Goal: Information Seeking & Learning: Learn about a topic

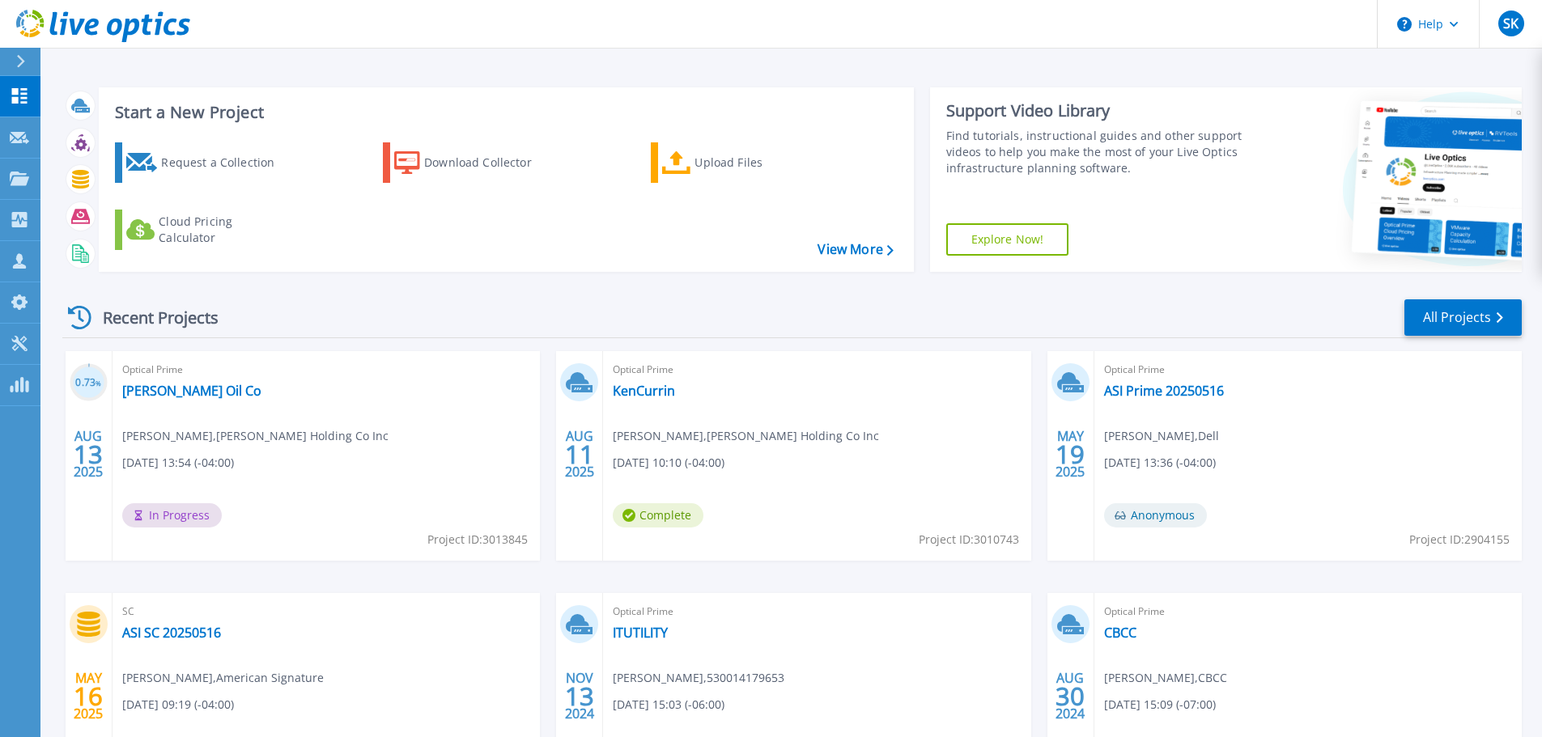
click at [215, 474] on div "Optical Prime Parker Oil Co Ken Currin , Parker Holding Co Inc 08/13/2025, 13:5…" at bounding box center [325, 456] width 427 height 210
click at [187, 516] on span "In Progress" at bounding box center [172, 515] width 100 height 24
click at [177, 389] on link "Parker Oil Co" at bounding box center [191, 391] width 139 height 16
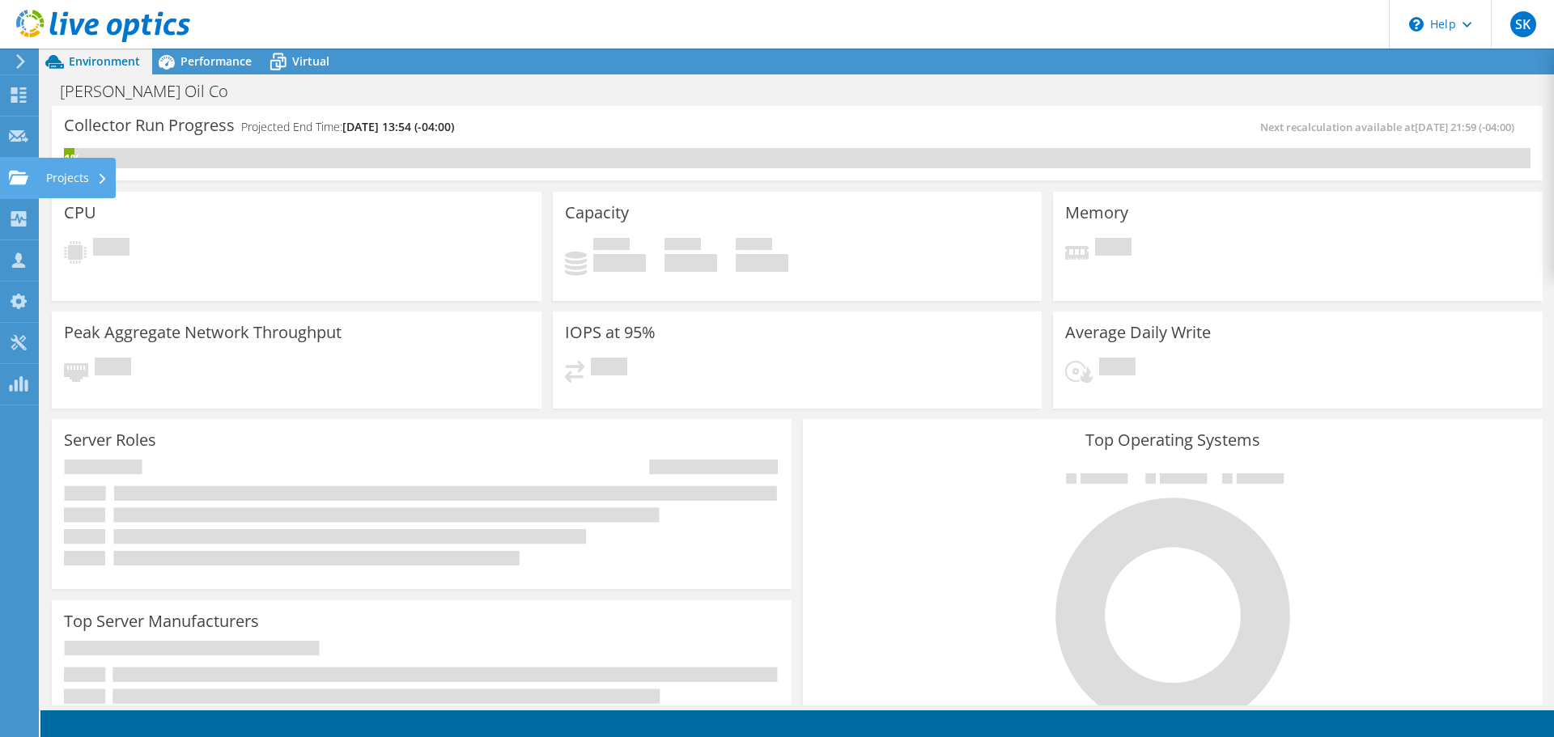
click at [18, 175] on icon at bounding box center [18, 177] width 19 height 15
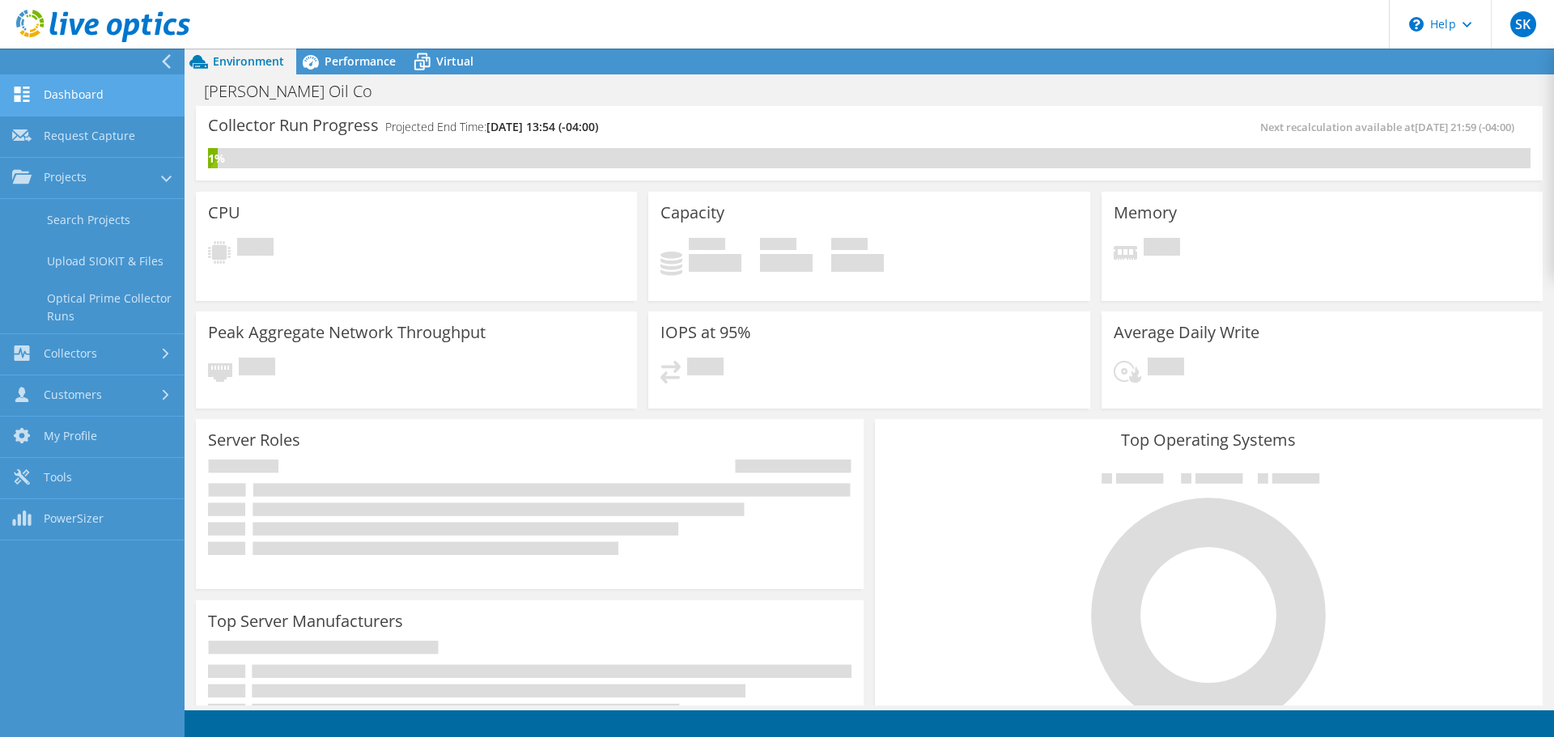
click at [63, 95] on link "Dashboard" at bounding box center [92, 95] width 185 height 41
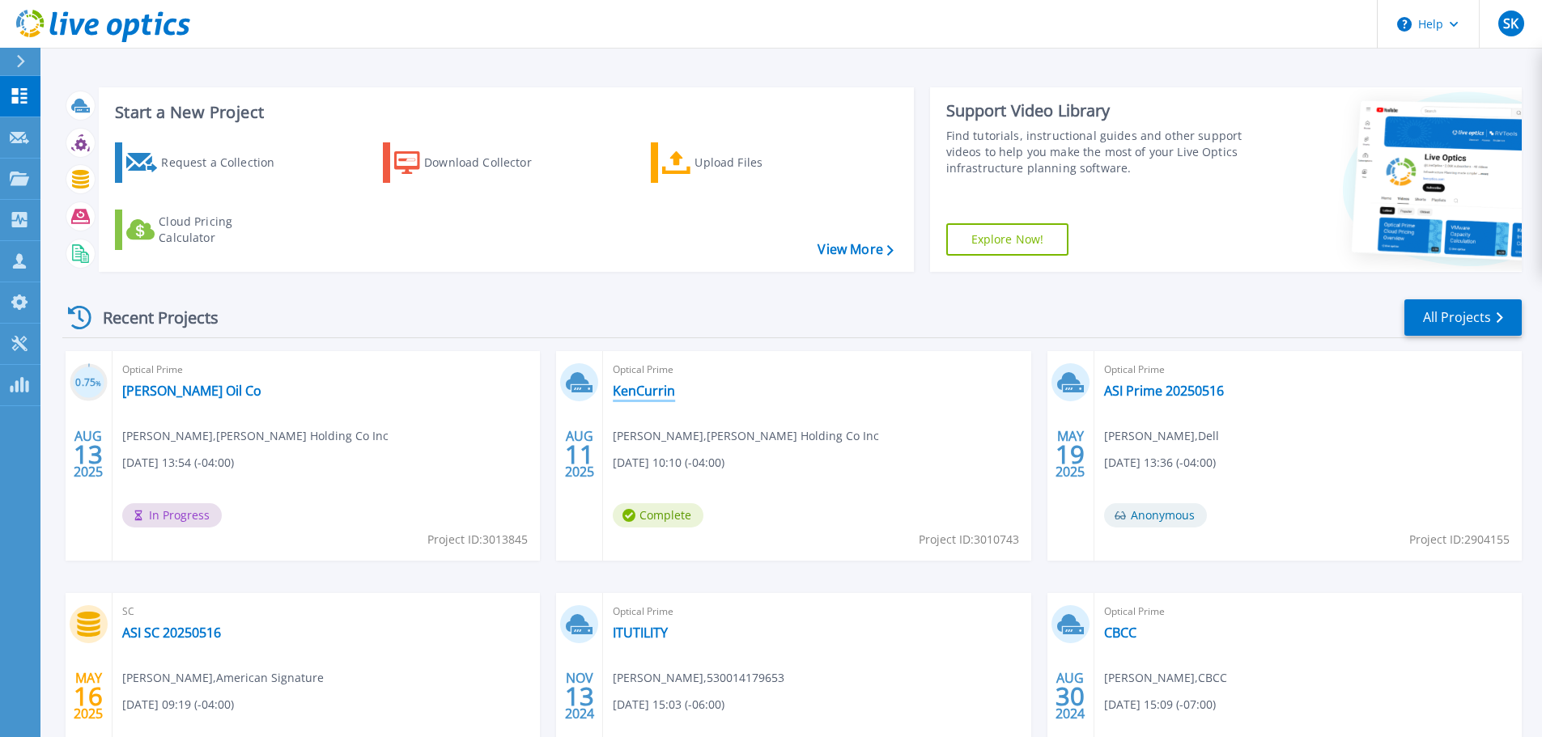
click at [654, 392] on link "KenCurrin" at bounding box center [644, 391] width 62 height 16
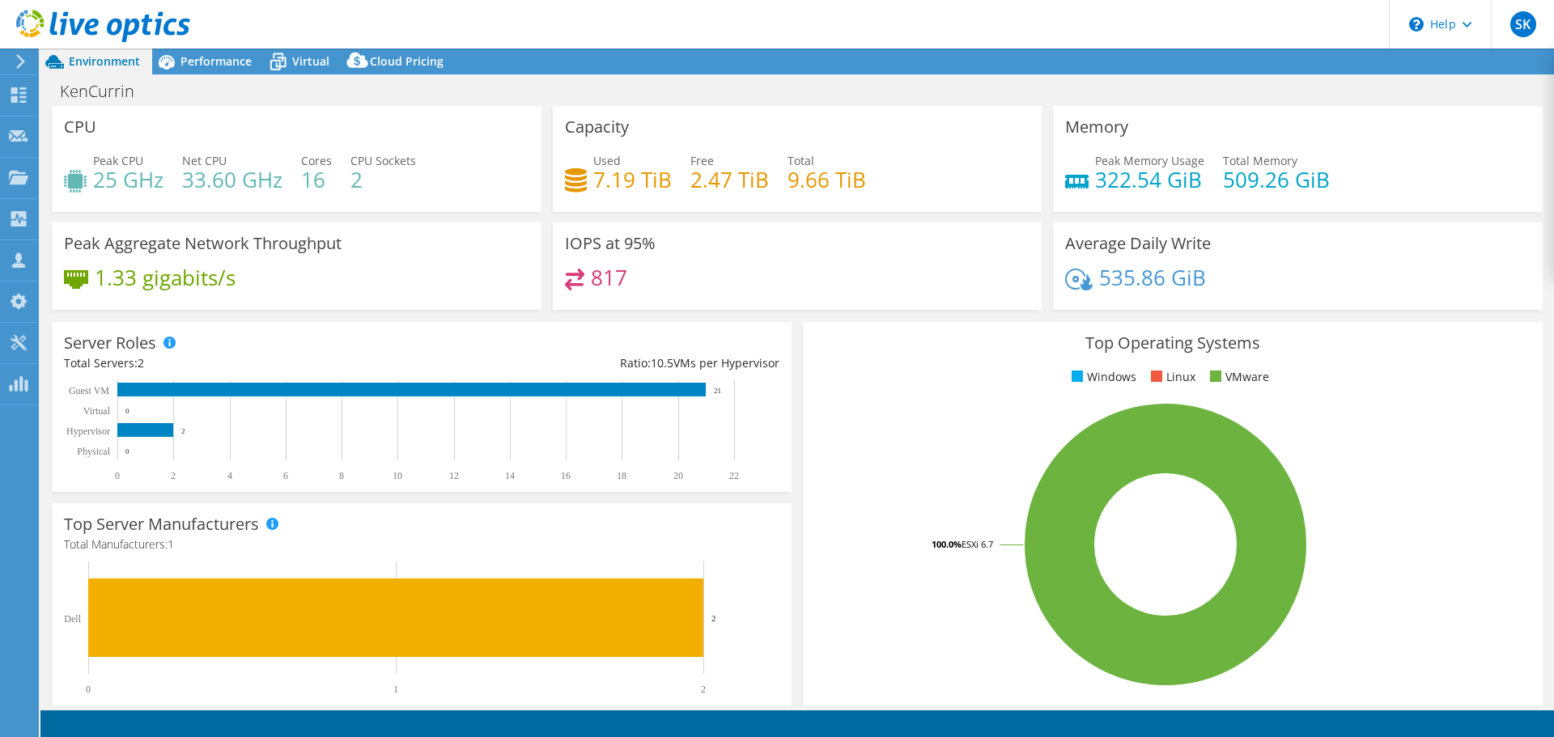
select select "USD"
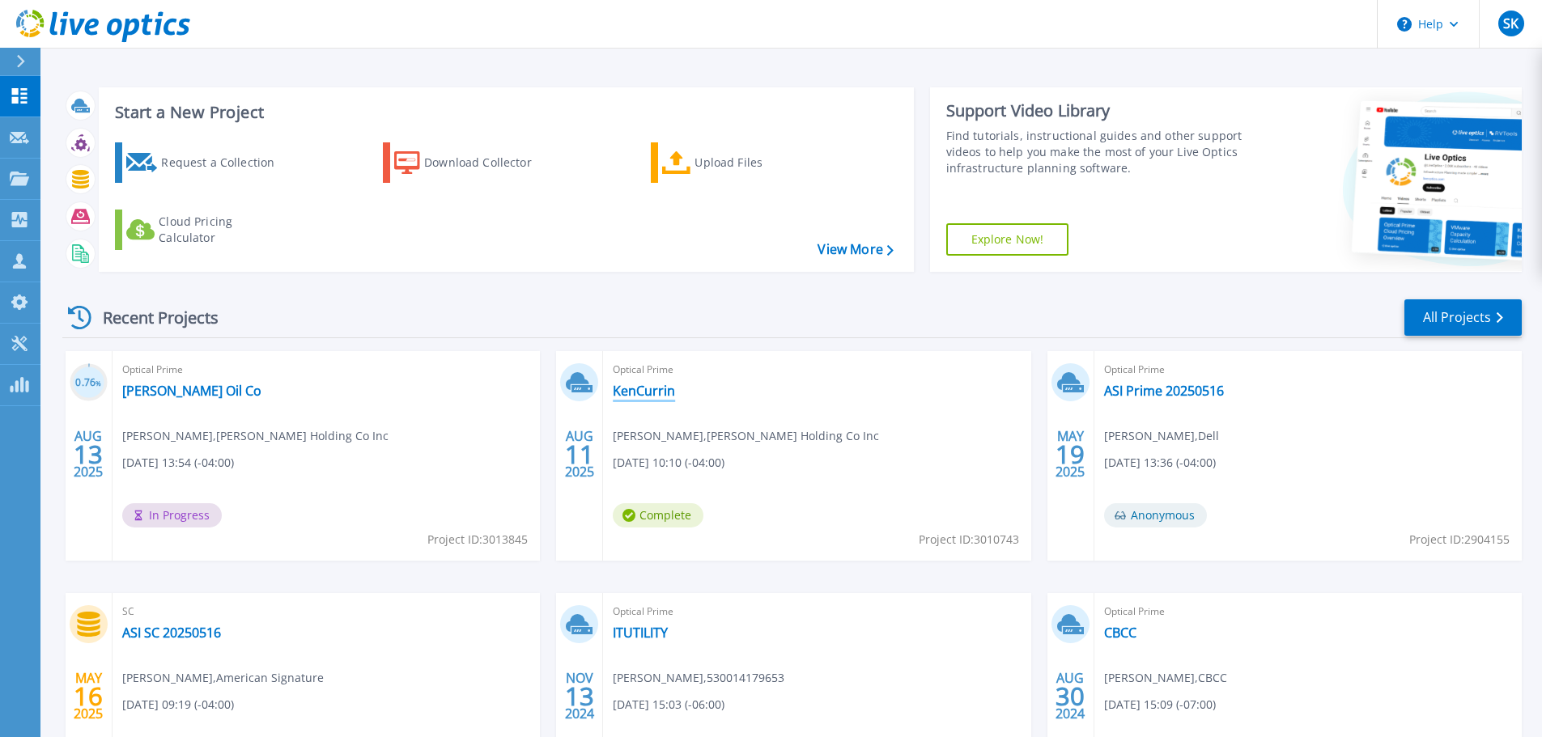
click at [642, 392] on link "KenCurrin" at bounding box center [644, 391] width 62 height 16
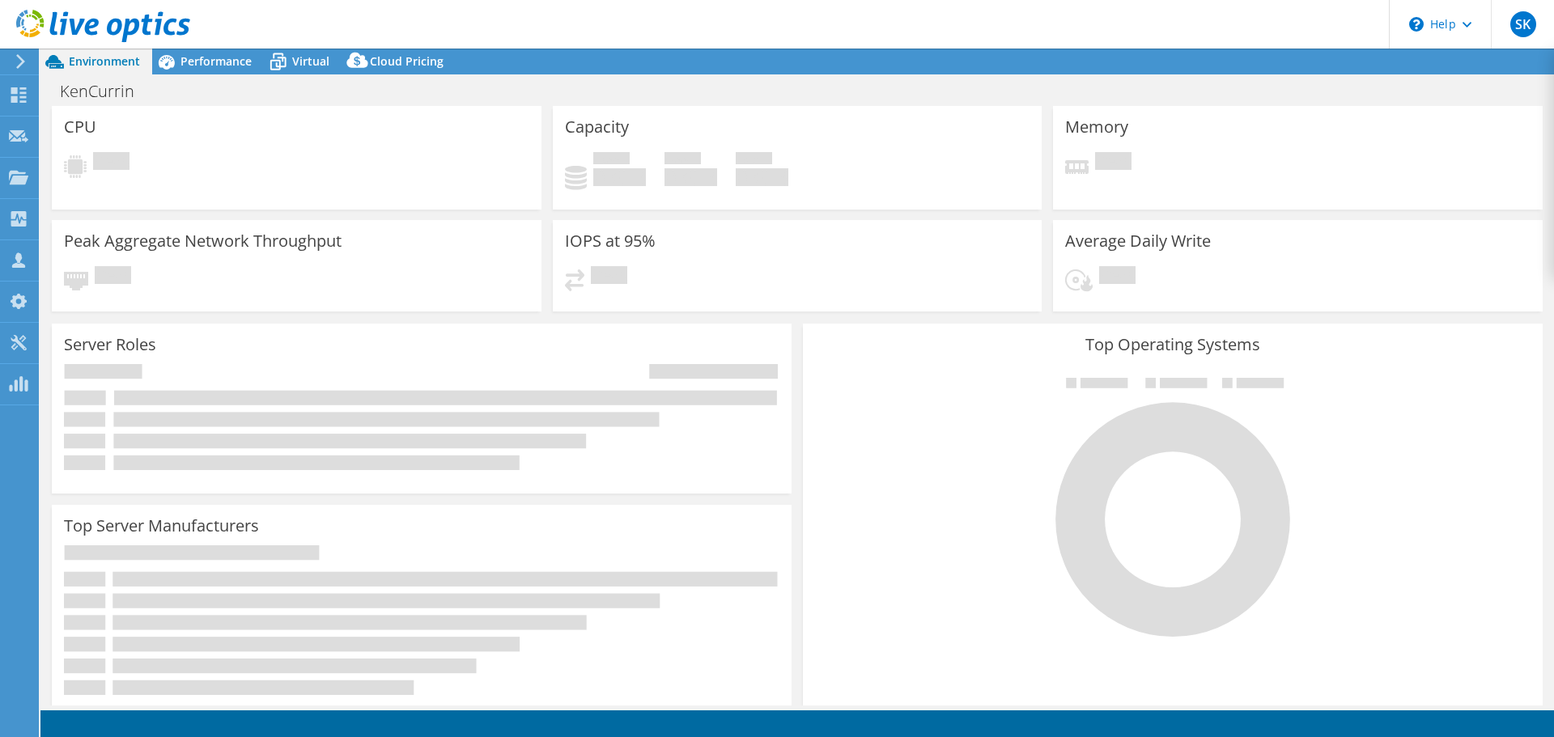
select select "USD"
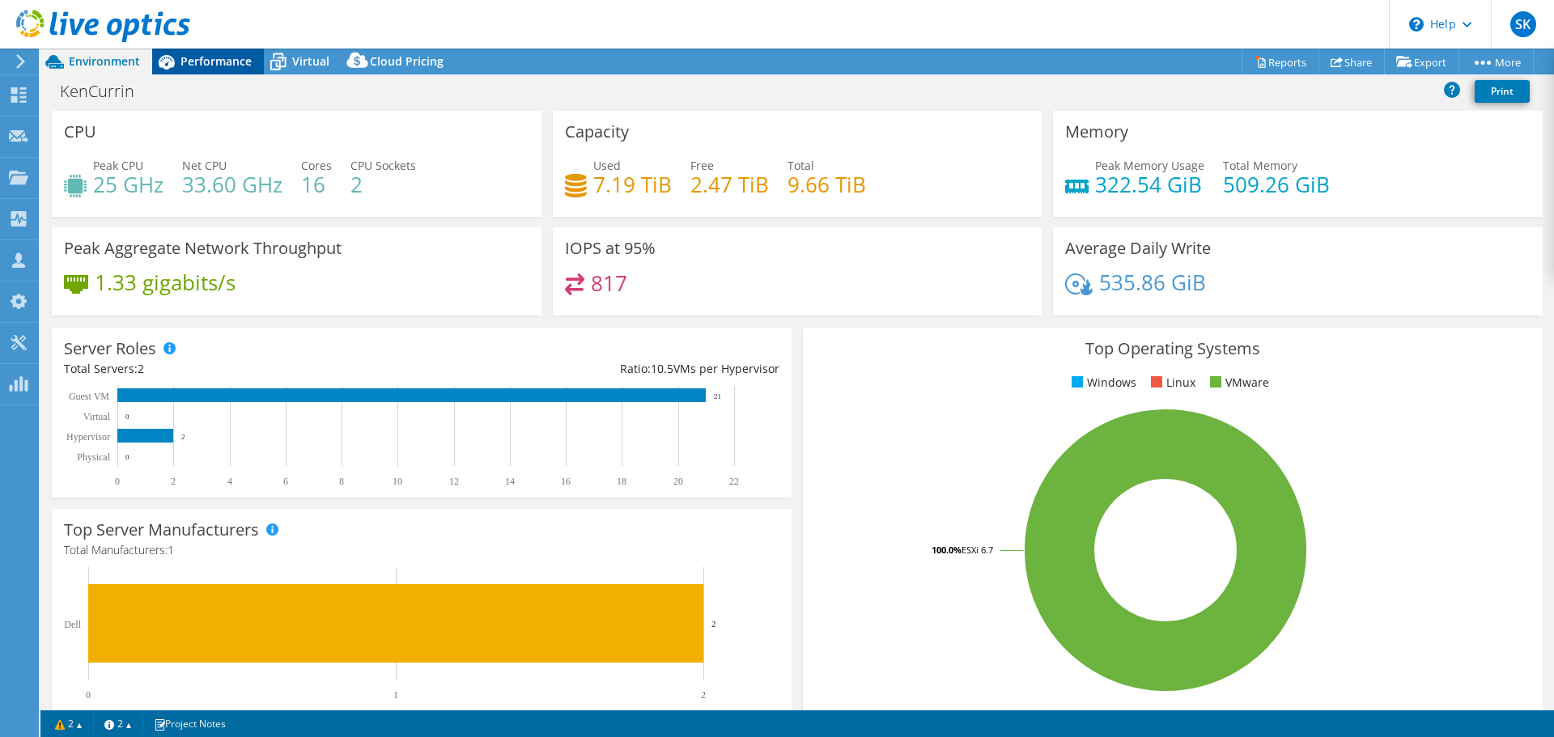
click at [218, 65] on span "Performance" at bounding box center [215, 60] width 71 height 15
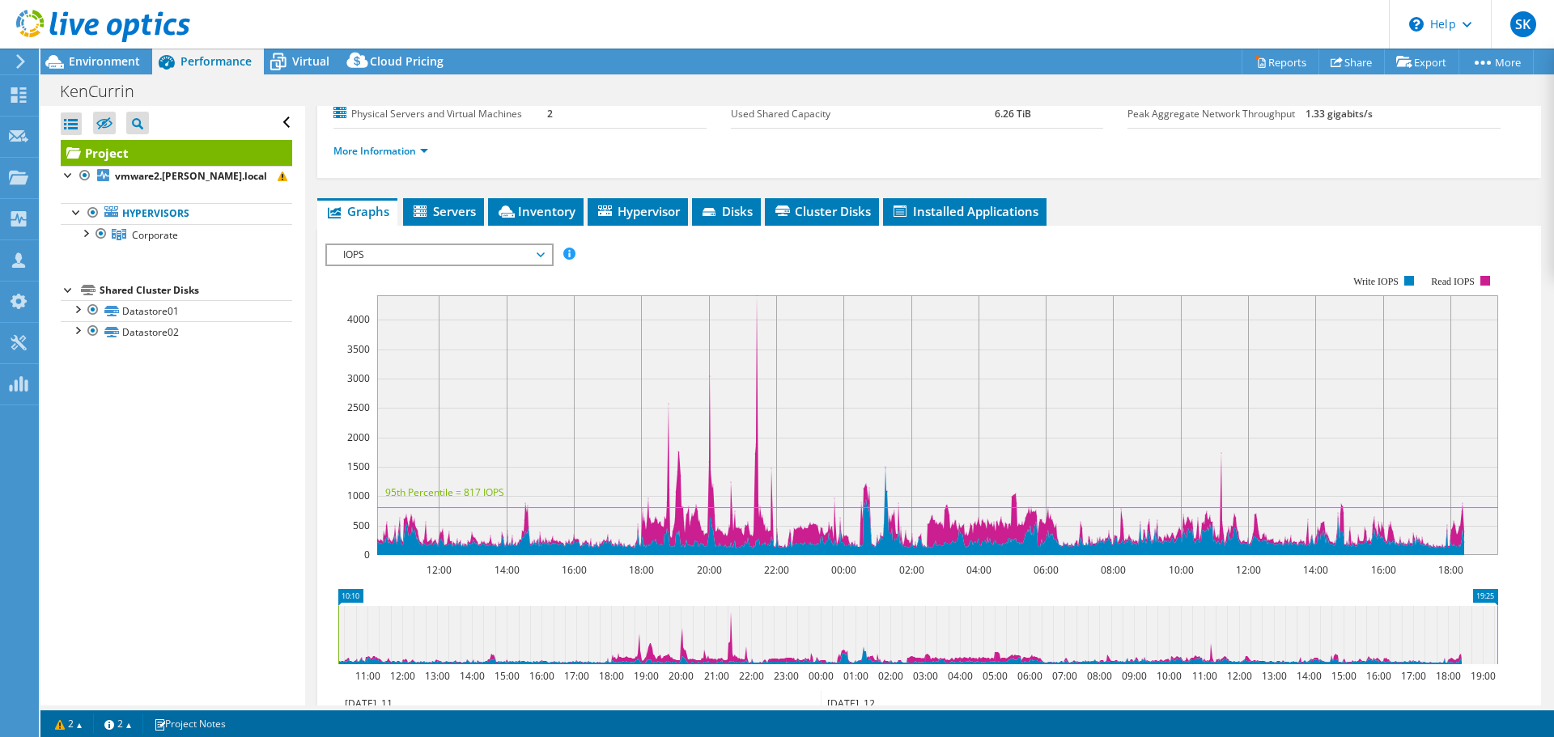
scroll to position [162, 0]
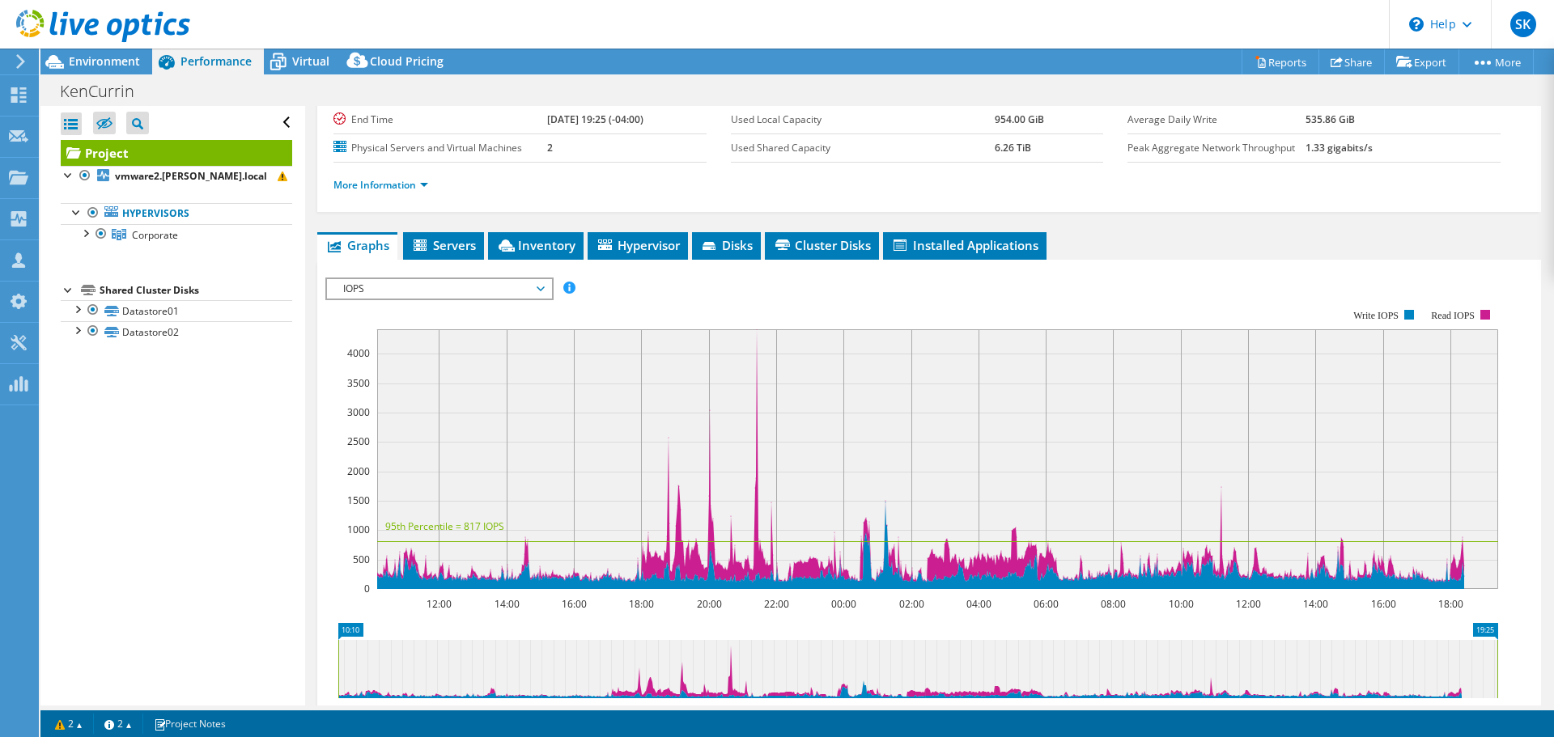
click at [490, 284] on span "IOPS" at bounding box center [439, 288] width 208 height 19
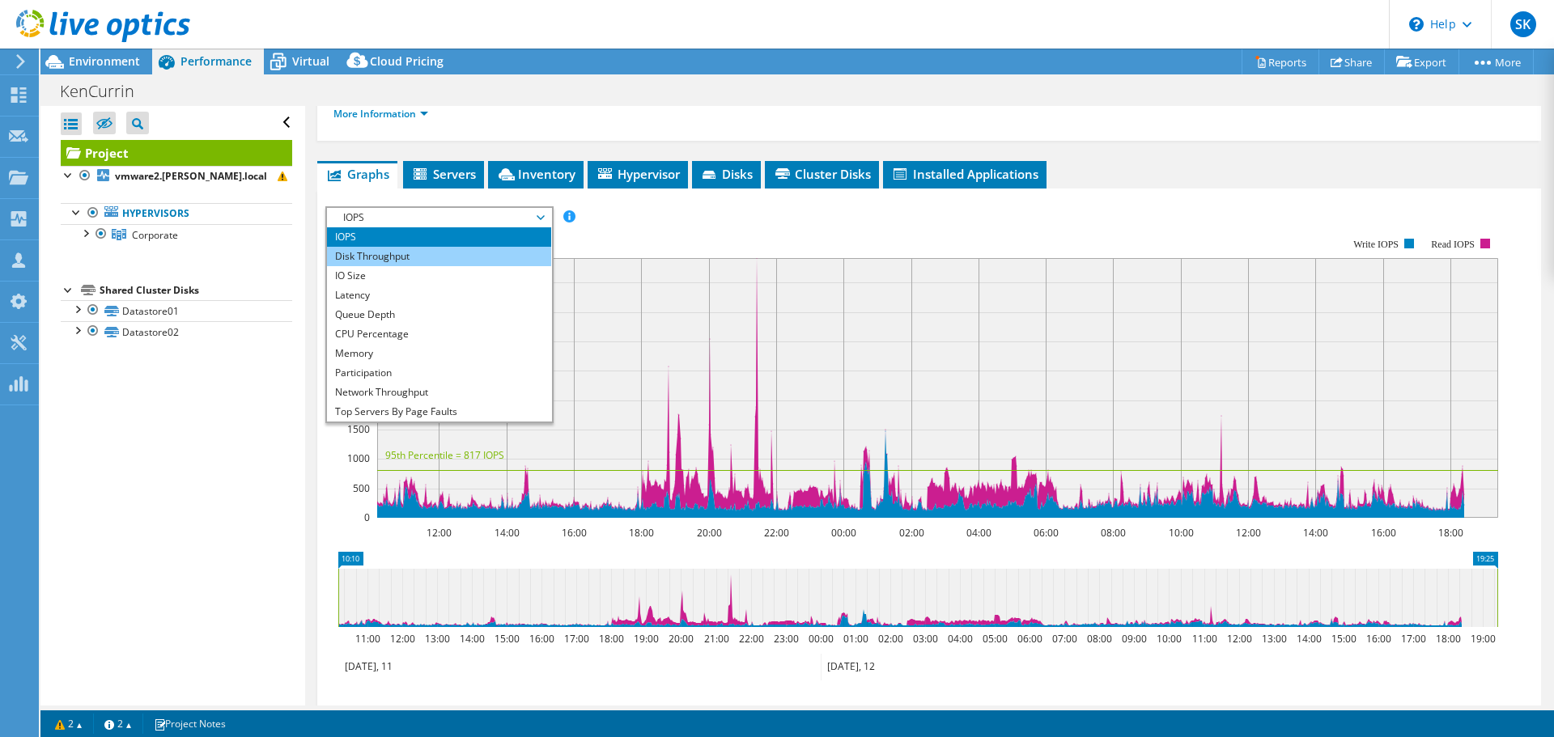
scroll to position [243, 0]
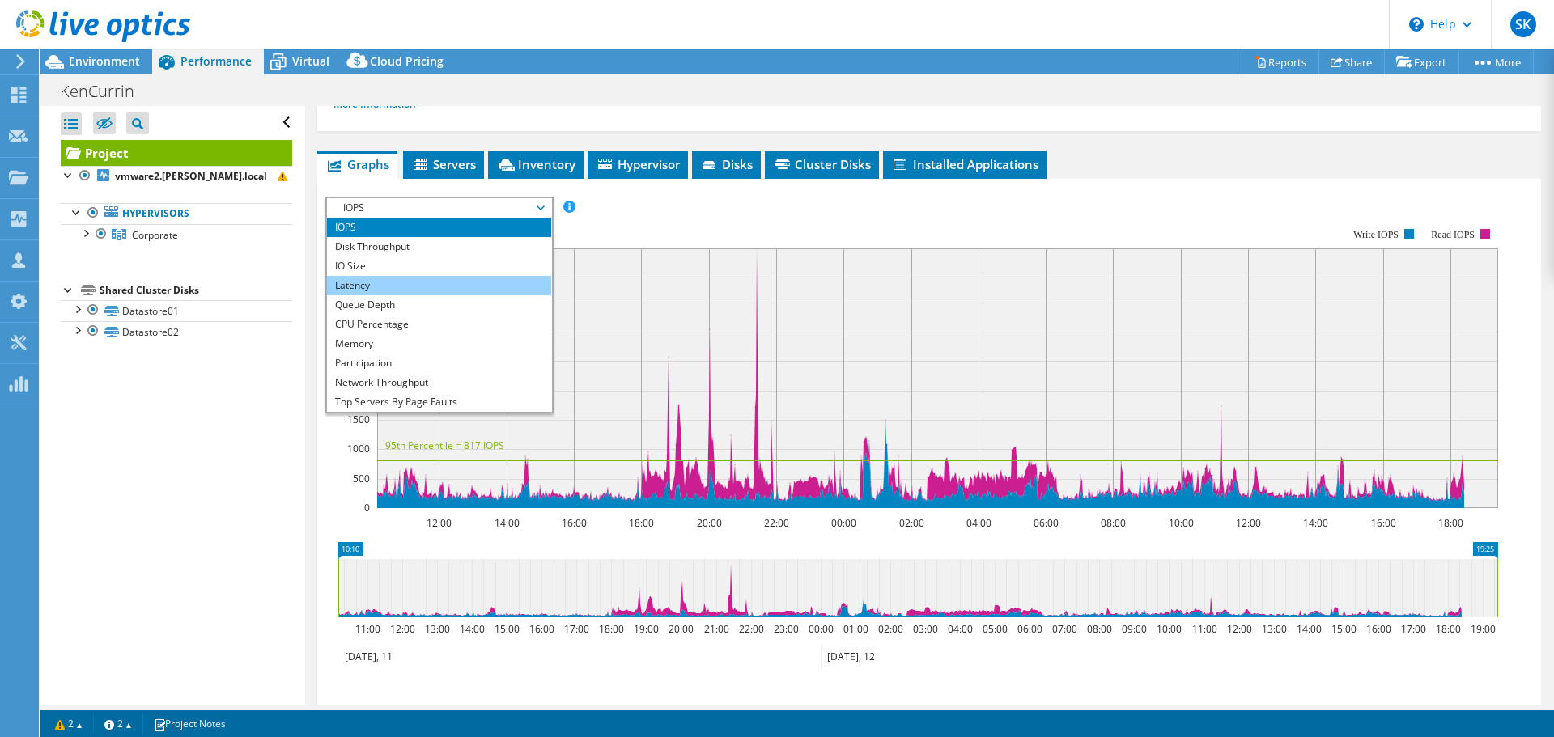
click at [422, 284] on li "Latency" at bounding box center [439, 285] width 224 height 19
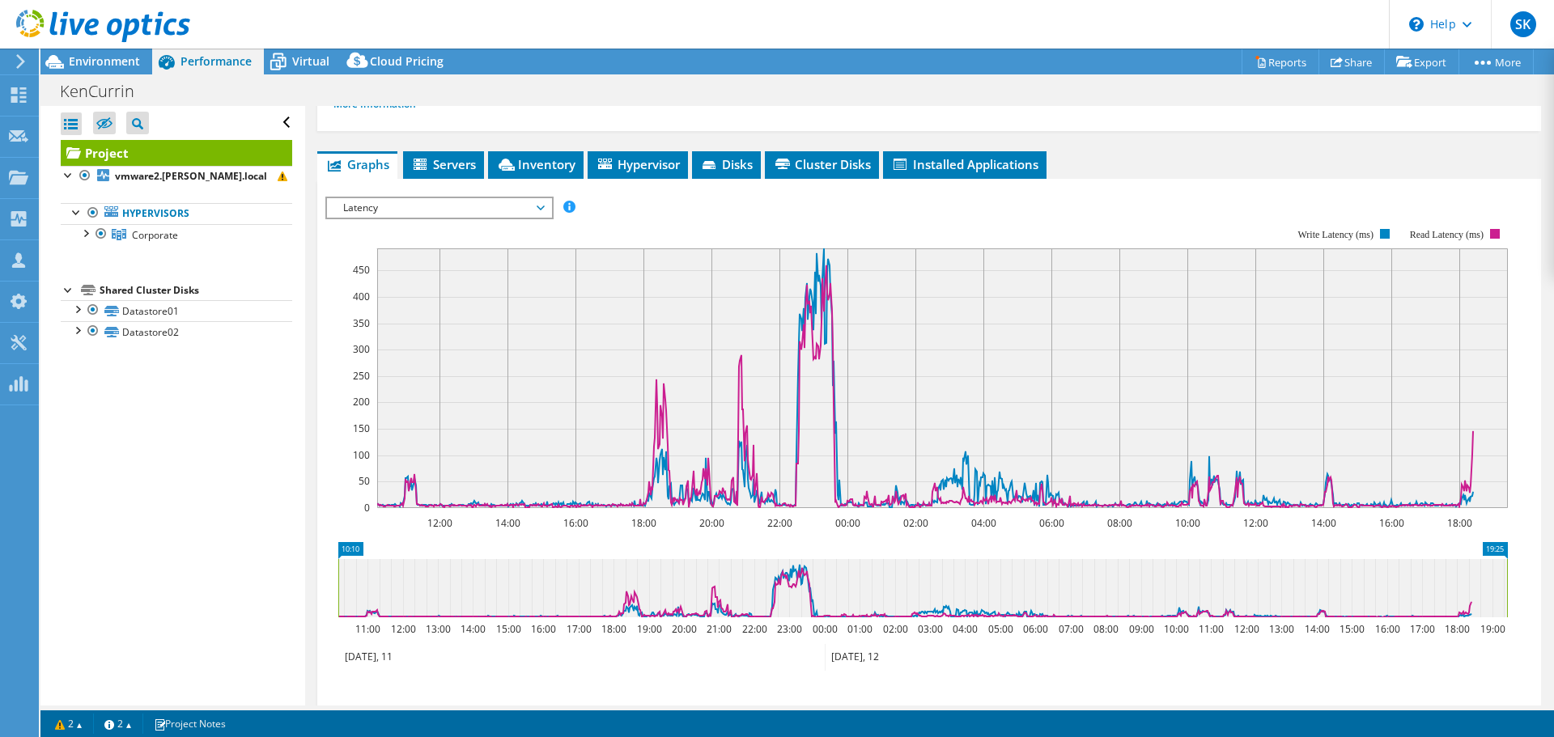
click at [424, 206] on span "Latency" at bounding box center [439, 207] width 208 height 19
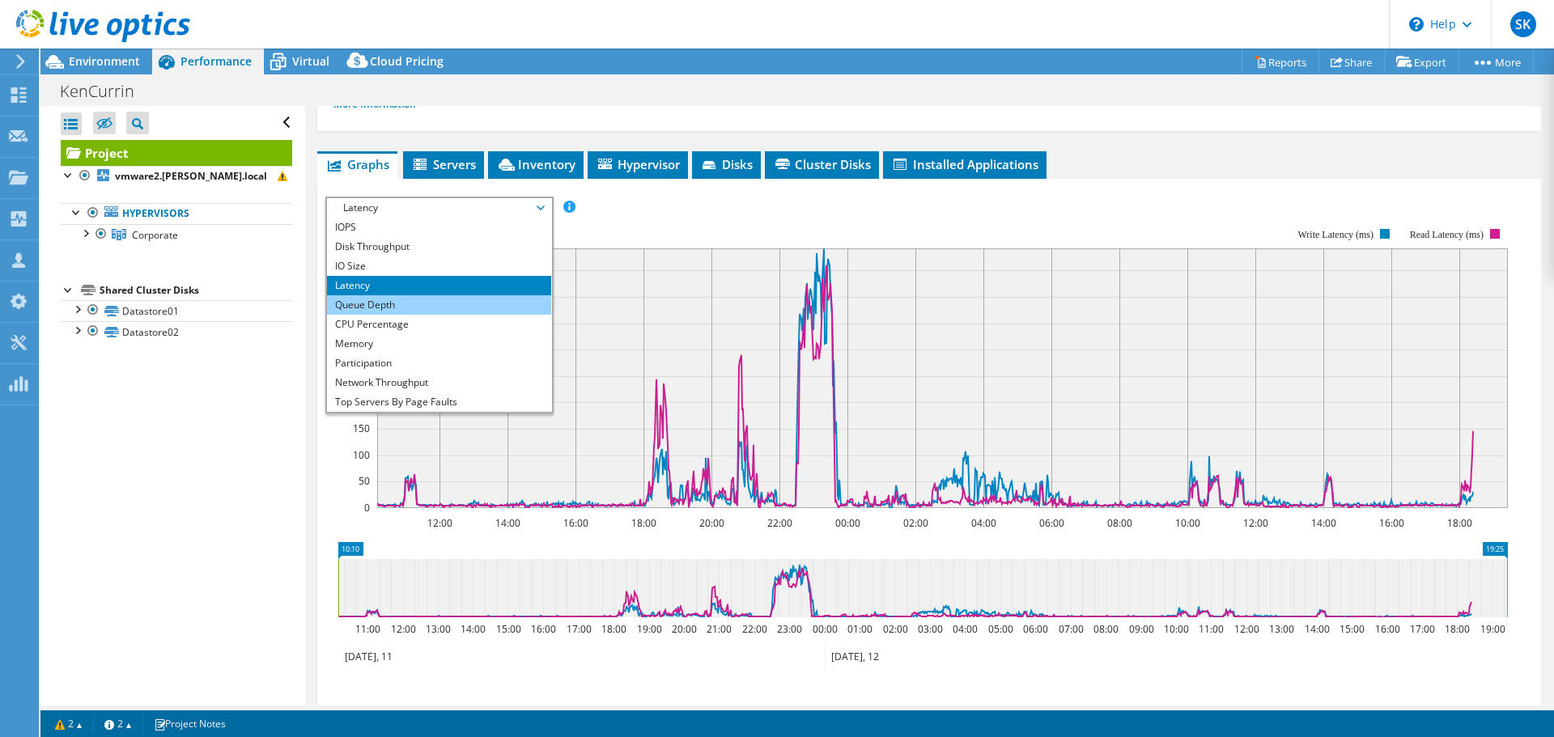
click at [408, 306] on li "Queue Depth" at bounding box center [439, 304] width 224 height 19
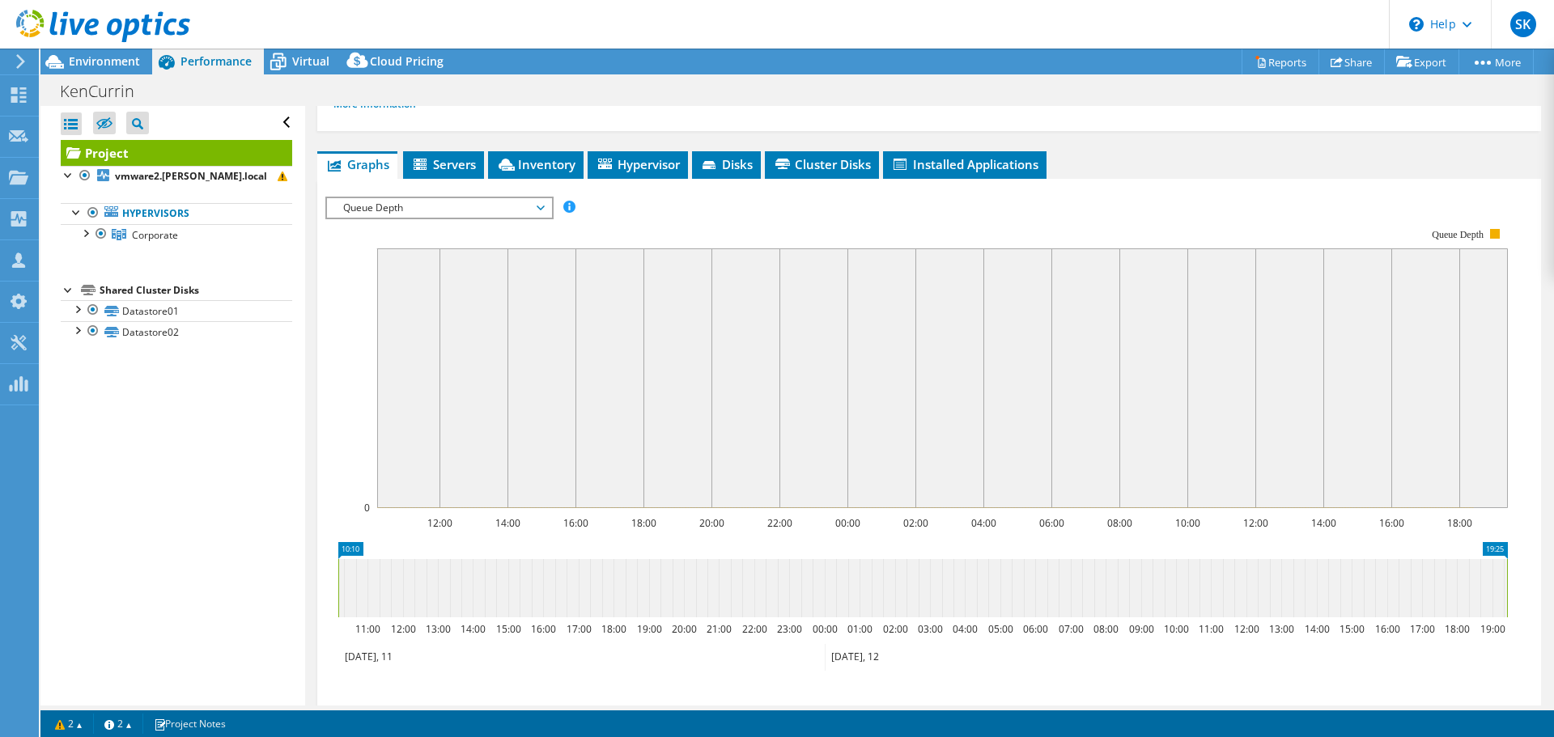
click at [421, 208] on span "Queue Depth" at bounding box center [439, 207] width 208 height 19
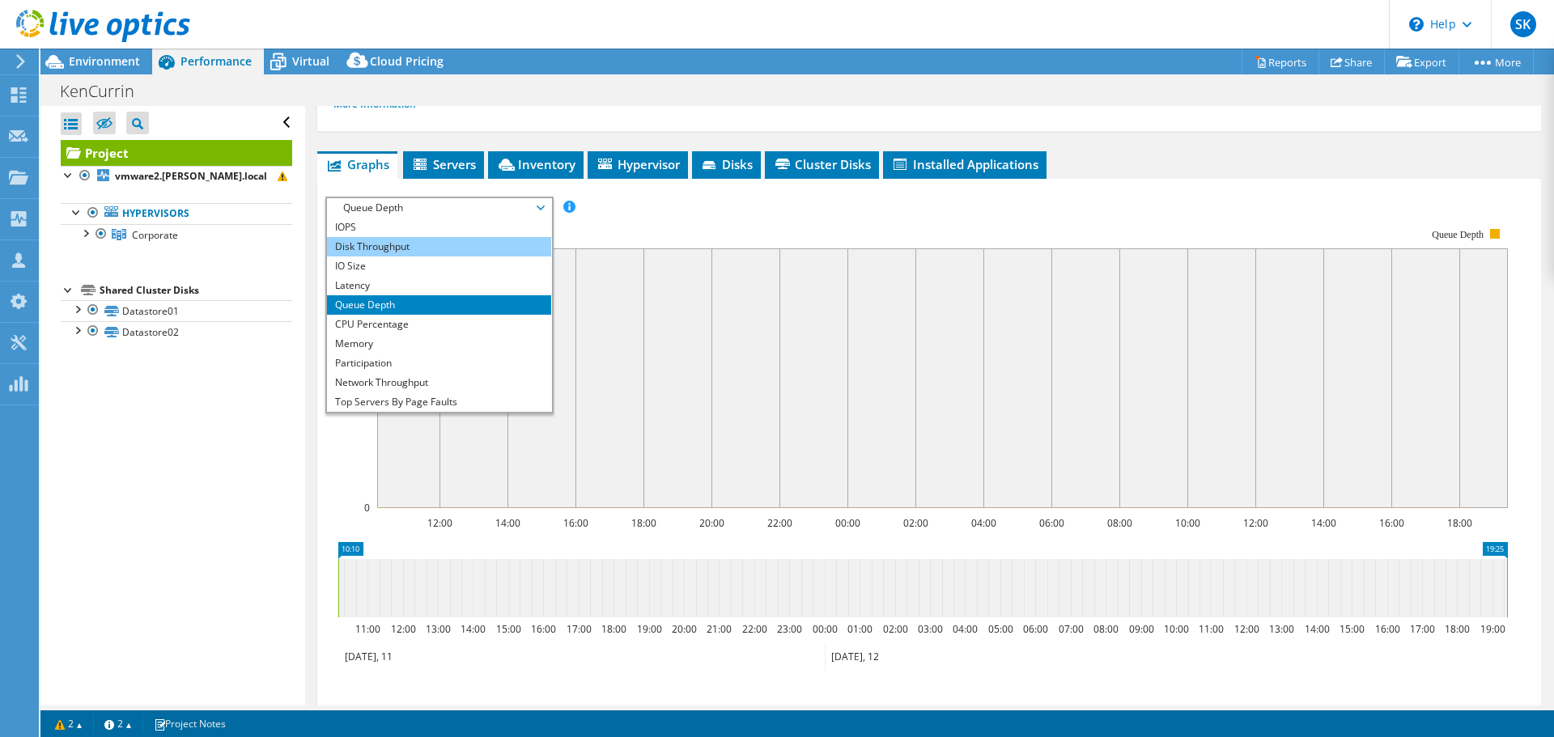
click at [370, 244] on li "Disk Throughput" at bounding box center [439, 246] width 224 height 19
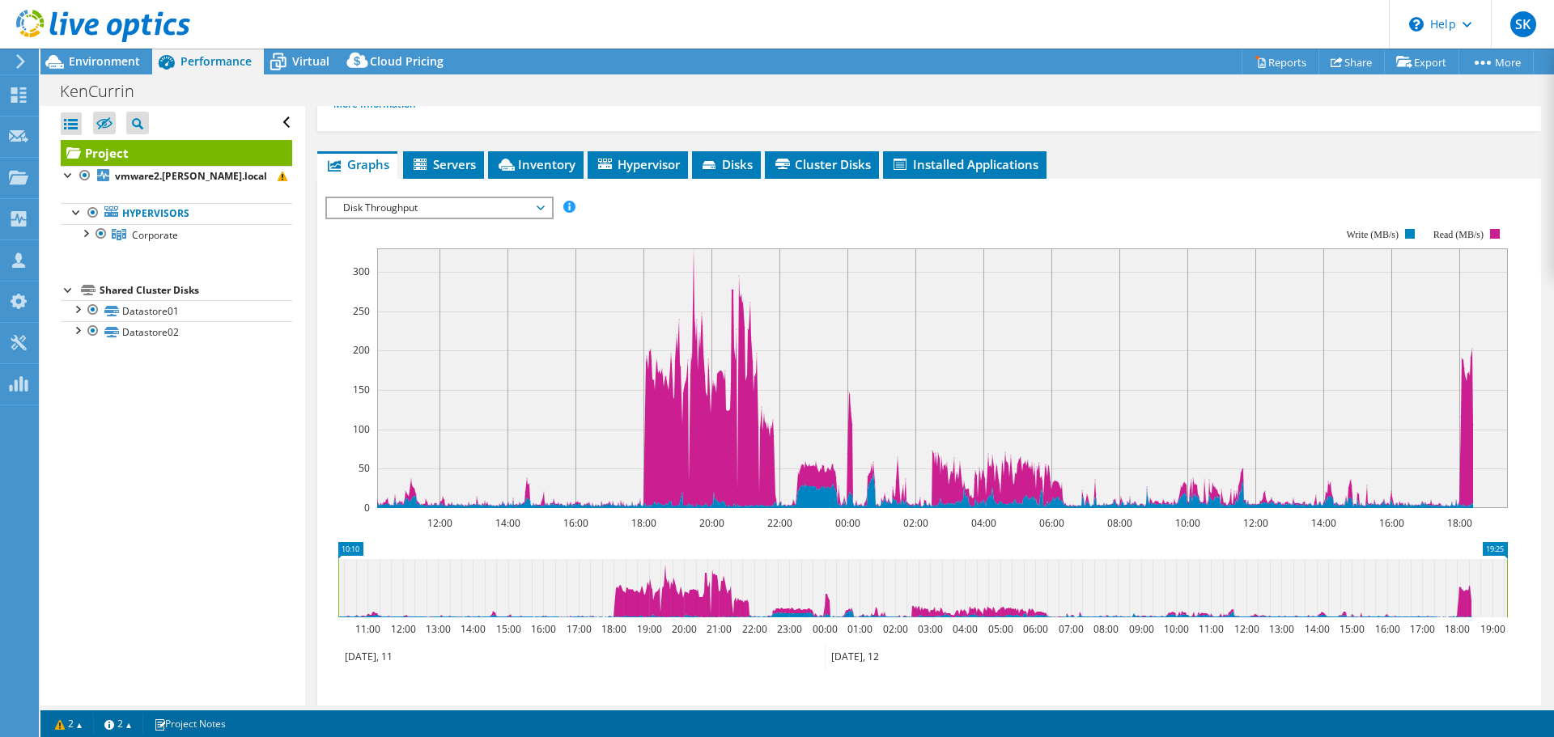
click at [409, 207] on span "Disk Throughput" at bounding box center [439, 207] width 208 height 19
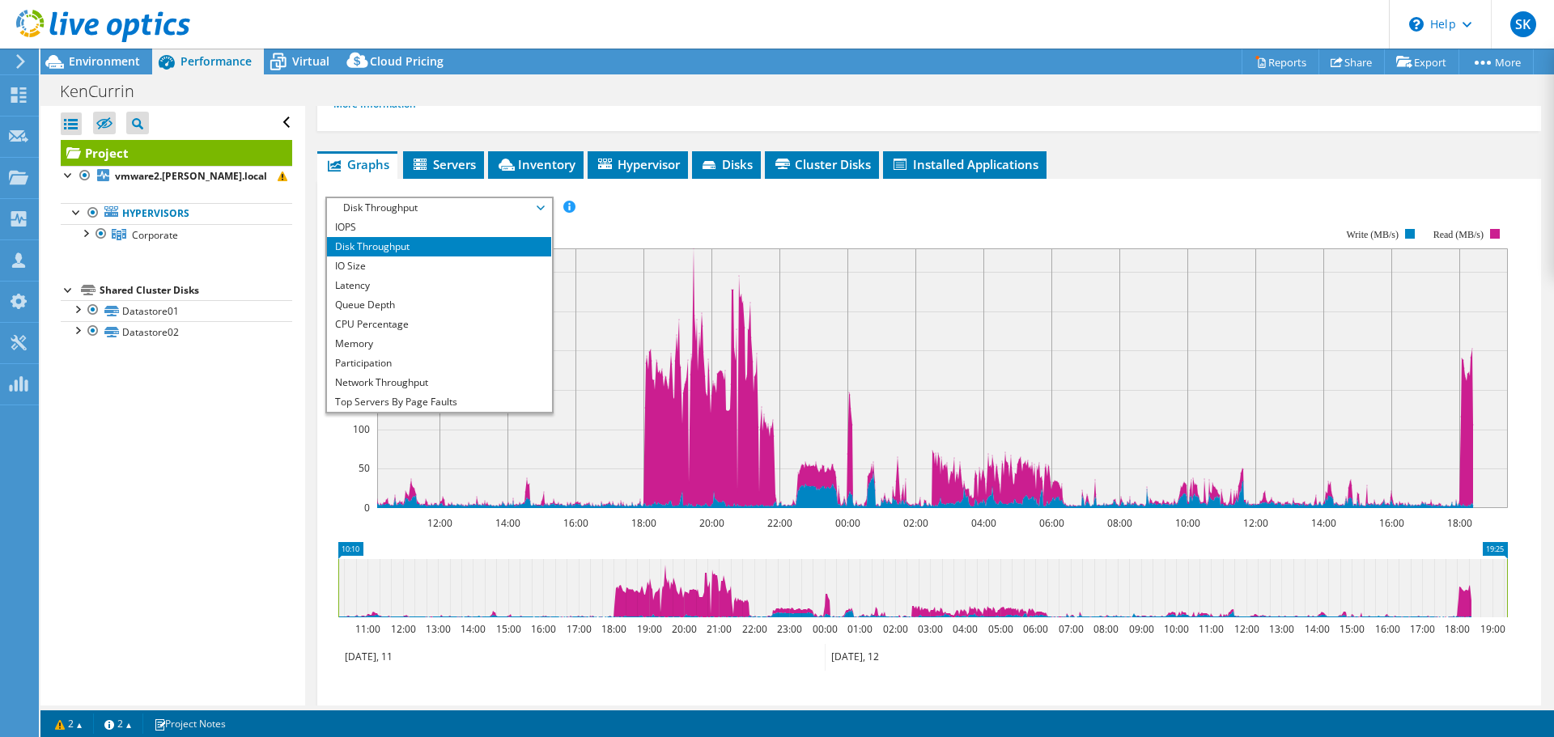
click at [409, 207] on span "Disk Throughput" at bounding box center [439, 207] width 208 height 19
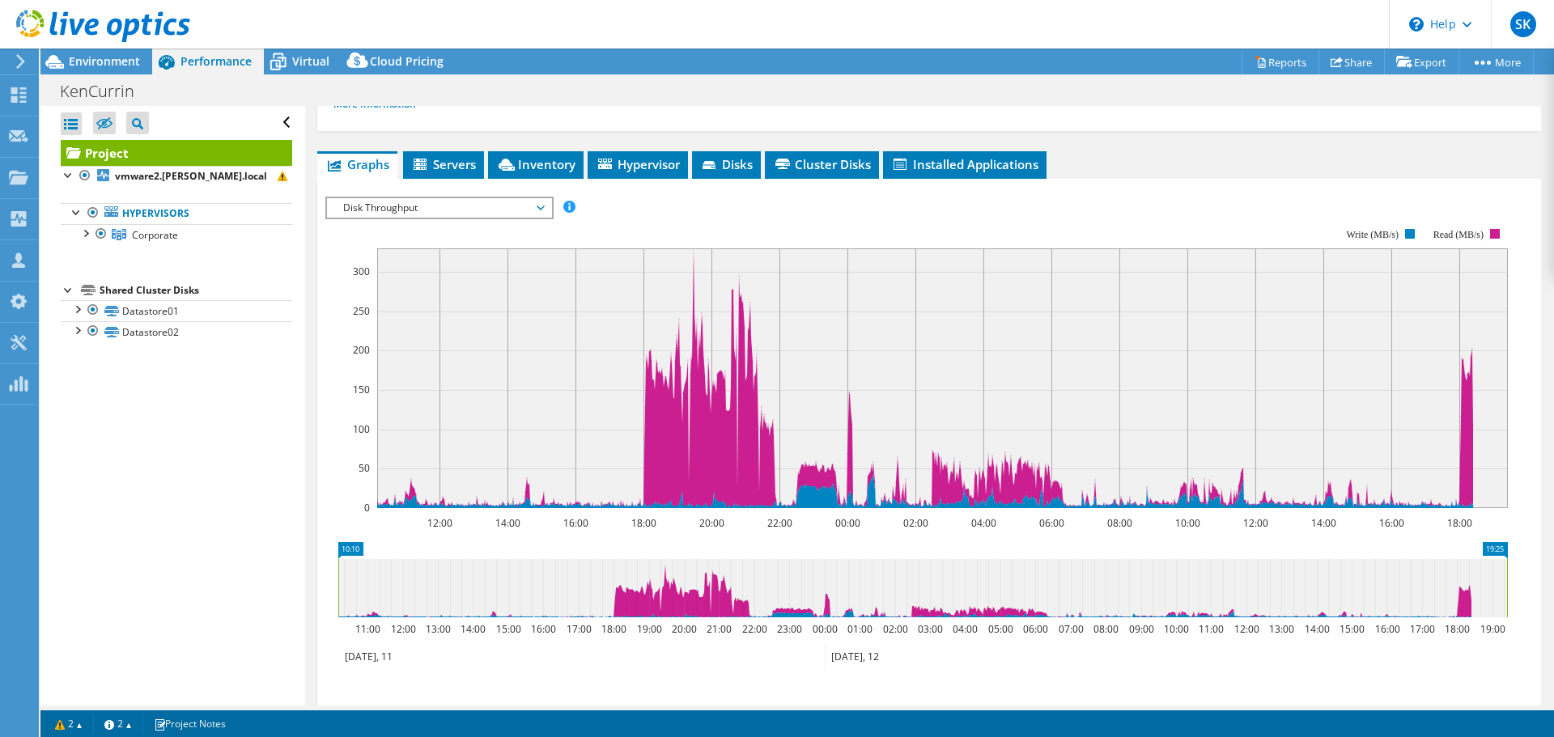
click at [409, 207] on span "Disk Throughput" at bounding box center [439, 207] width 208 height 19
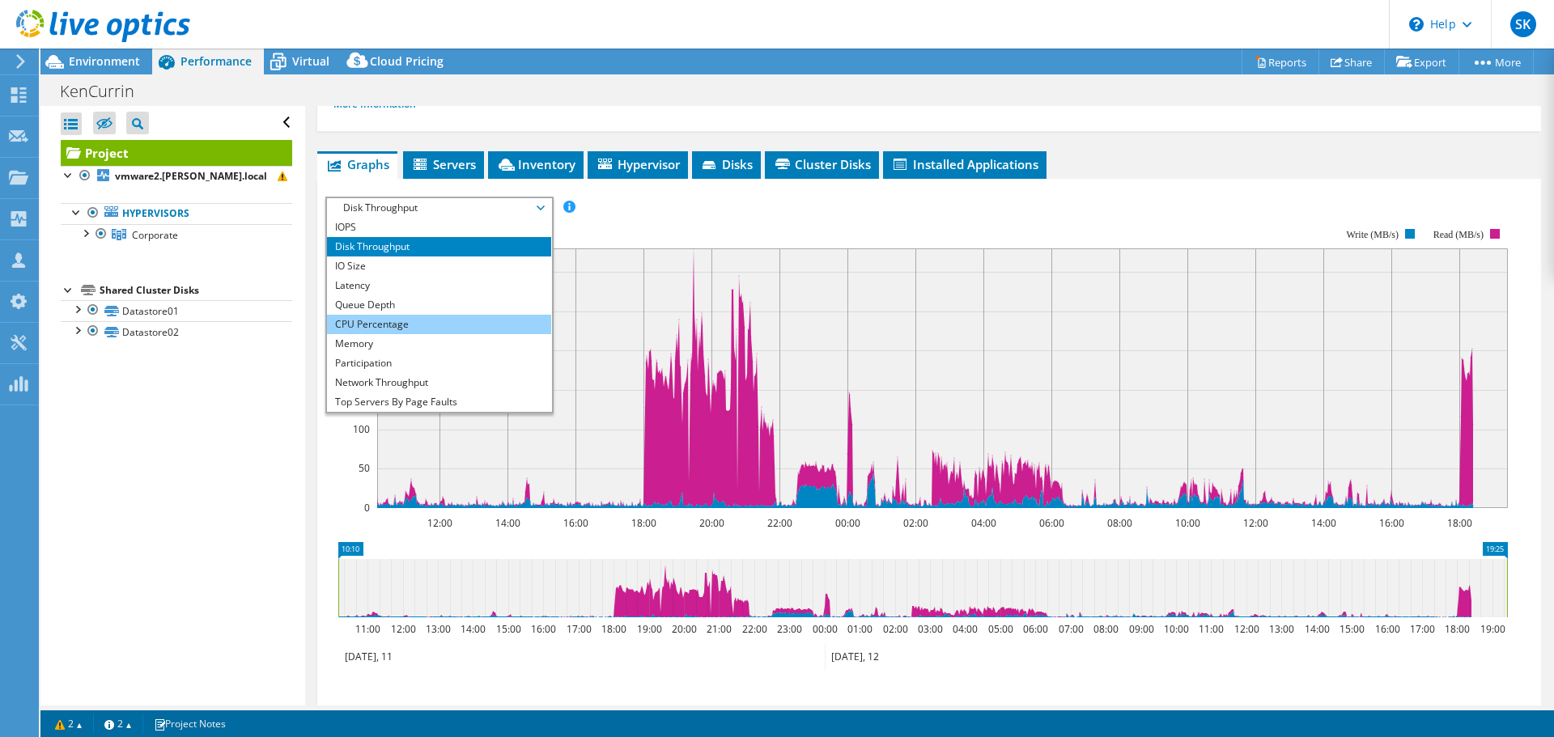
click at [405, 318] on li "CPU Percentage" at bounding box center [439, 324] width 224 height 19
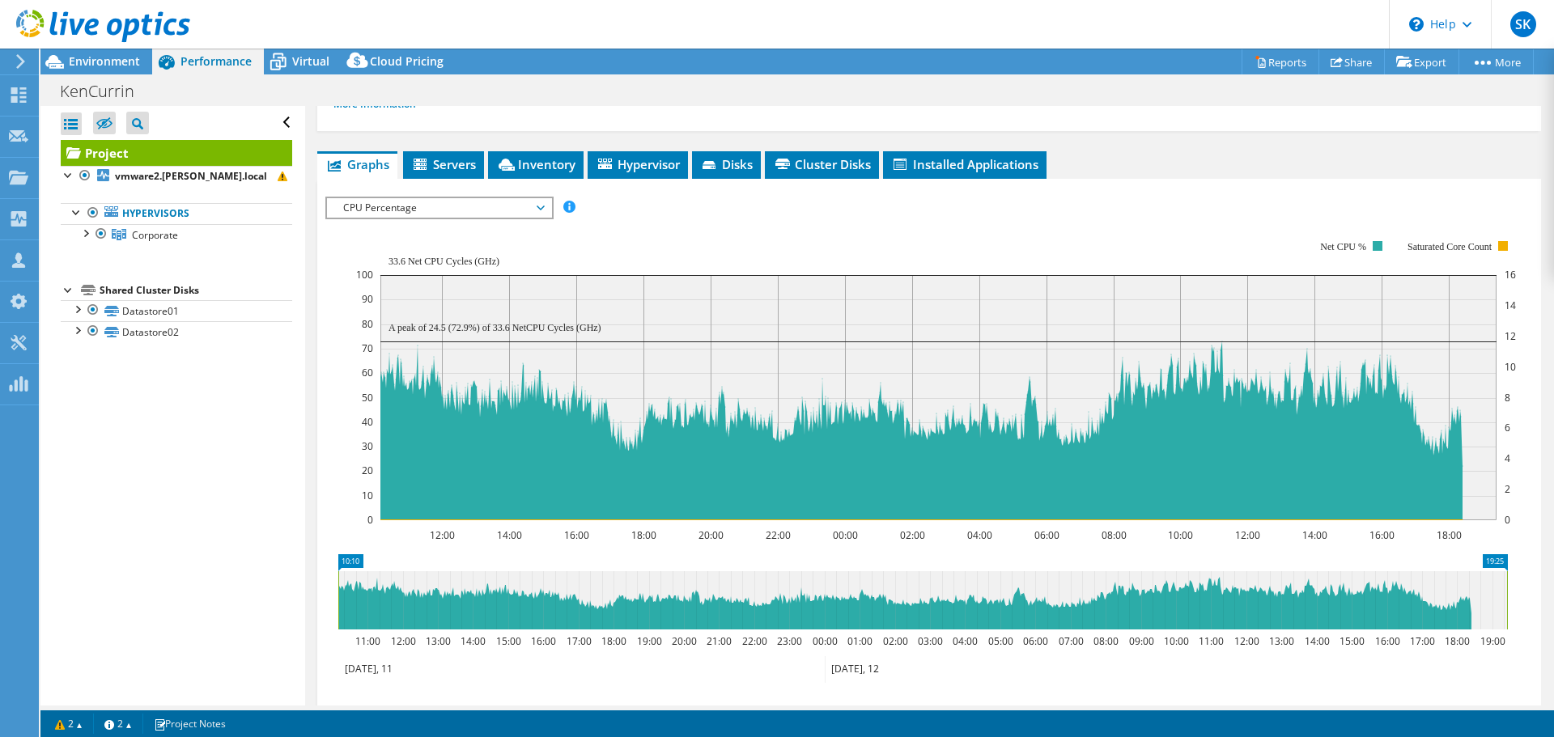
click at [389, 207] on span "CPU Percentage" at bounding box center [439, 207] width 208 height 19
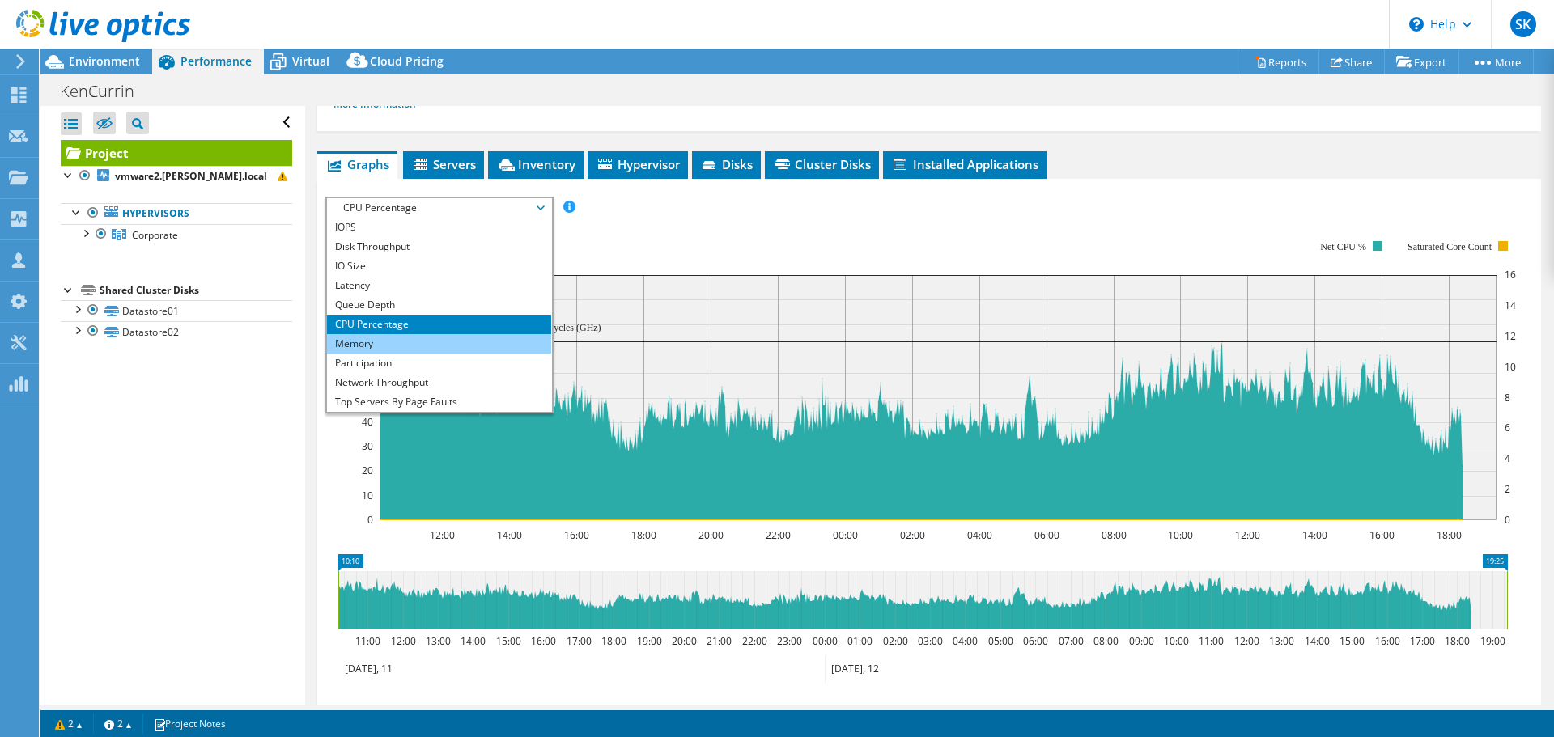
click at [398, 350] on li "Memory" at bounding box center [439, 343] width 224 height 19
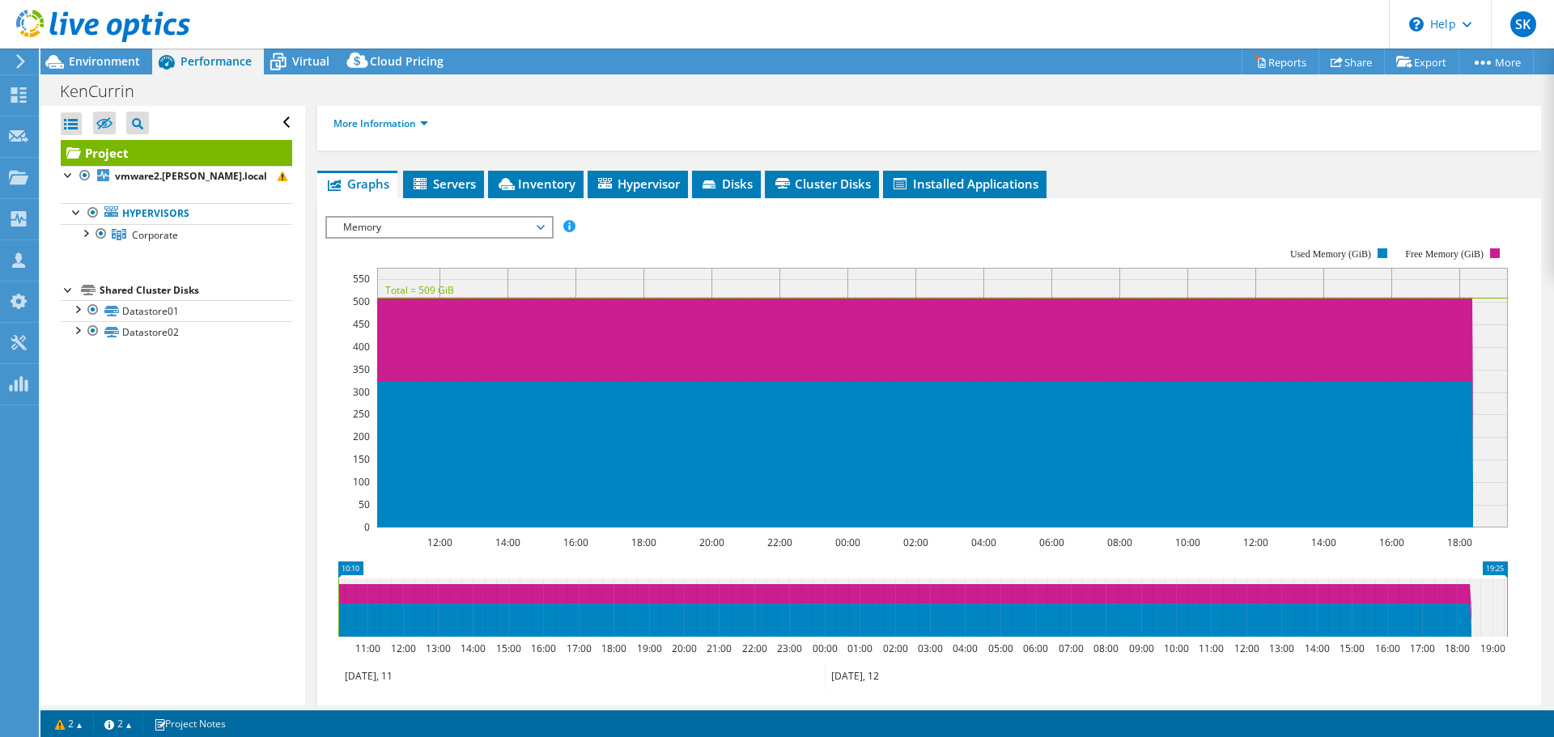
scroll to position [74, 0]
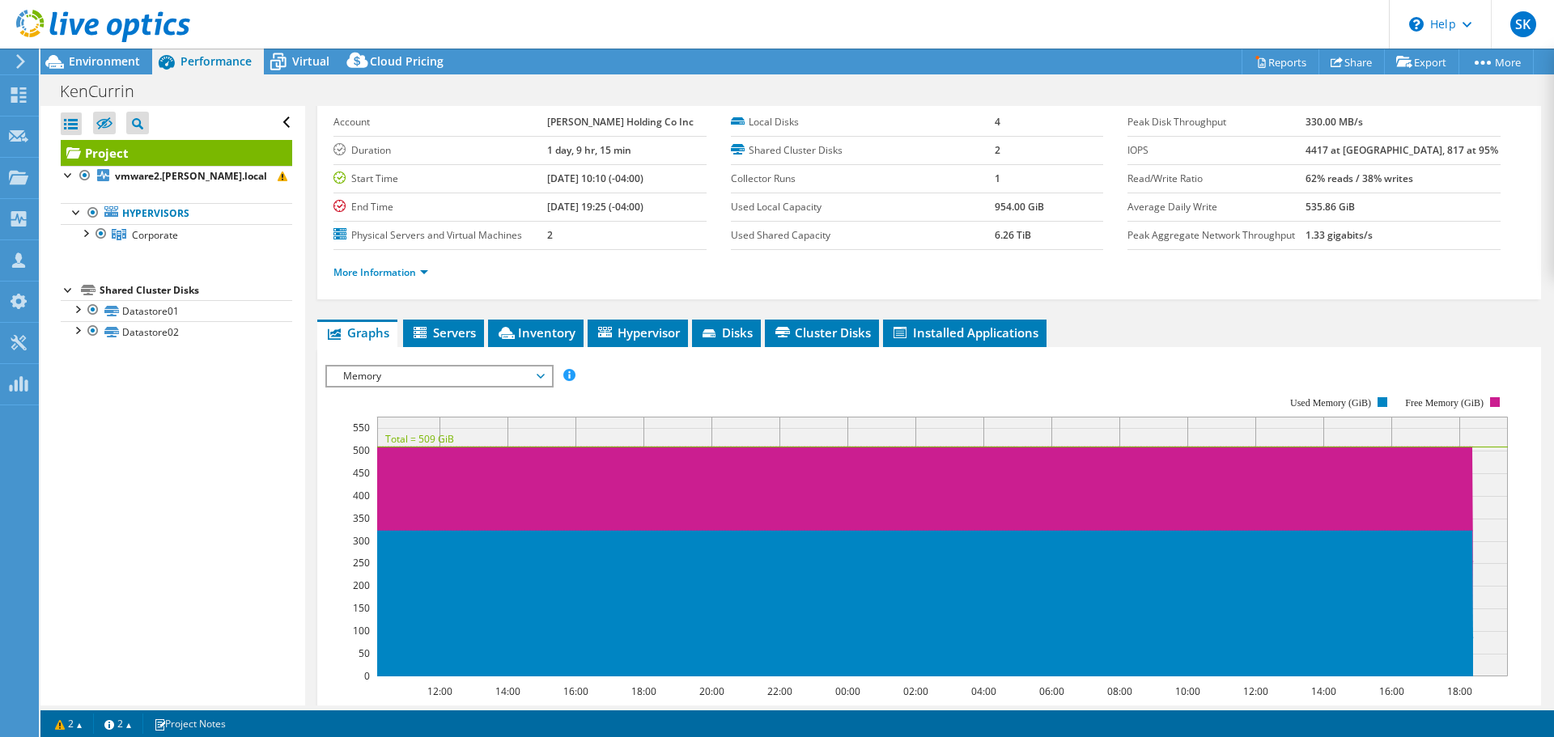
click at [419, 380] on span "Memory" at bounding box center [439, 376] width 208 height 19
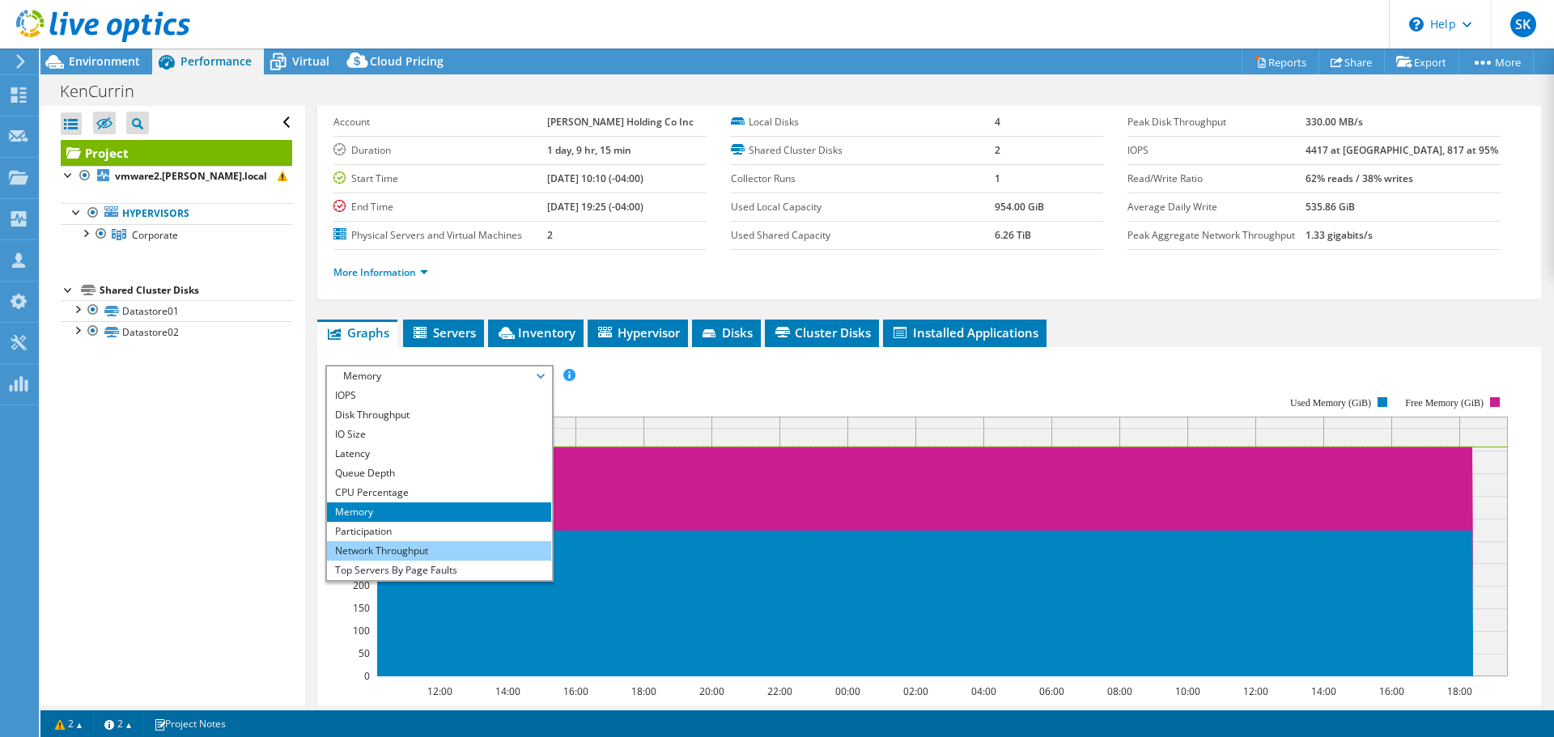
click at [422, 547] on li "Network Throughput" at bounding box center [439, 550] width 224 height 19
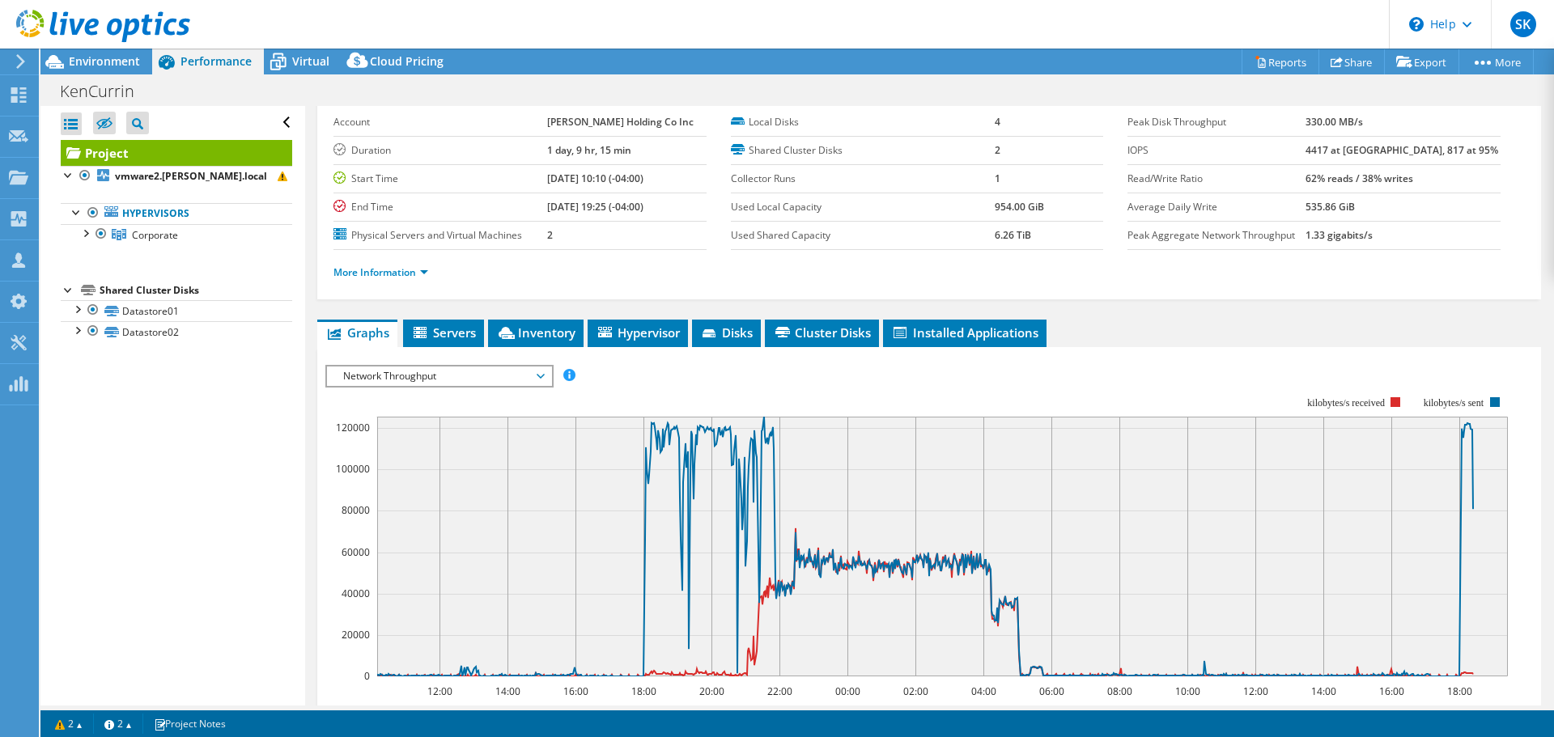
click at [429, 372] on span "Network Throughput" at bounding box center [439, 376] width 208 height 19
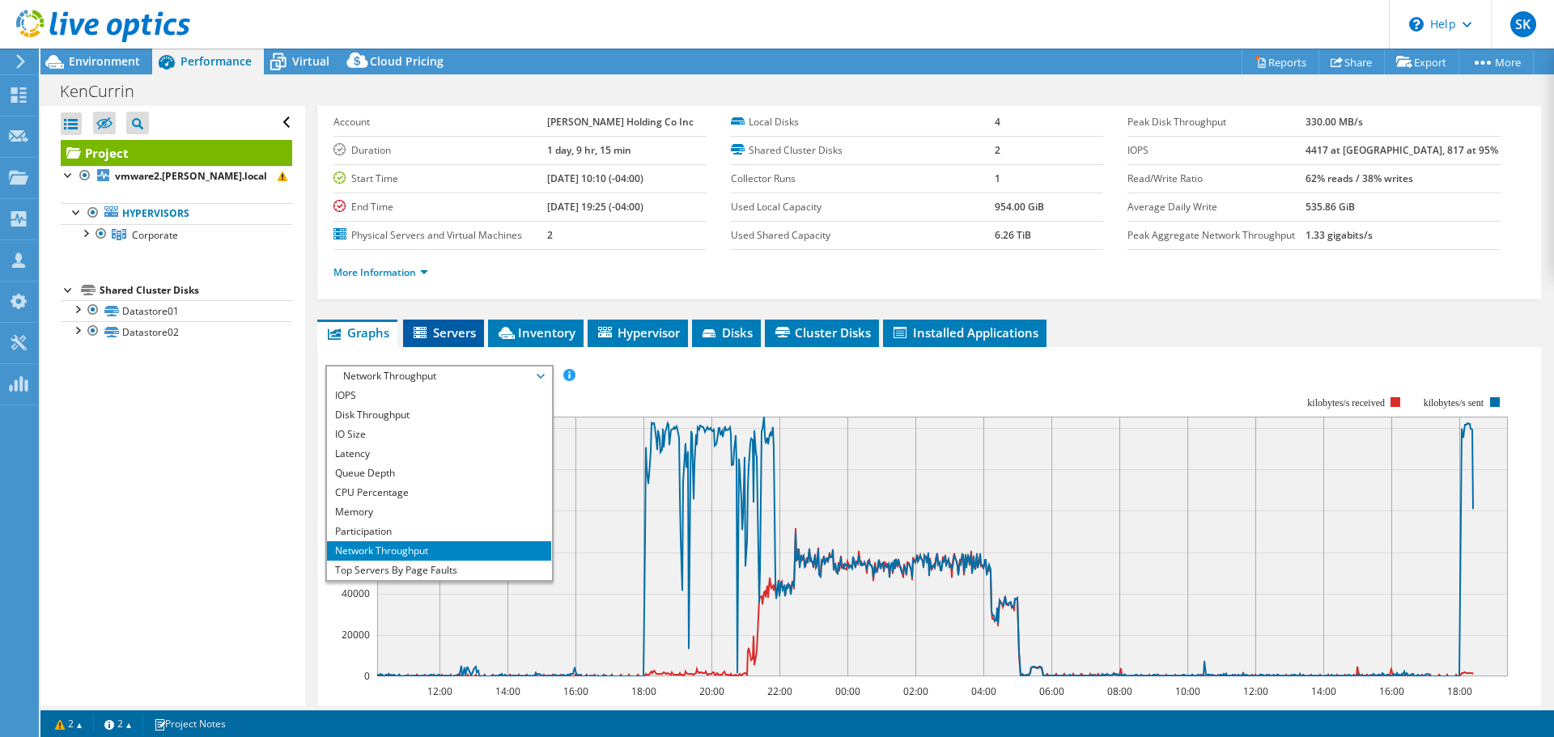
click at [457, 329] on span "Servers" at bounding box center [443, 333] width 65 height 16
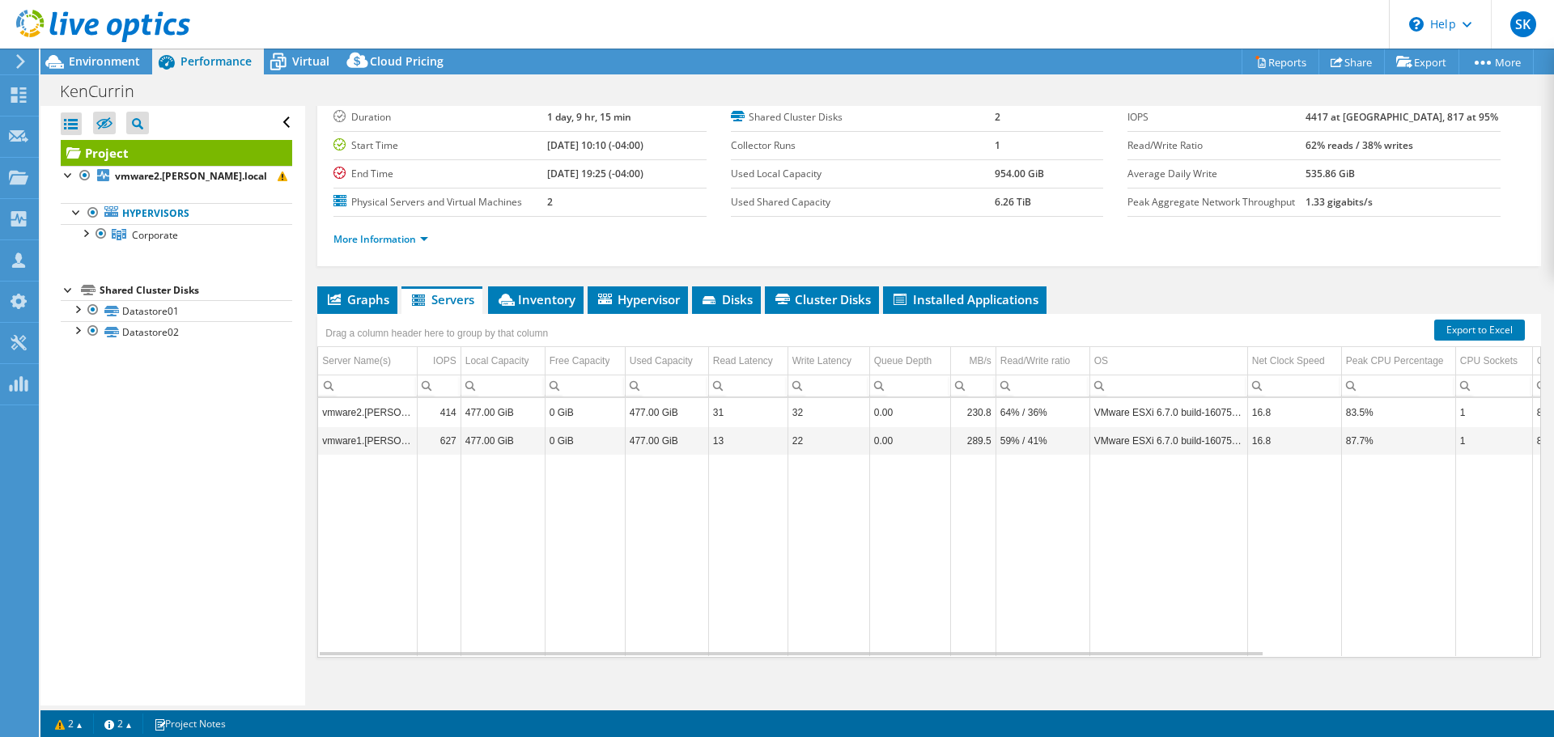
scroll to position [121, 0]
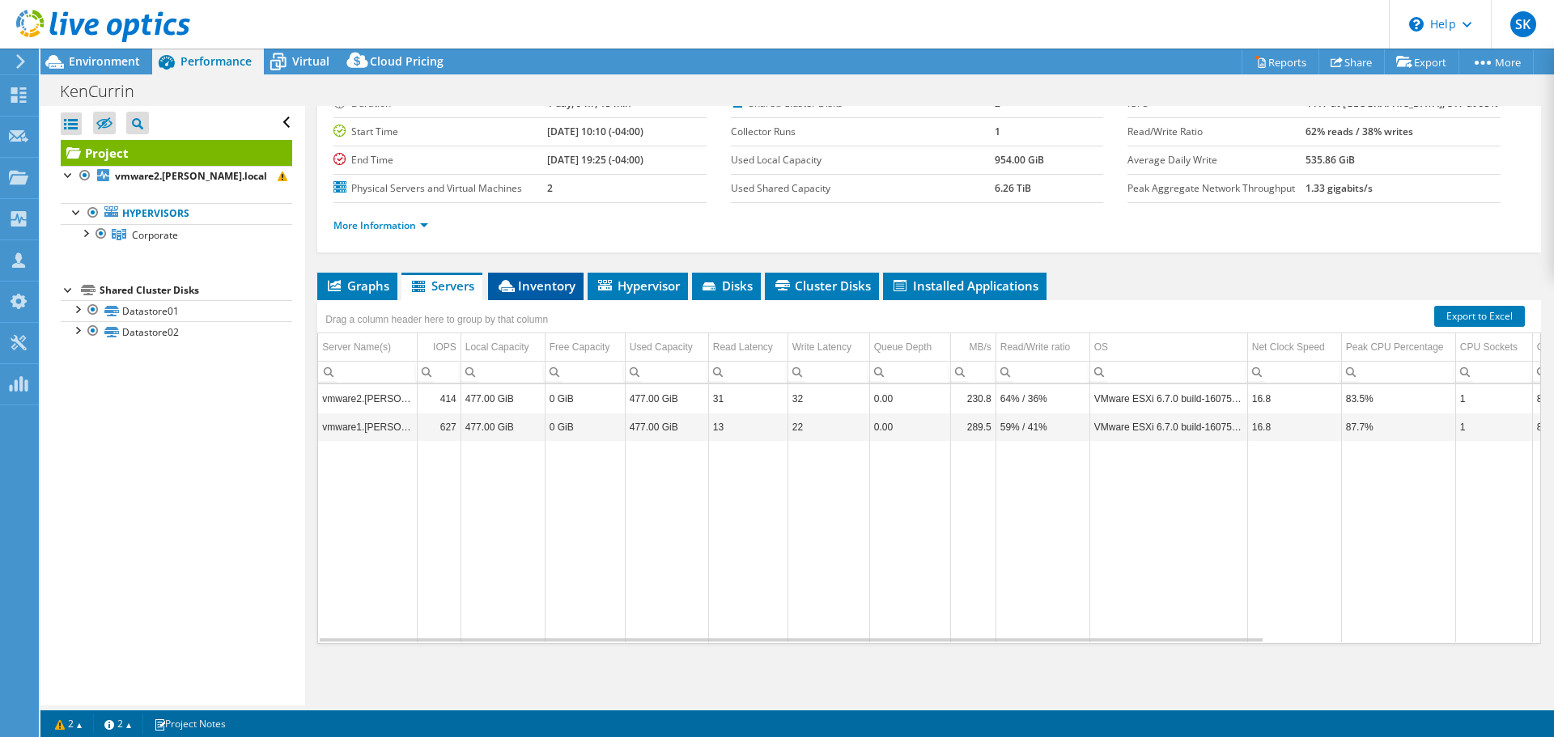
click at [546, 287] on span "Inventory" at bounding box center [535, 286] width 79 height 16
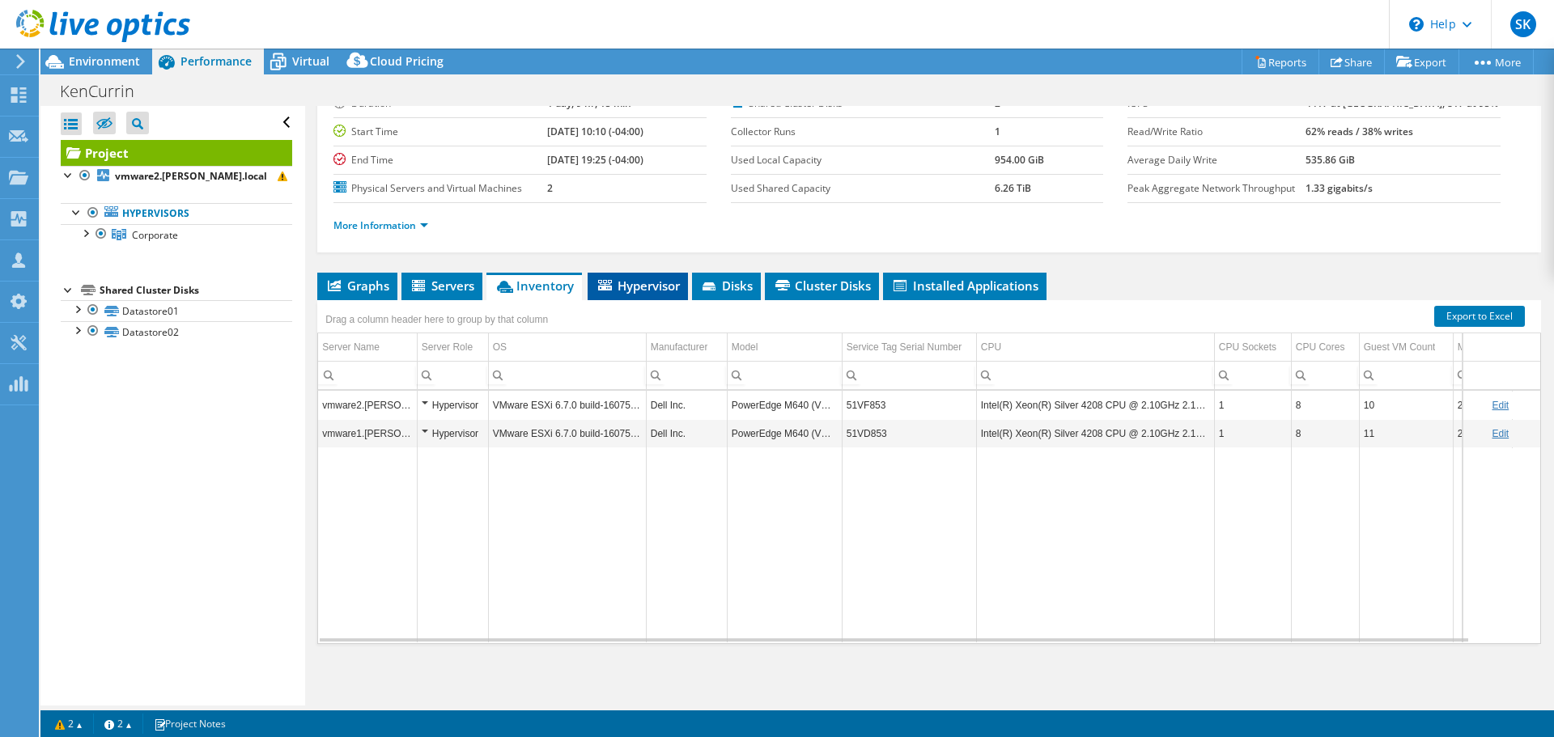
click at [648, 286] on span "Hypervisor" at bounding box center [638, 286] width 84 height 16
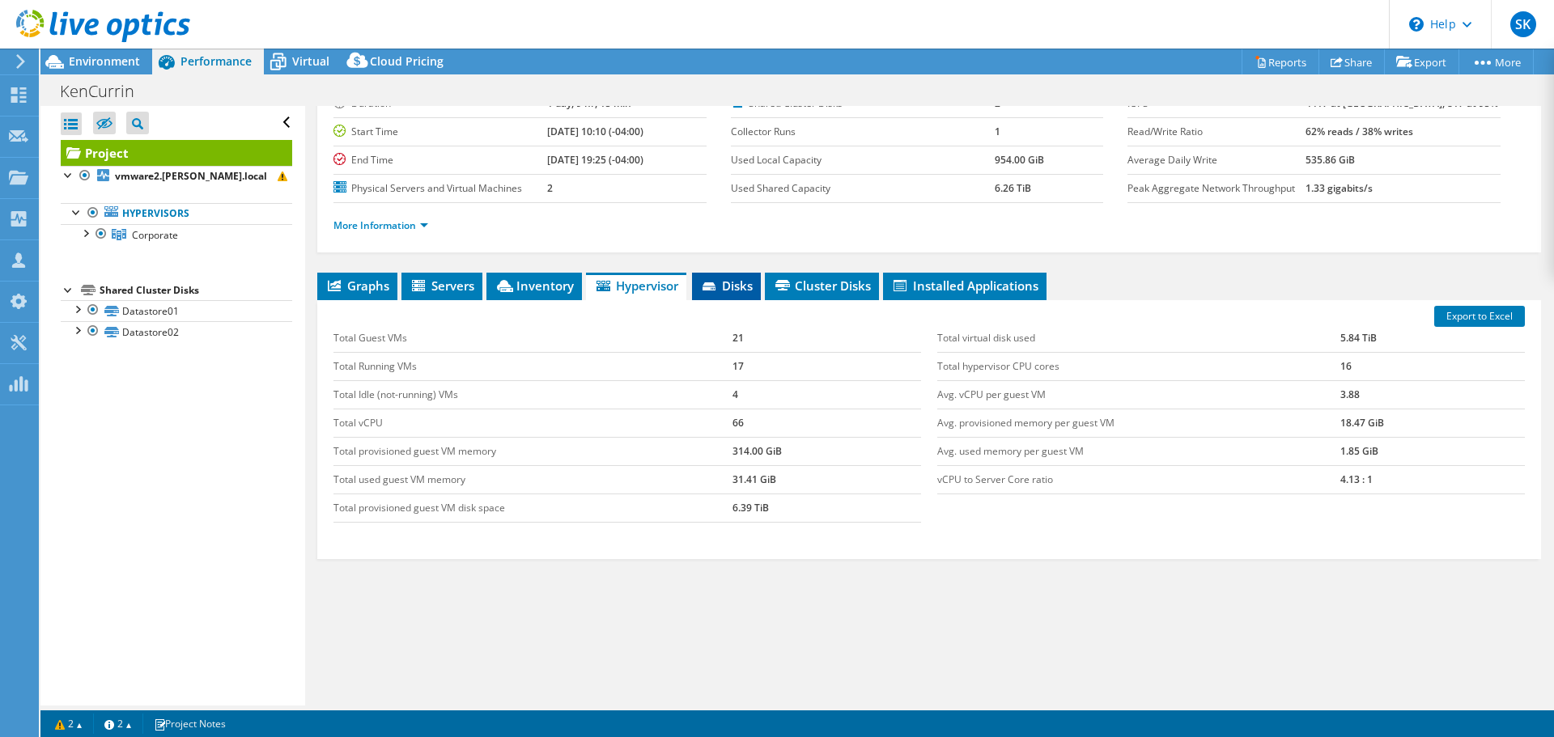
click at [736, 286] on span "Disks" at bounding box center [726, 286] width 53 height 16
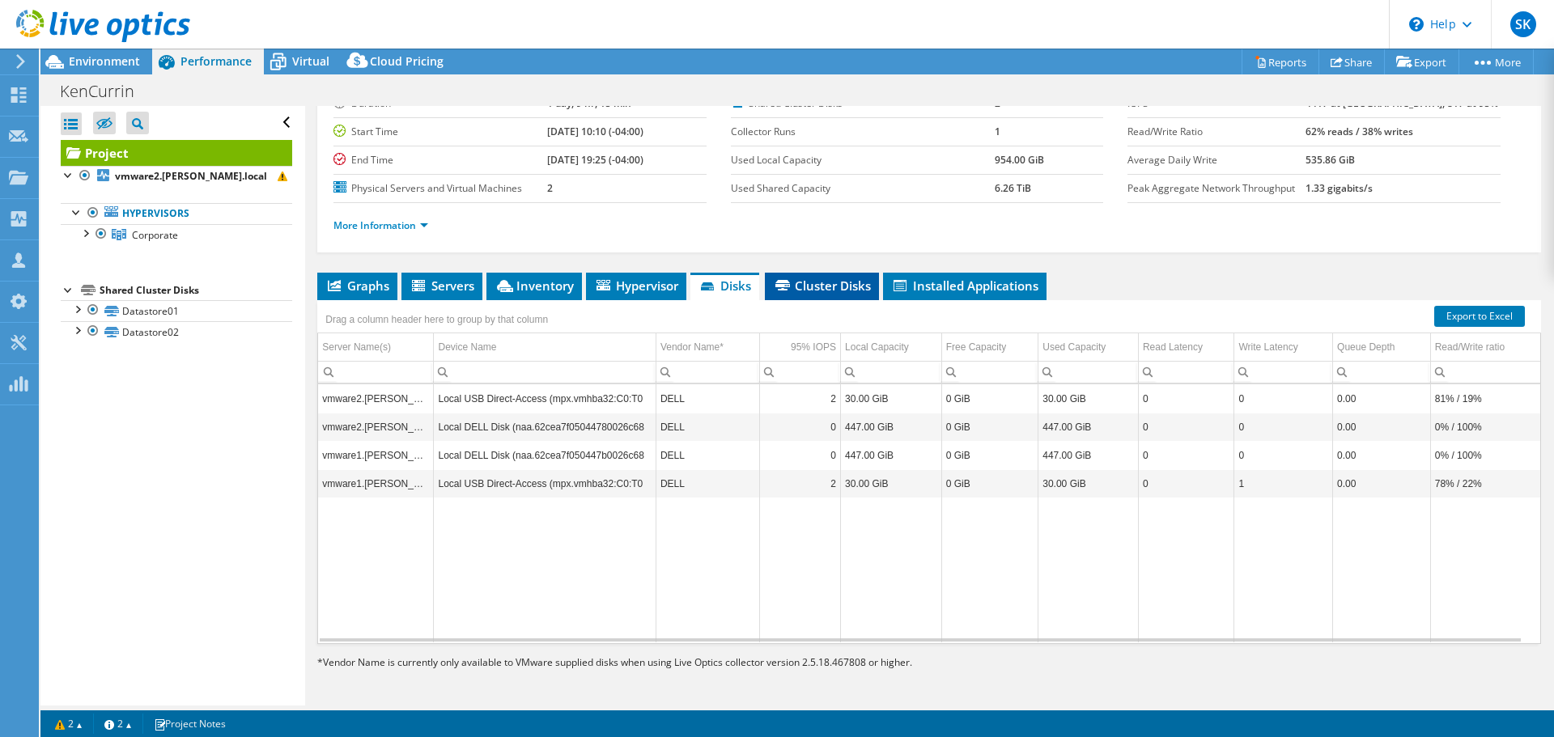
click at [829, 293] on span "Cluster Disks" at bounding box center [822, 286] width 98 height 16
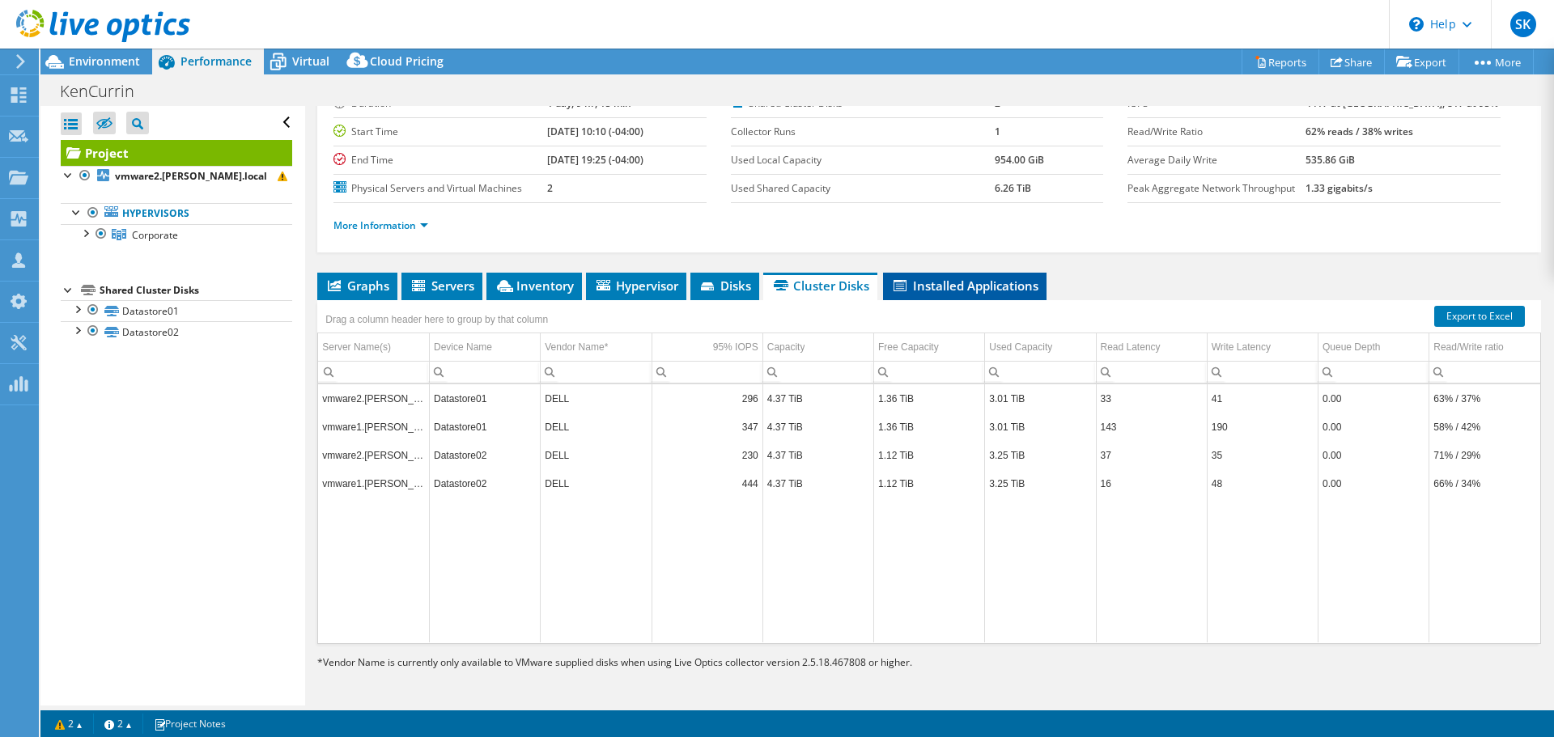
click at [956, 290] on span "Installed Applications" at bounding box center [964, 286] width 147 height 16
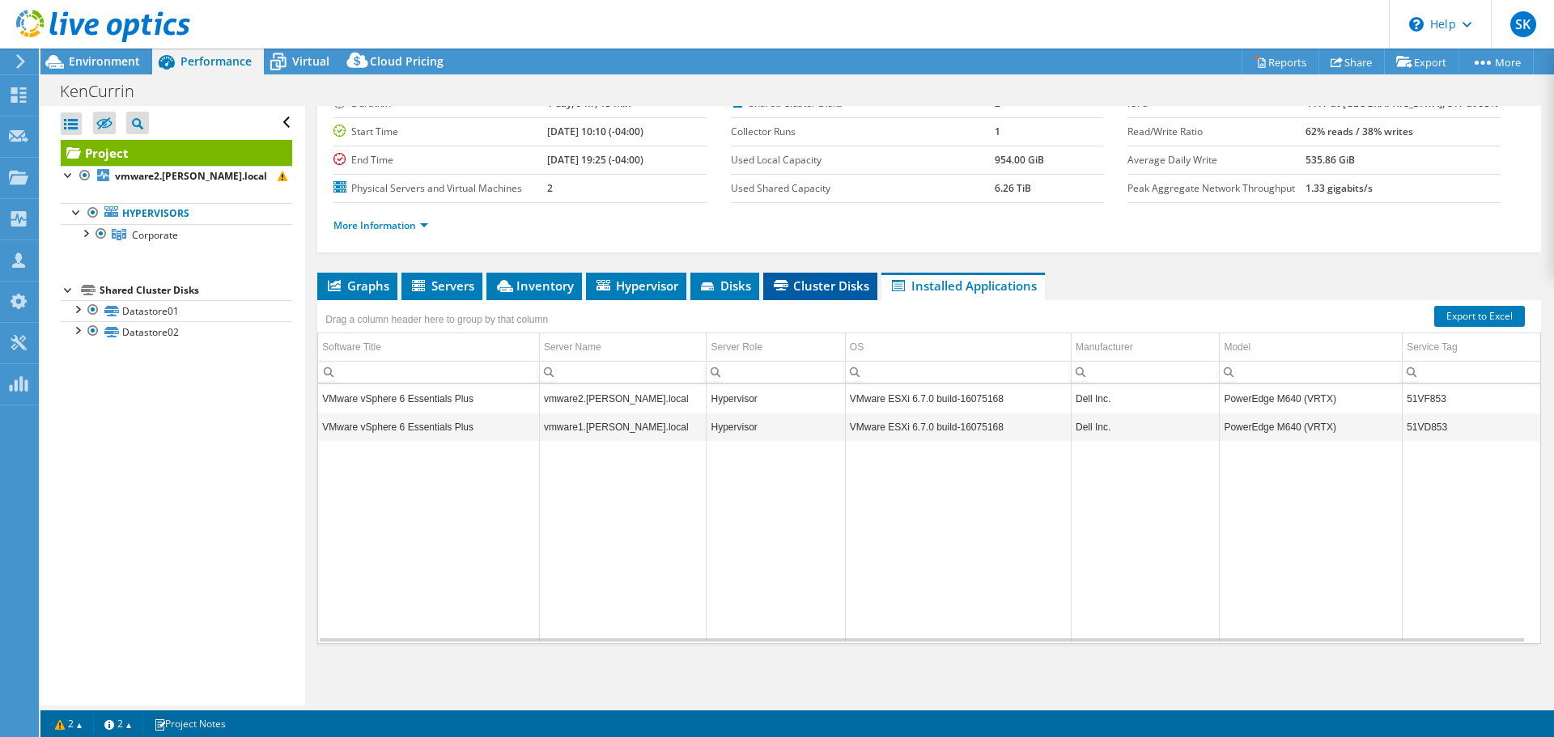
click at [821, 284] on span "Cluster Disks" at bounding box center [820, 286] width 98 height 16
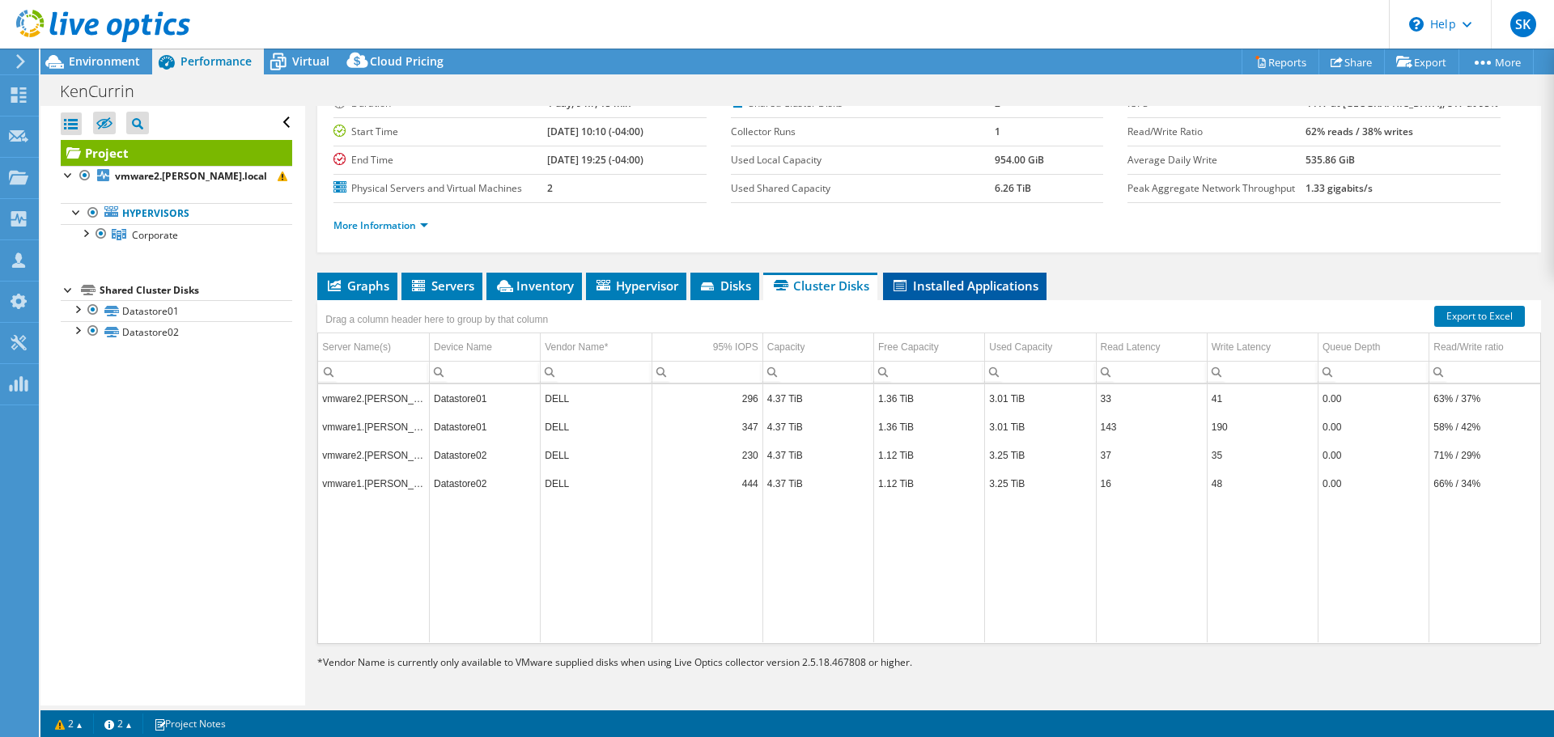
click at [949, 278] on span "Installed Applications" at bounding box center [964, 286] width 147 height 16
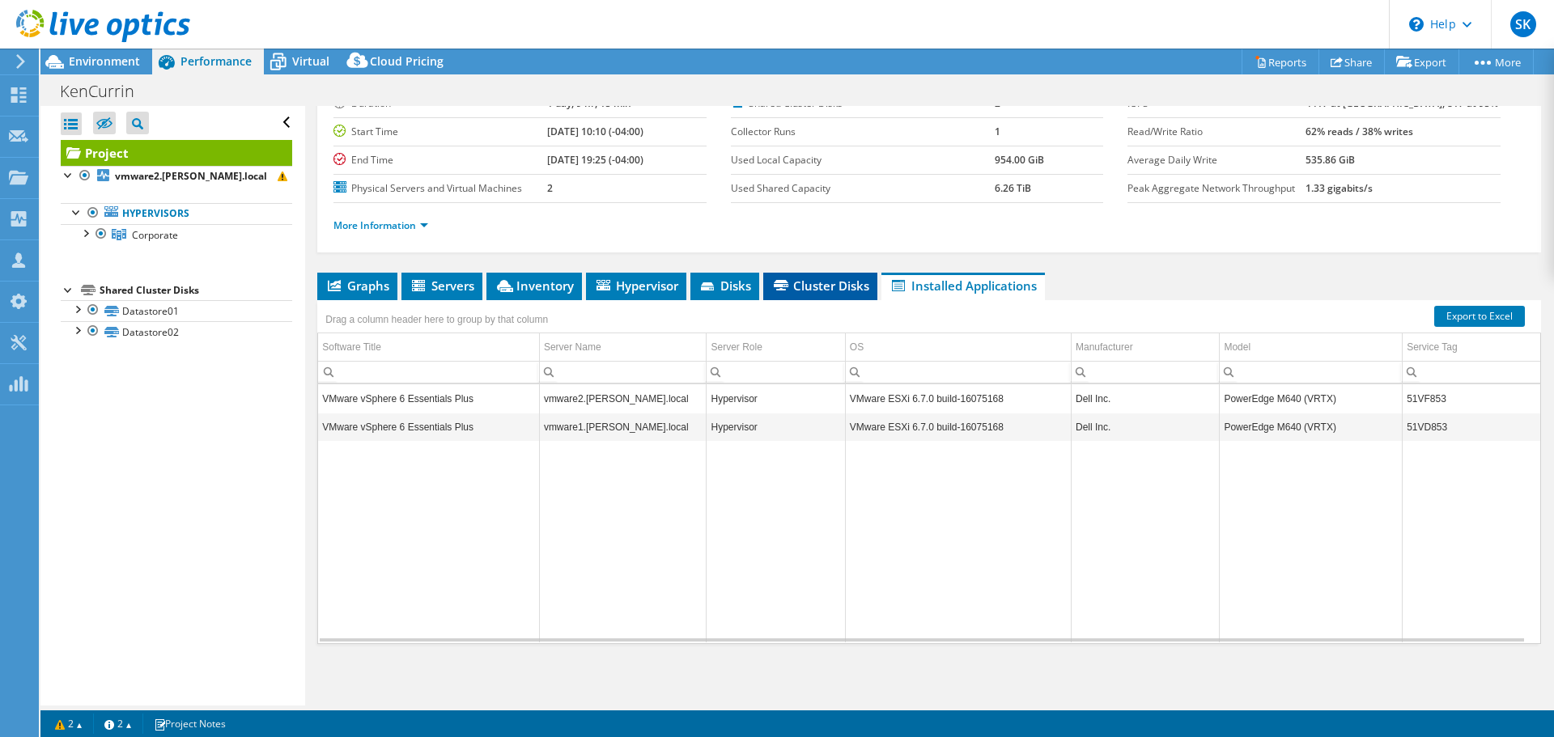
click at [830, 282] on span "Cluster Disks" at bounding box center [820, 286] width 98 height 16
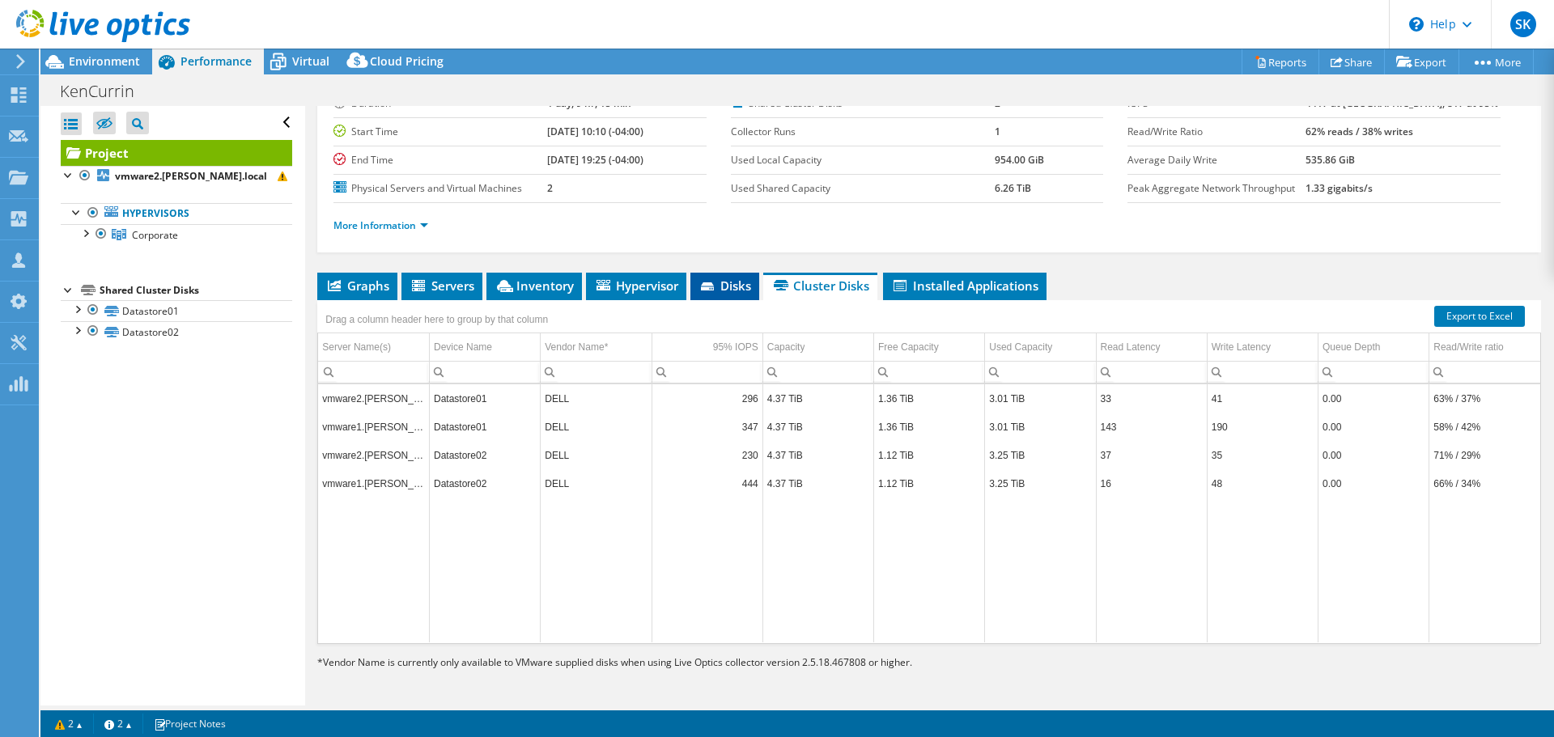
click at [731, 274] on li "Disks" at bounding box center [724, 287] width 69 height 28
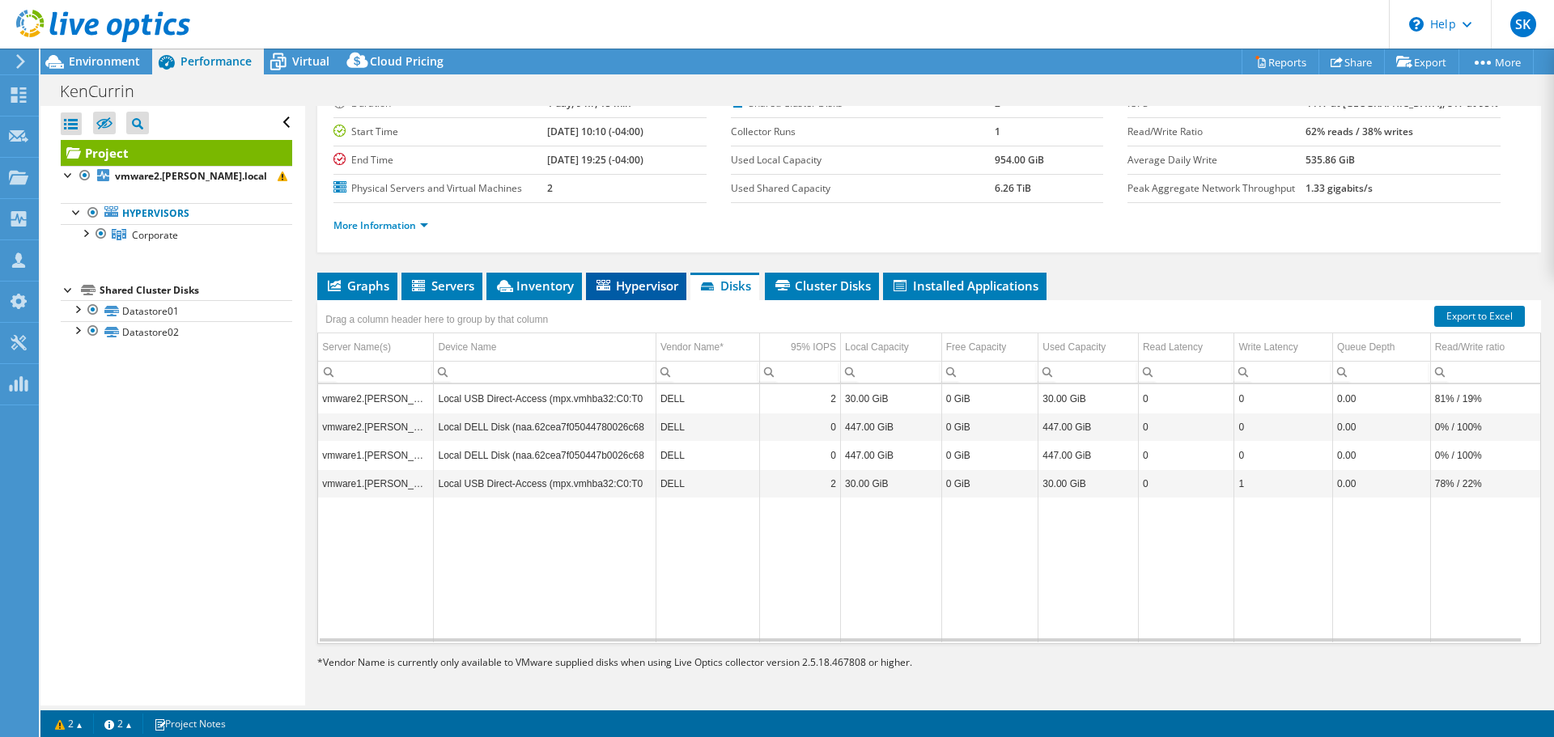
click at [643, 290] on span "Hypervisor" at bounding box center [636, 286] width 84 height 16
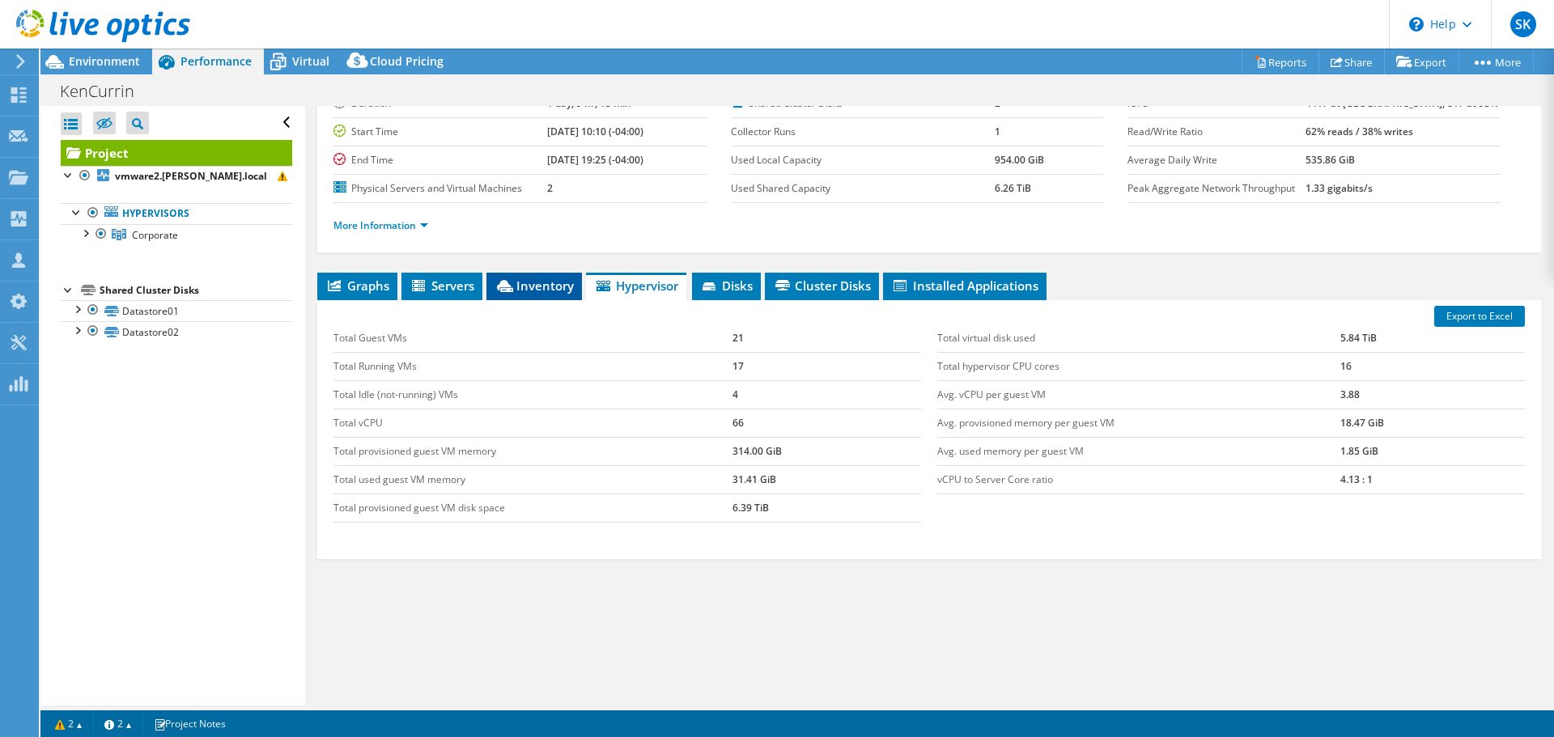
click at [528, 286] on span "Inventory" at bounding box center [533, 286] width 79 height 16
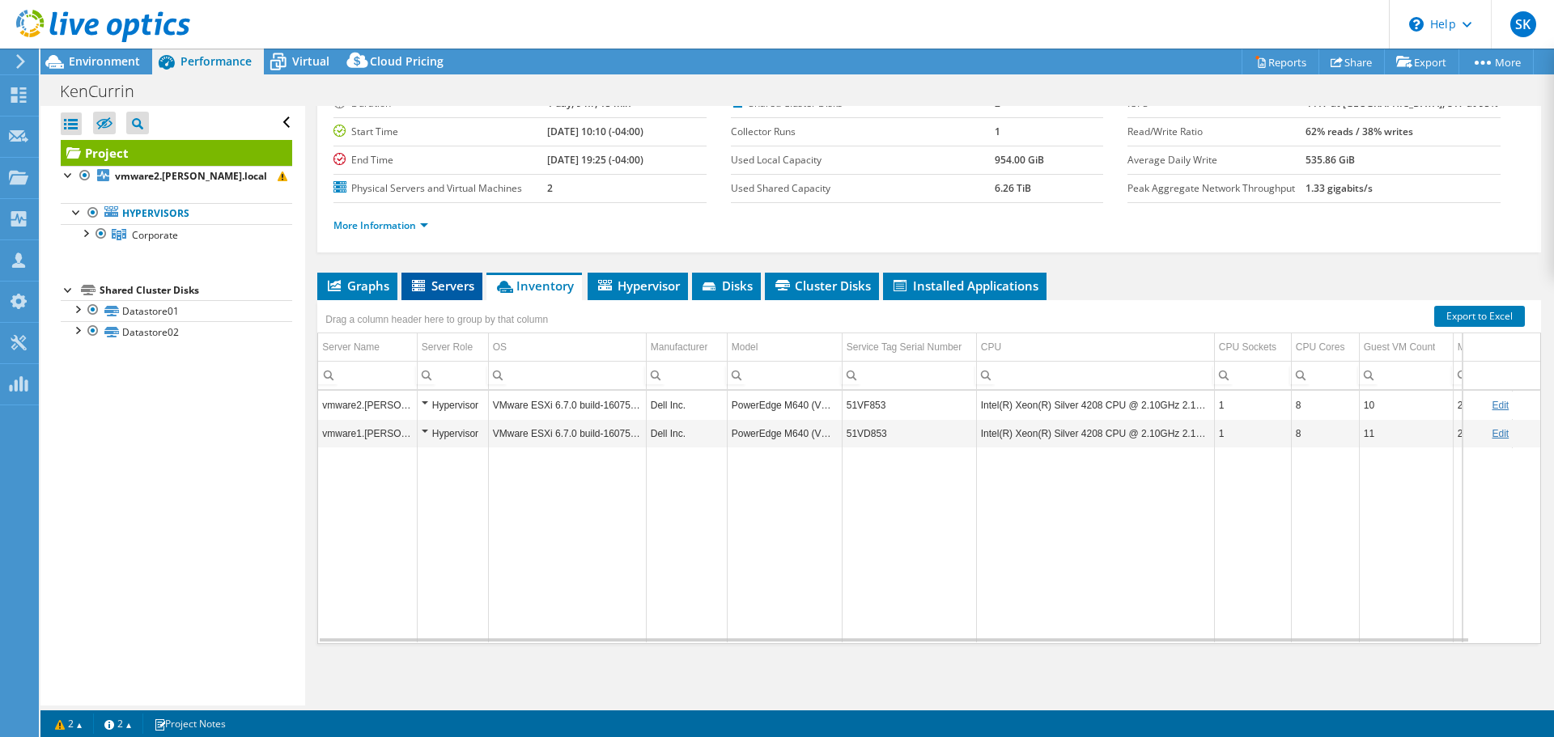
click at [453, 284] on span "Servers" at bounding box center [441, 286] width 65 height 16
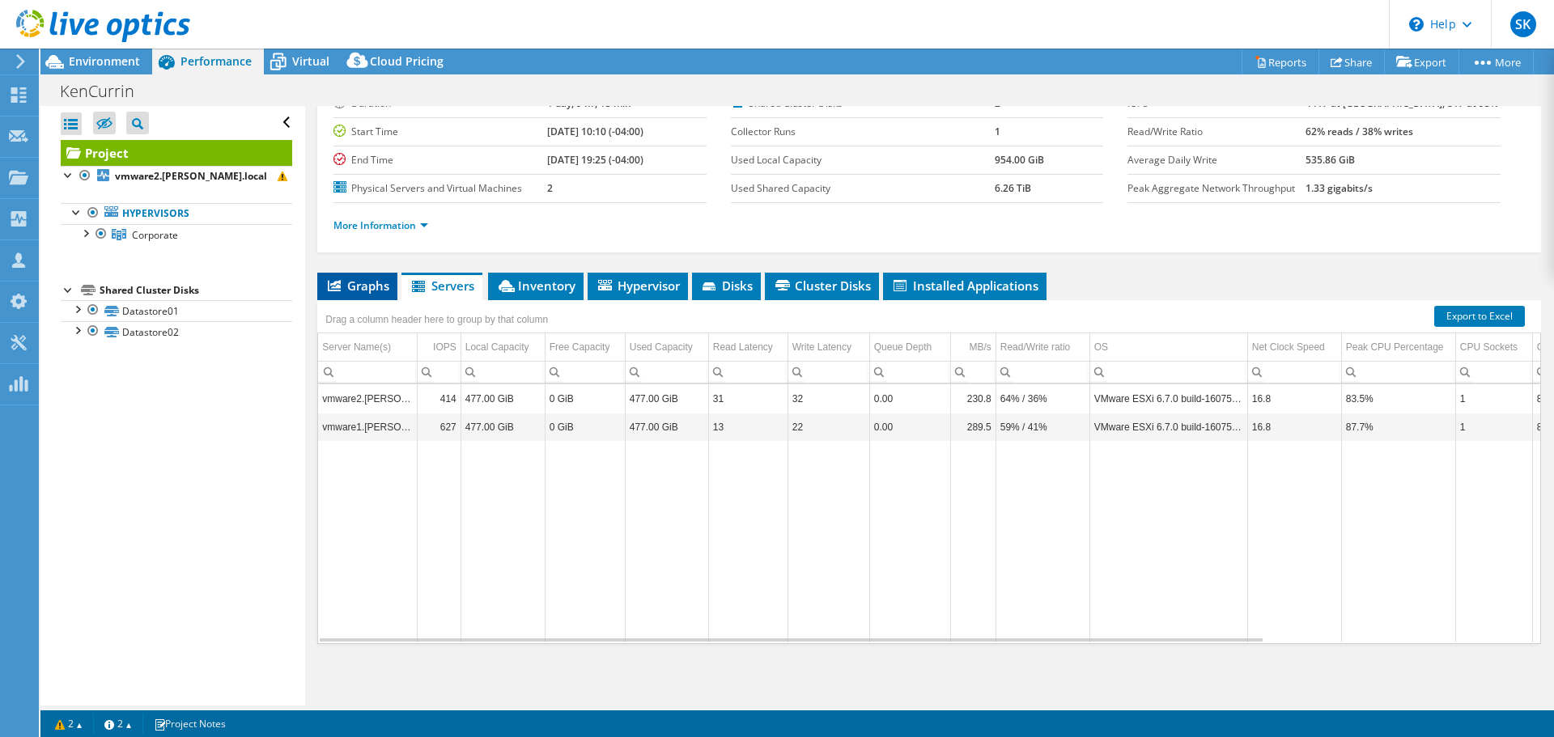
click at [363, 286] on span "Graphs" at bounding box center [357, 286] width 64 height 16
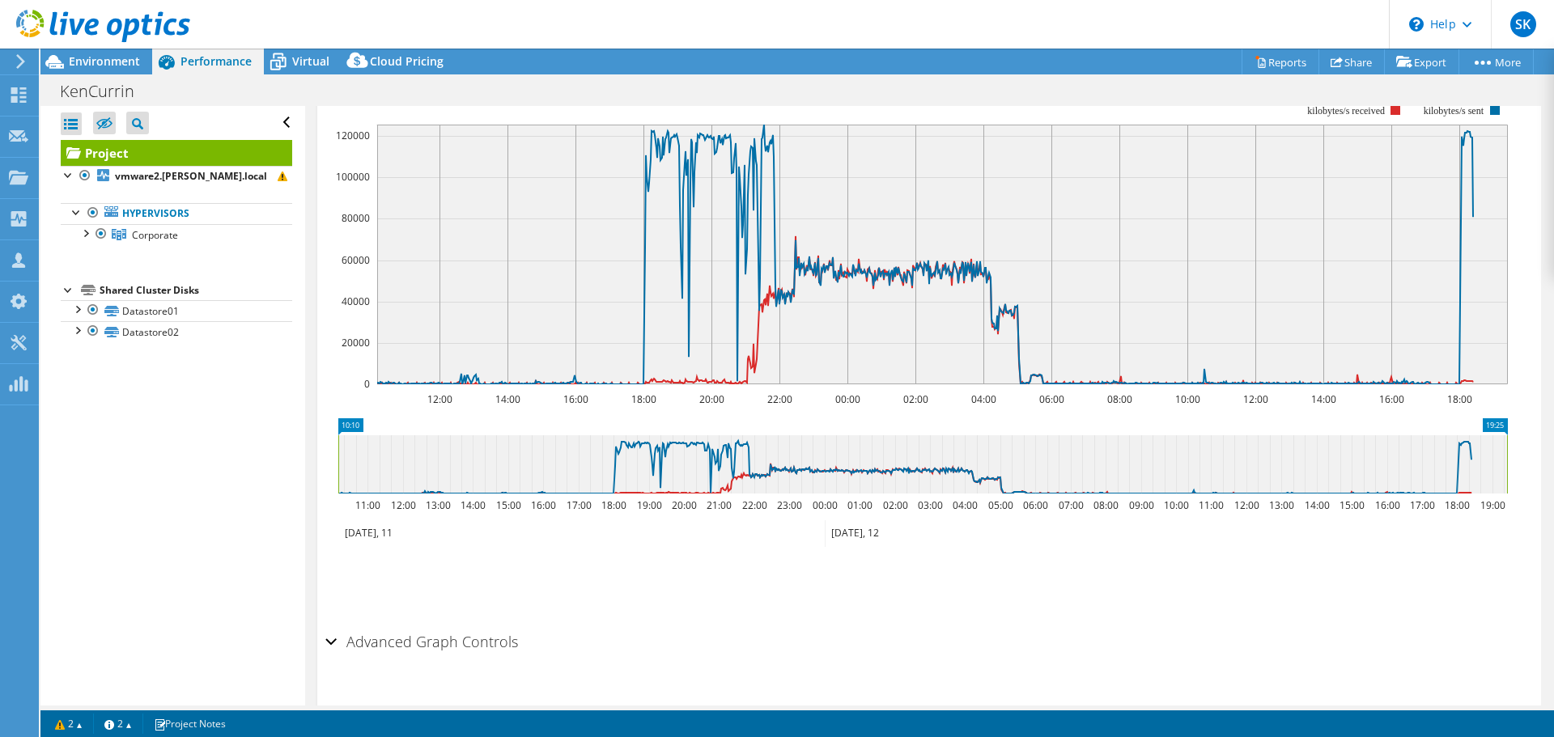
scroll to position [398, 0]
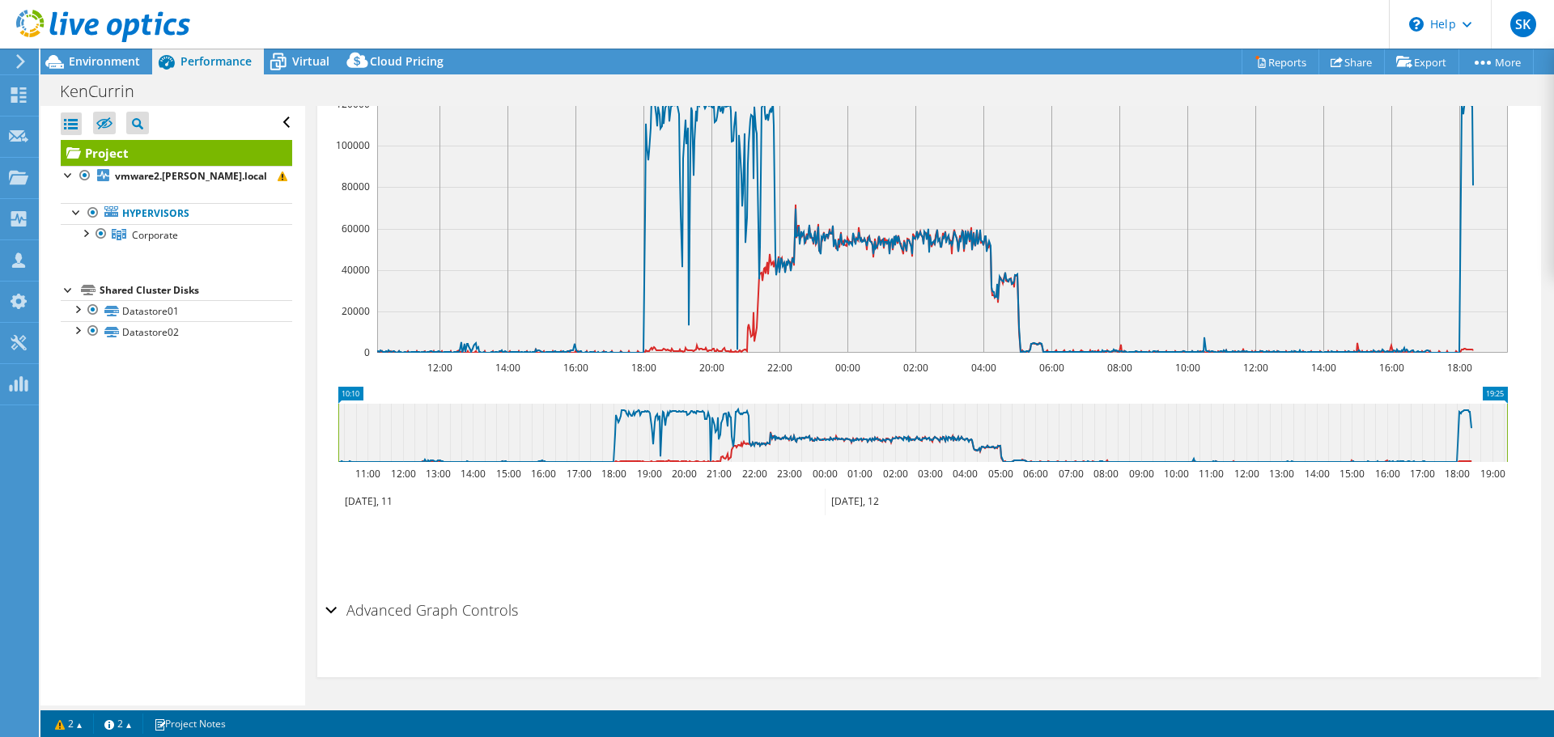
click at [468, 612] on h2 "Advanced Graph Controls" at bounding box center [421, 610] width 193 height 32
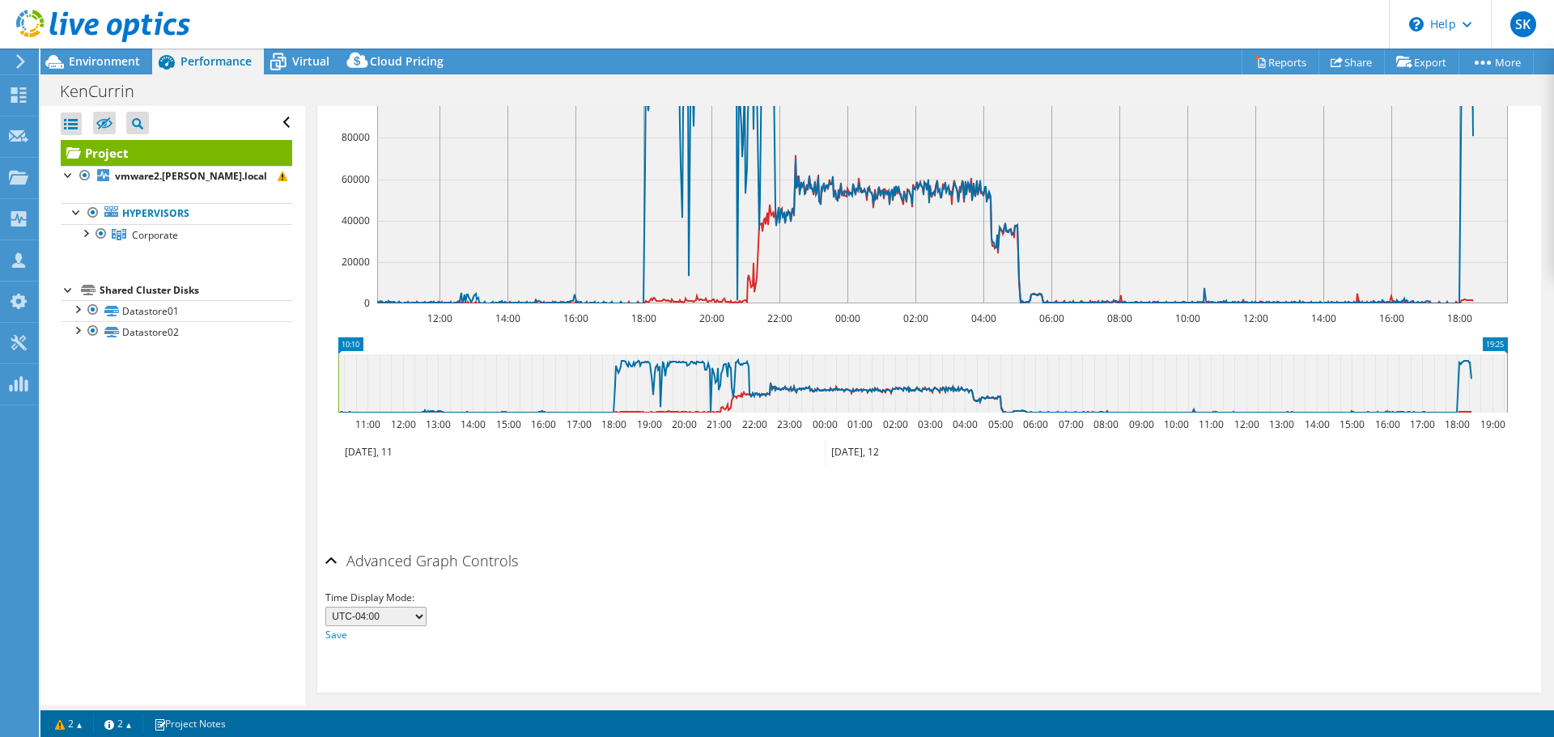
scroll to position [463, 0]
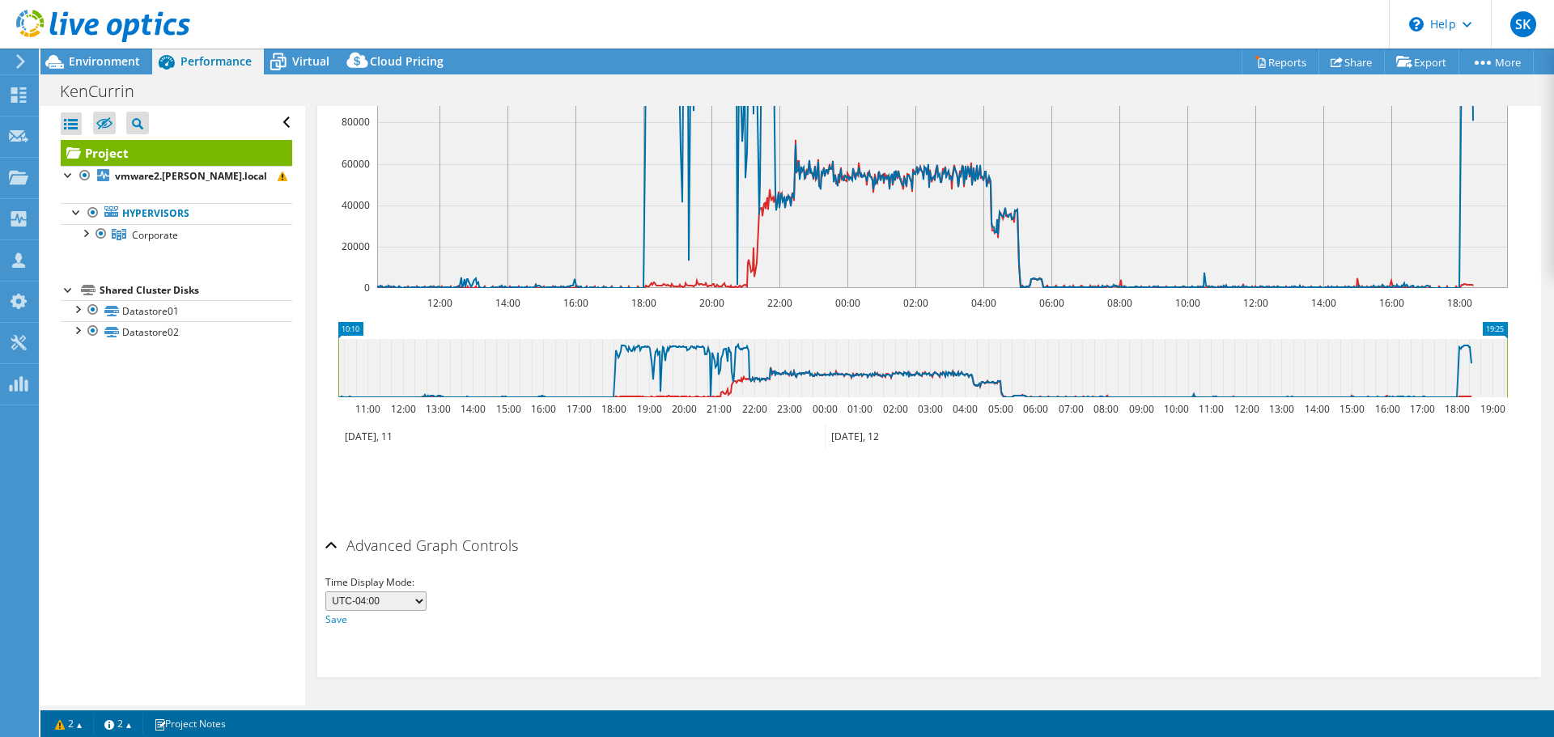
click at [417, 597] on select "UTC-12:00 UTC-11:00 UTC-10:00 UTC-09:30 UTC-09:00 UTC-08:00 UTC-07:00 UTC-06:00…" at bounding box center [375, 601] width 101 height 19
click at [621, 495] on ul "Save Zoom" at bounding box center [924, 484] width 1199 height 46
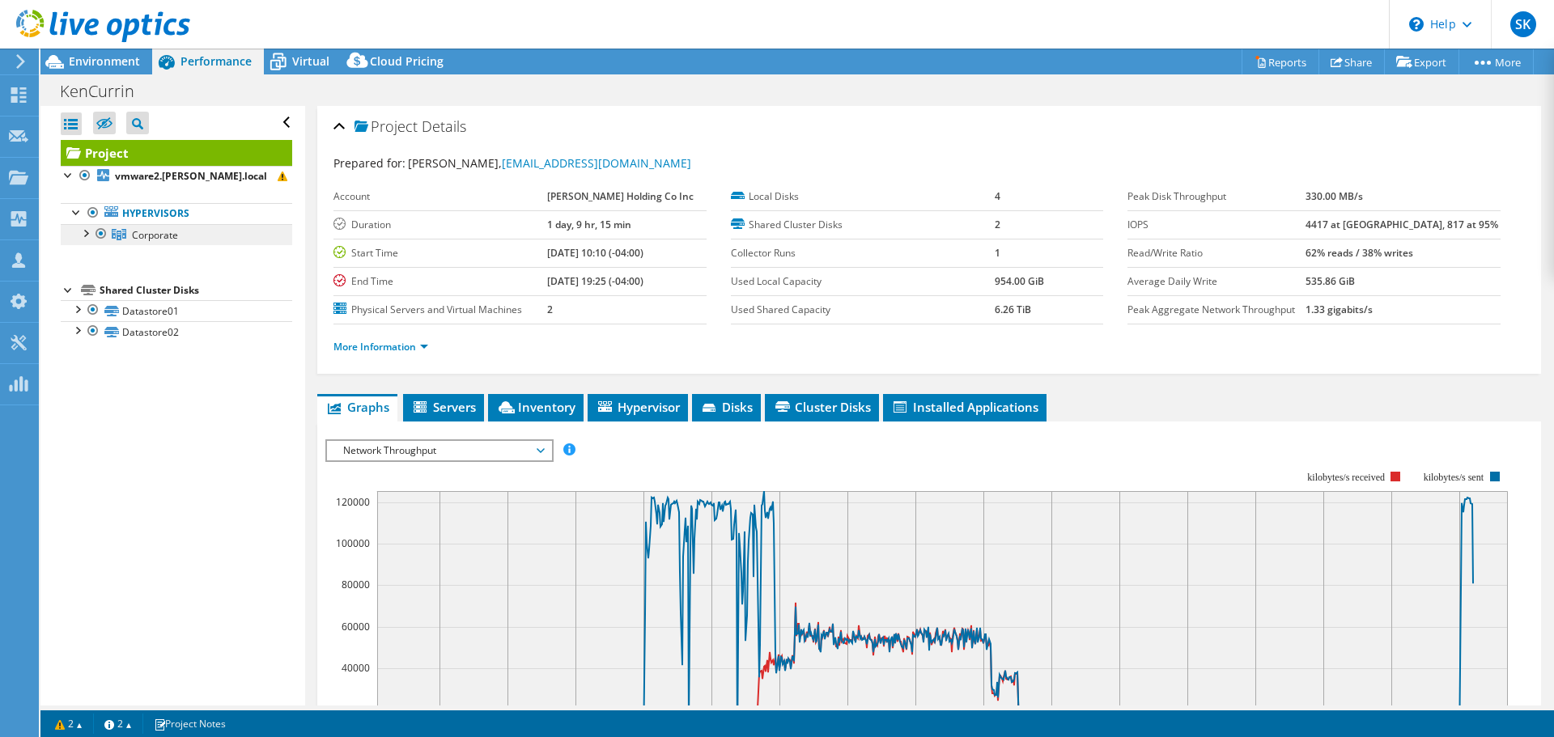
click at [160, 243] on link "Corporate" at bounding box center [176, 234] width 231 height 21
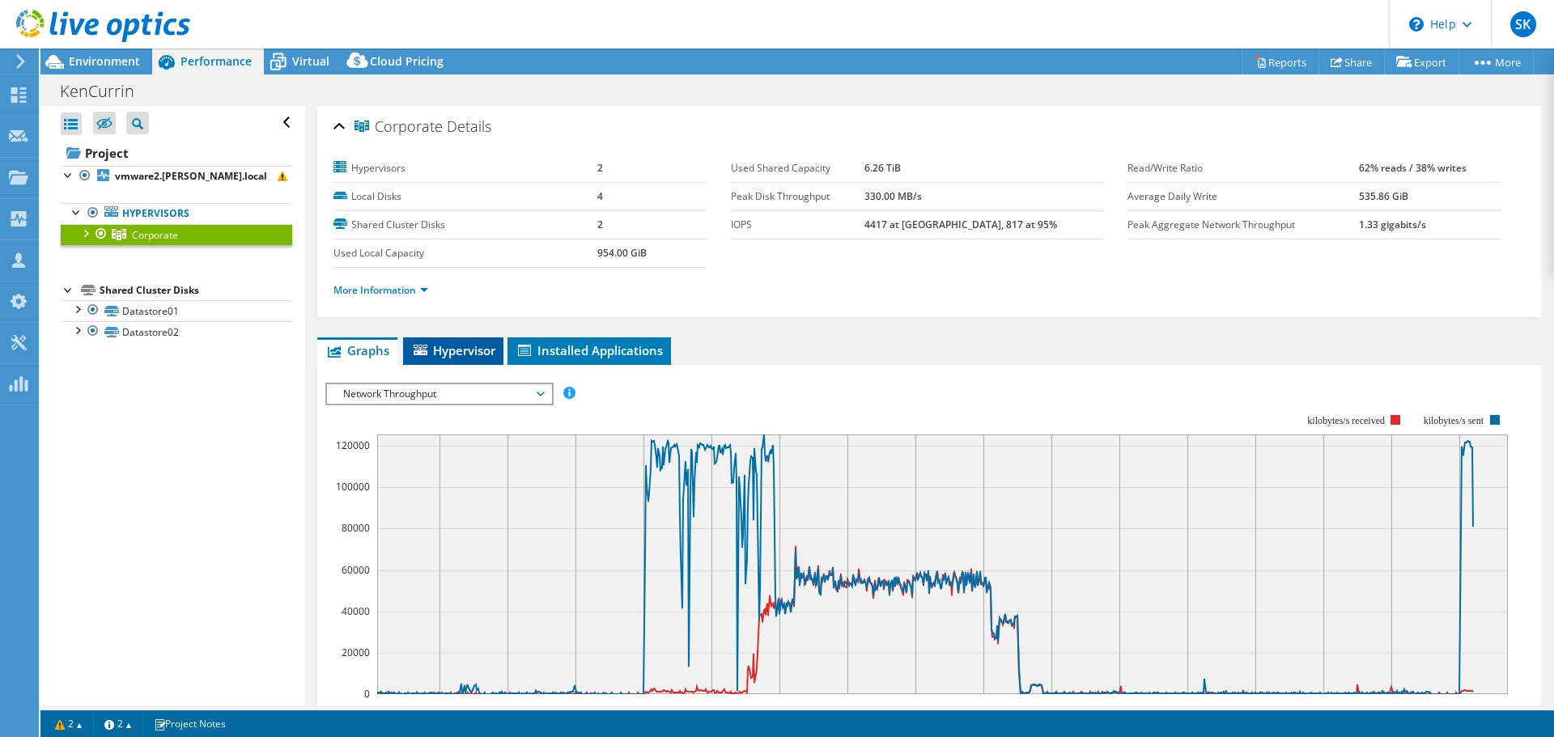
click at [465, 358] on span "Hypervisor" at bounding box center [453, 350] width 84 height 16
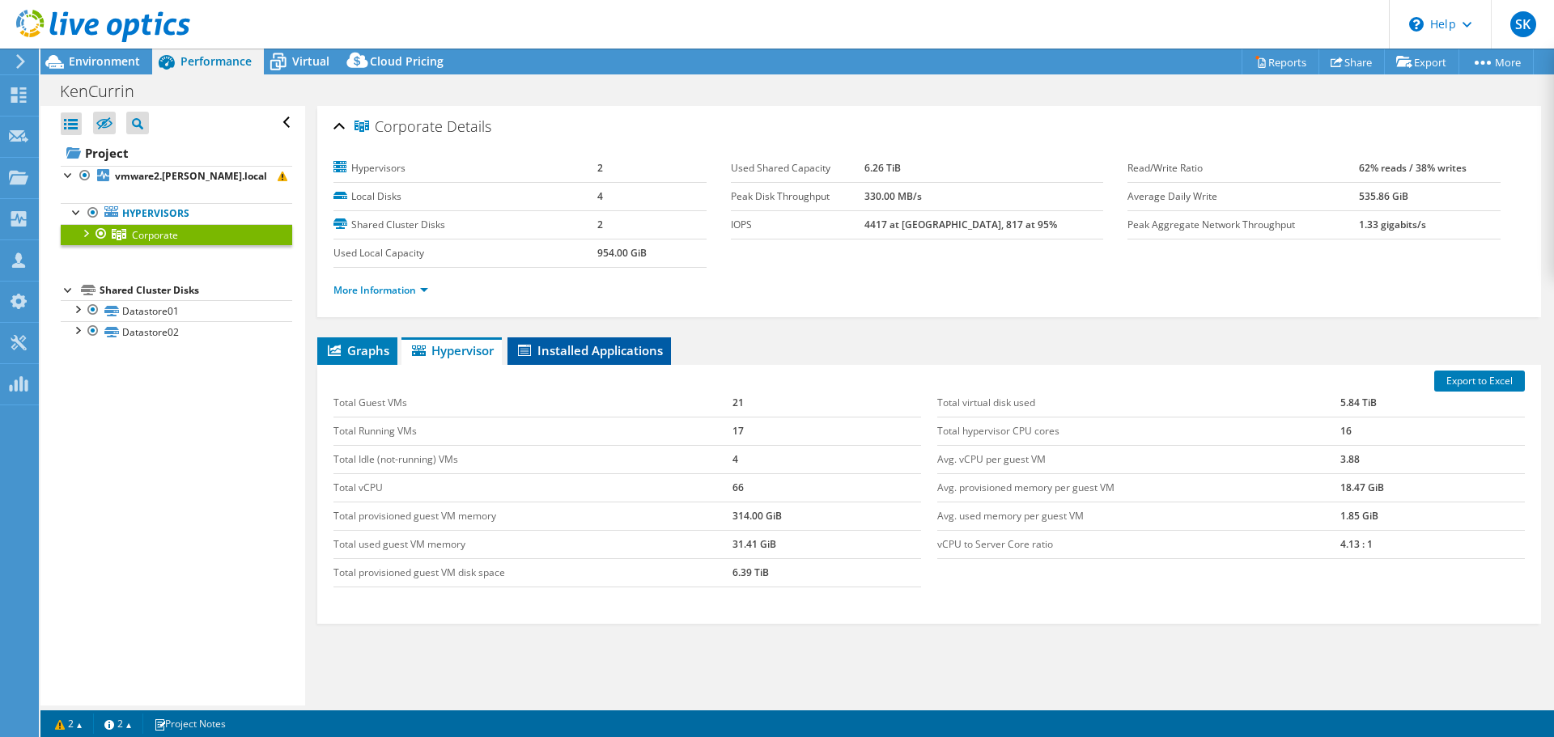
click at [546, 342] on li "Installed Applications" at bounding box center [588, 351] width 163 height 28
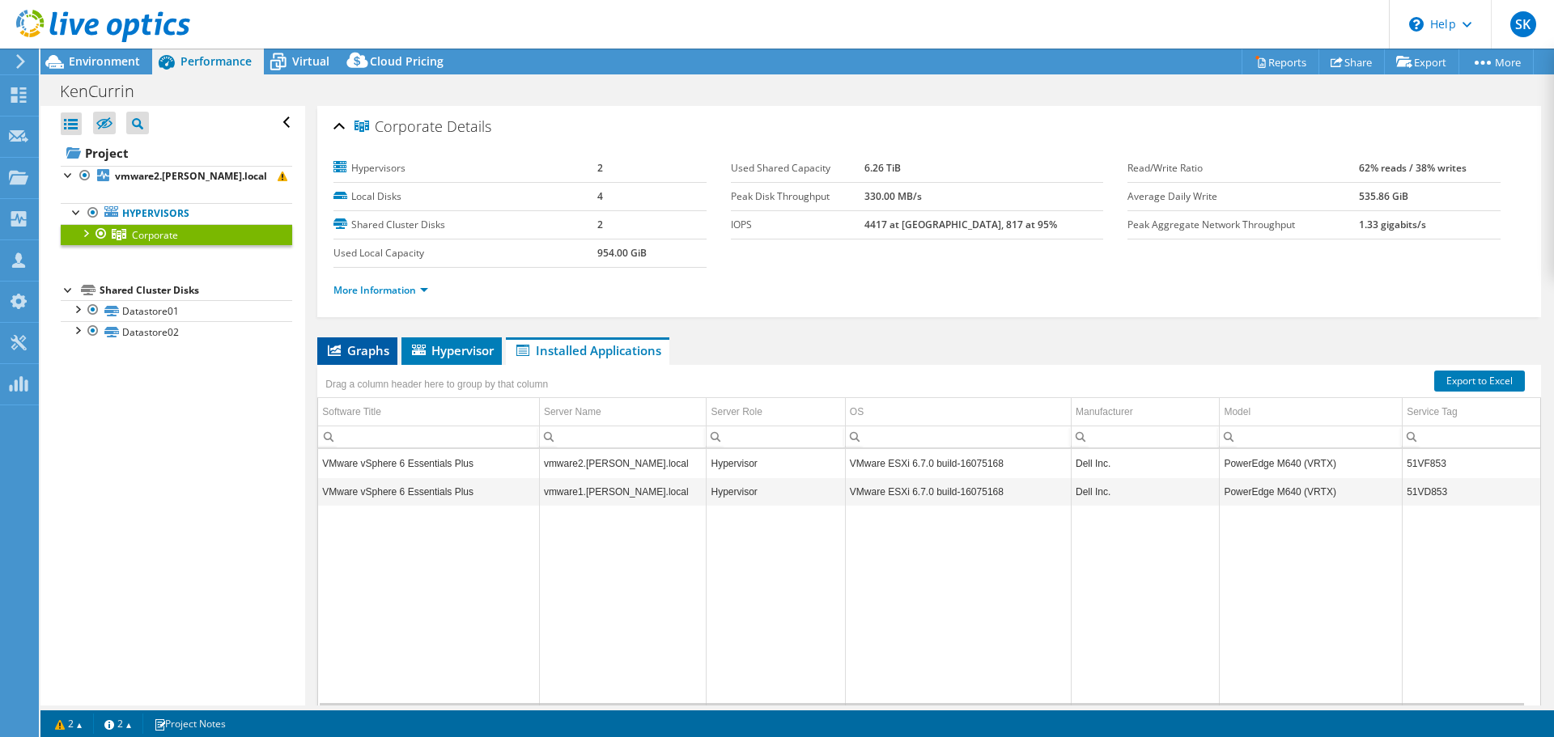
click at [376, 359] on li "Graphs" at bounding box center [357, 351] width 80 height 28
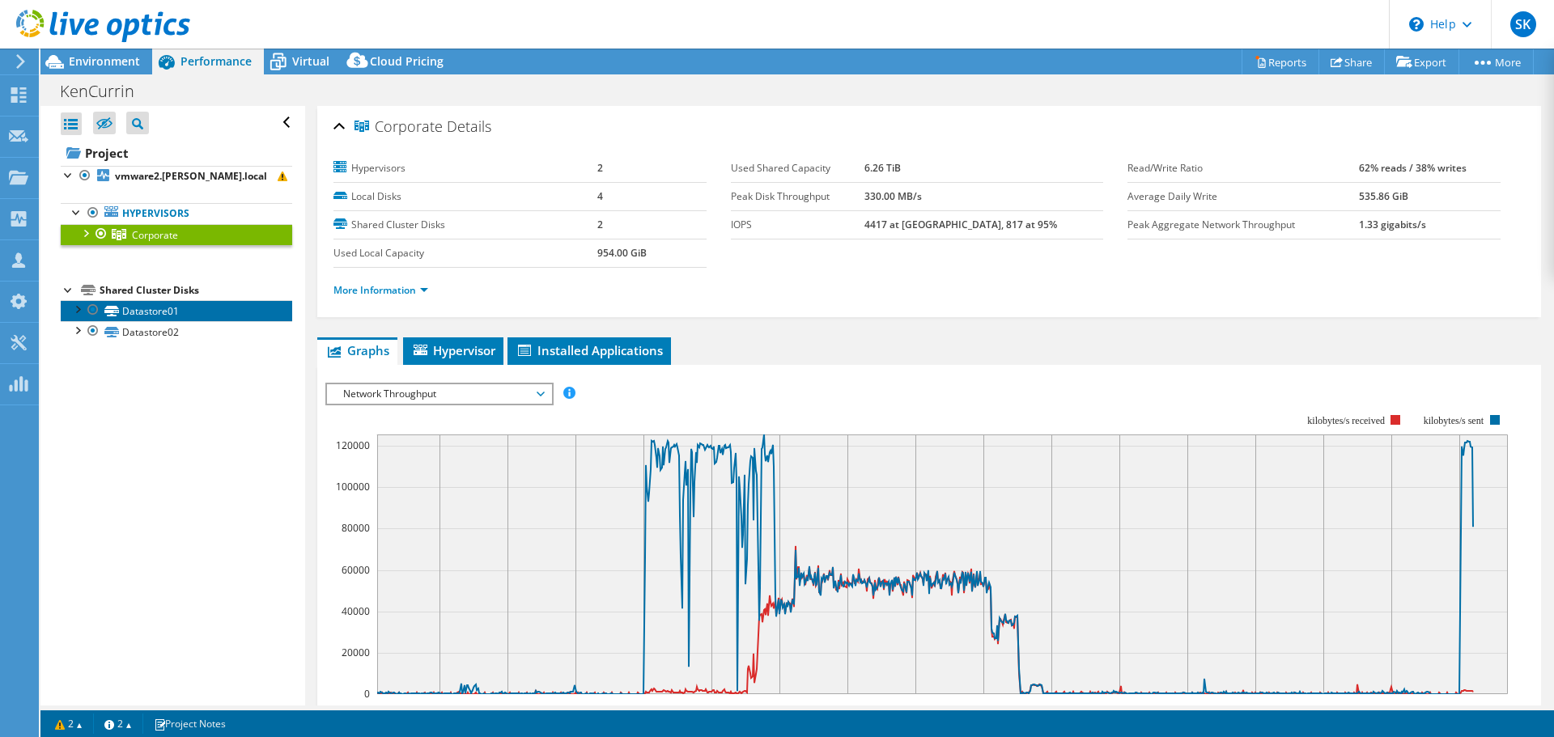
click at [148, 310] on link "Datastore01" at bounding box center [176, 310] width 231 height 21
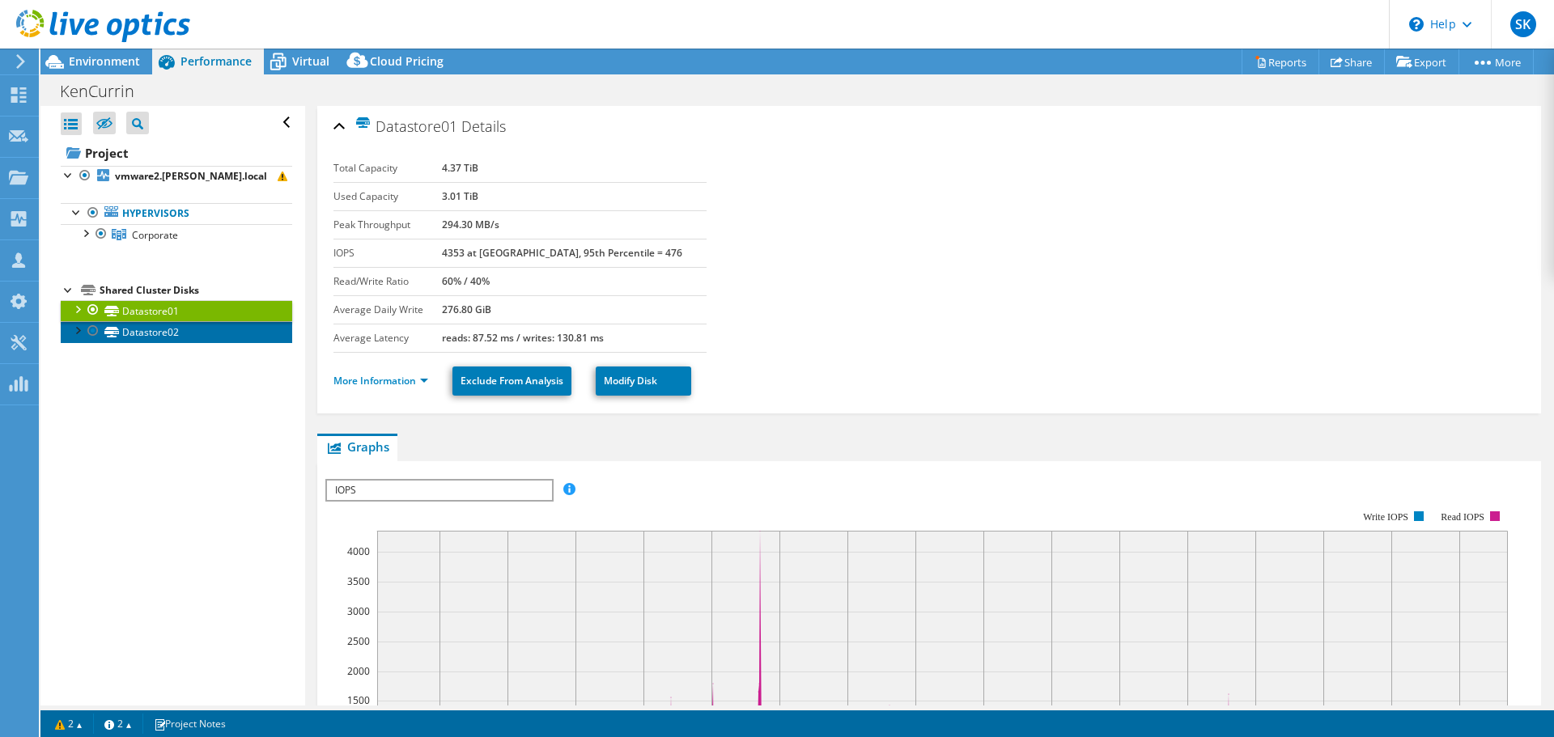
click at [155, 337] on link "Datastore02" at bounding box center [176, 331] width 231 height 21
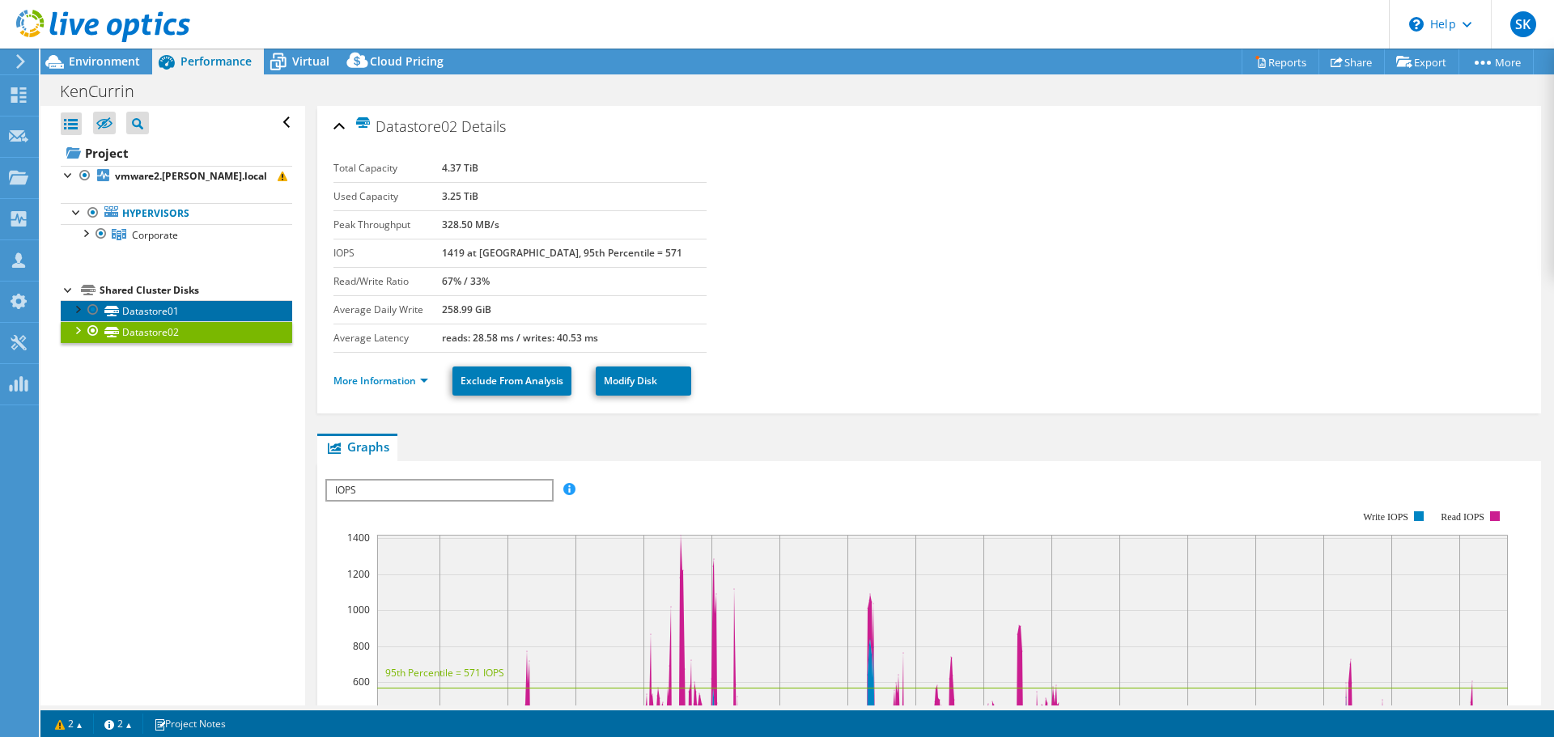
click at [196, 312] on link "Datastore01" at bounding box center [176, 310] width 231 height 21
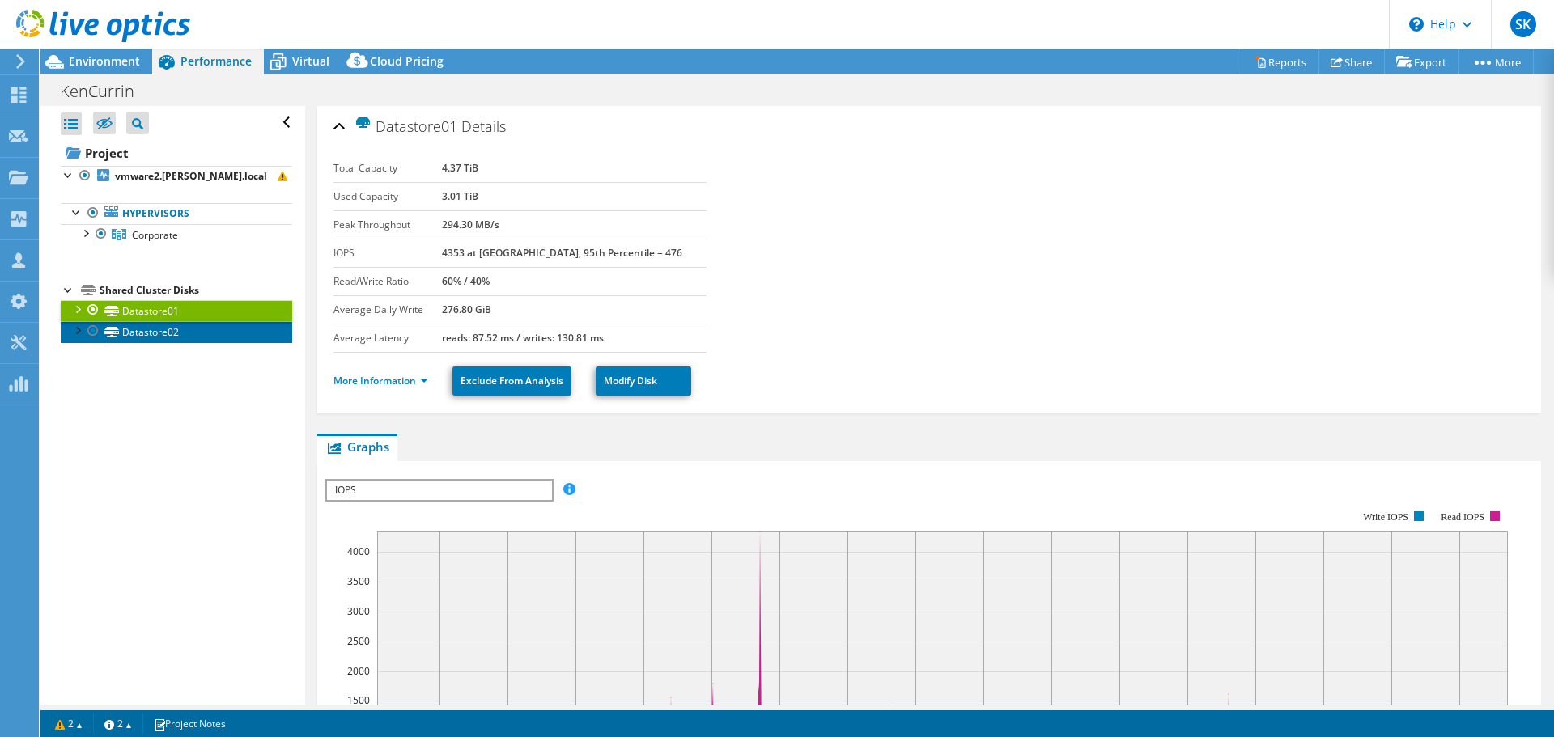
click at [140, 333] on link "Datastore02" at bounding box center [176, 331] width 231 height 21
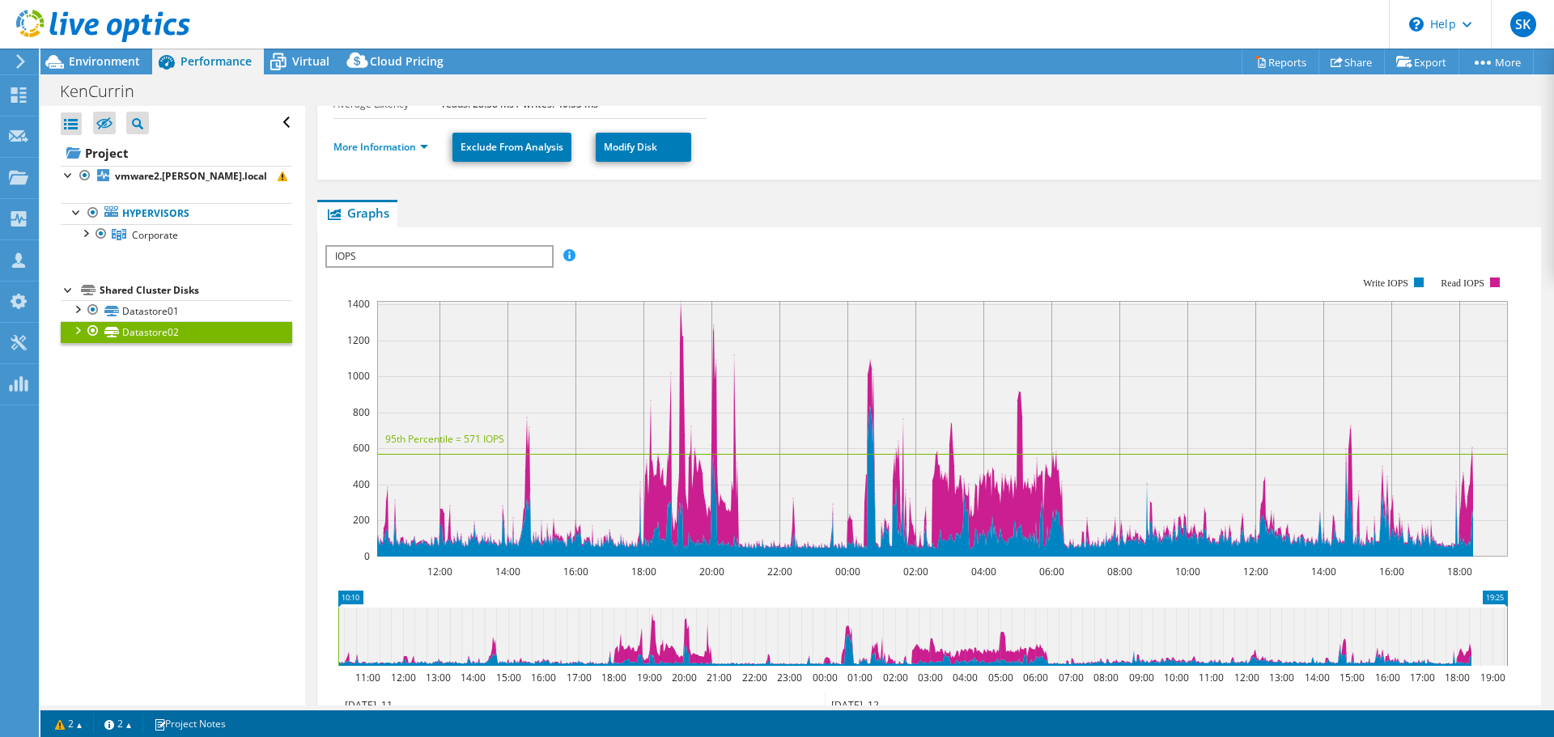
scroll to position [243, 0]
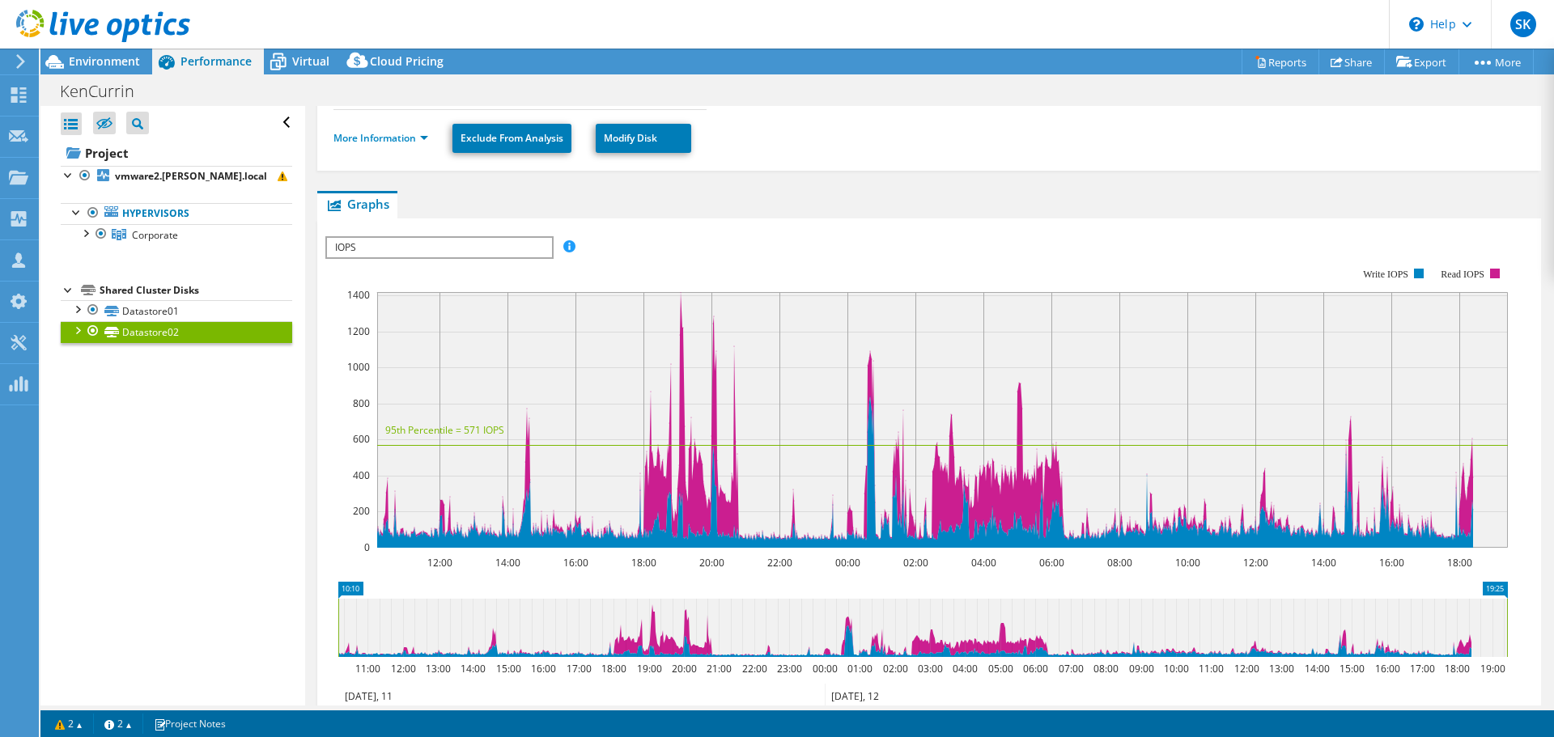
click at [507, 243] on span "IOPS" at bounding box center [439, 247] width 224 height 19
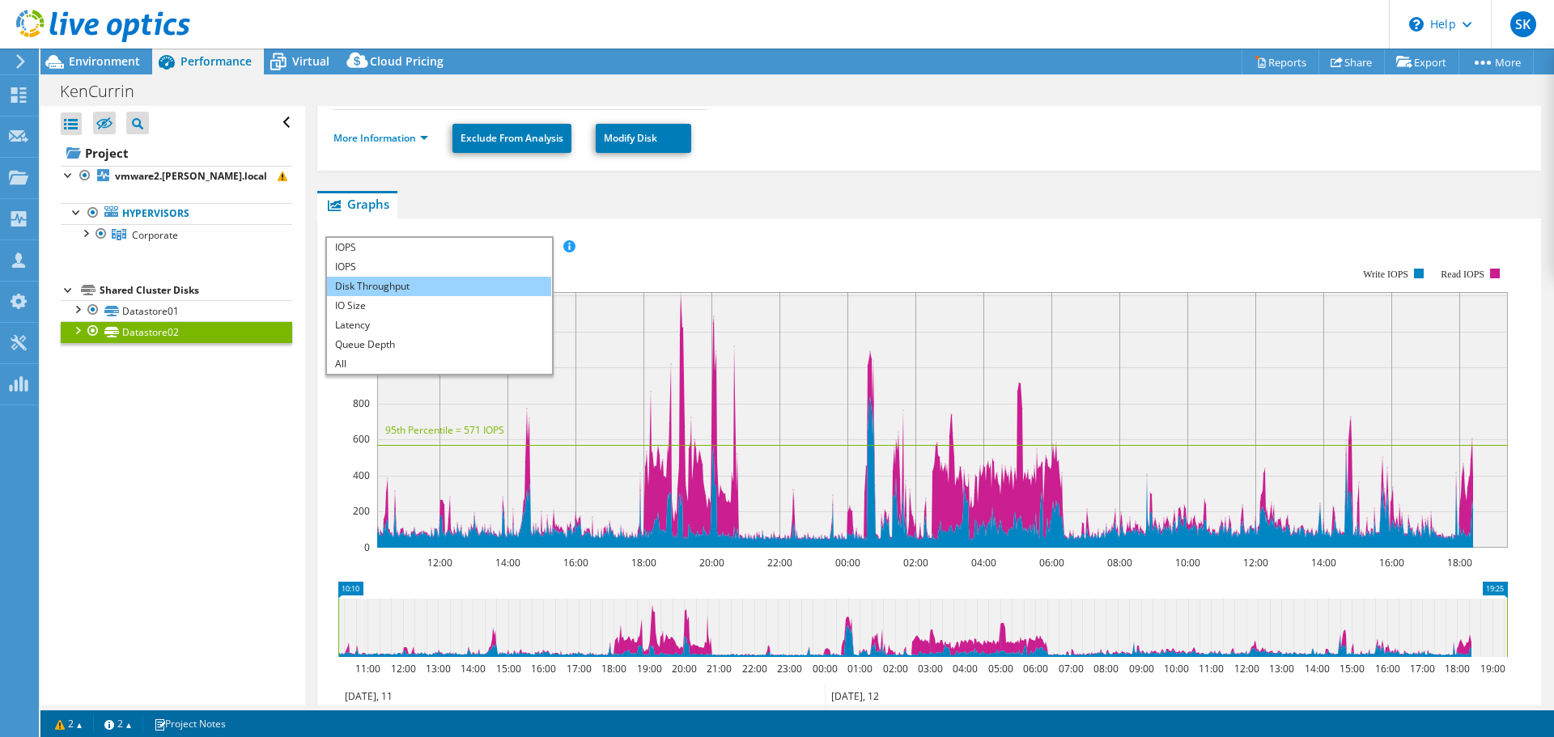
click at [420, 281] on li "Disk Throughput" at bounding box center [439, 286] width 224 height 19
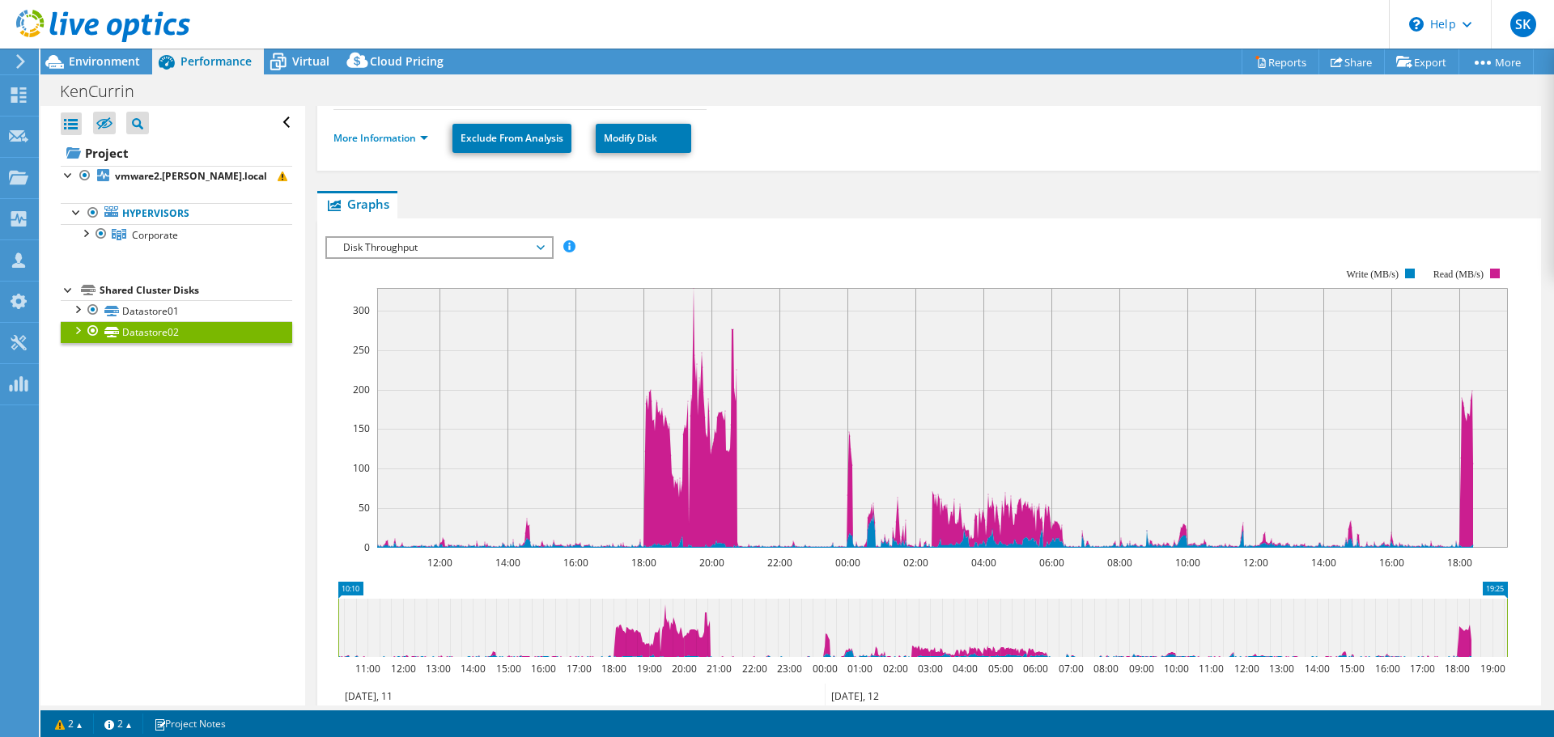
click at [439, 244] on span "Disk Throughput" at bounding box center [439, 247] width 208 height 19
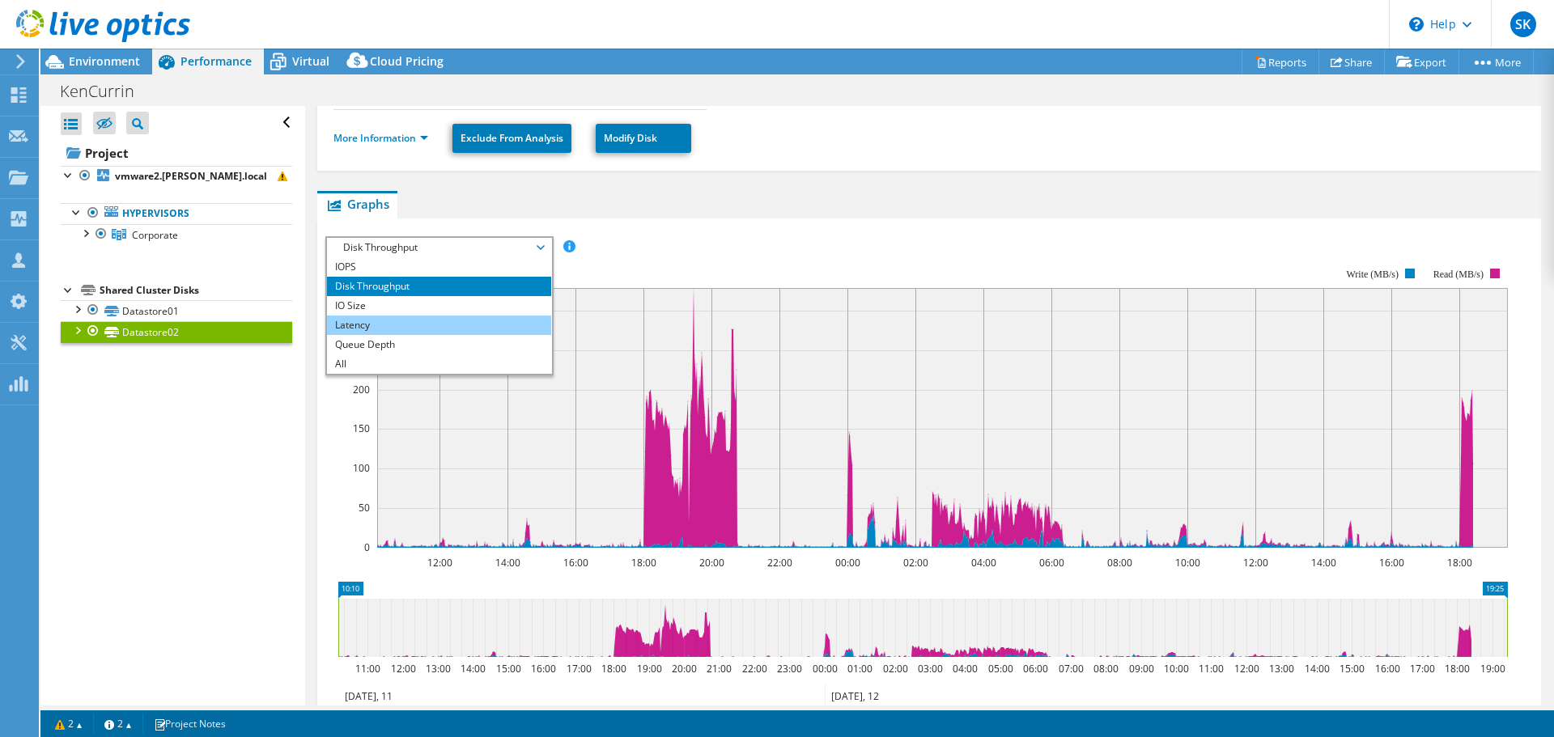
click at [418, 321] on li "Latency" at bounding box center [439, 325] width 224 height 19
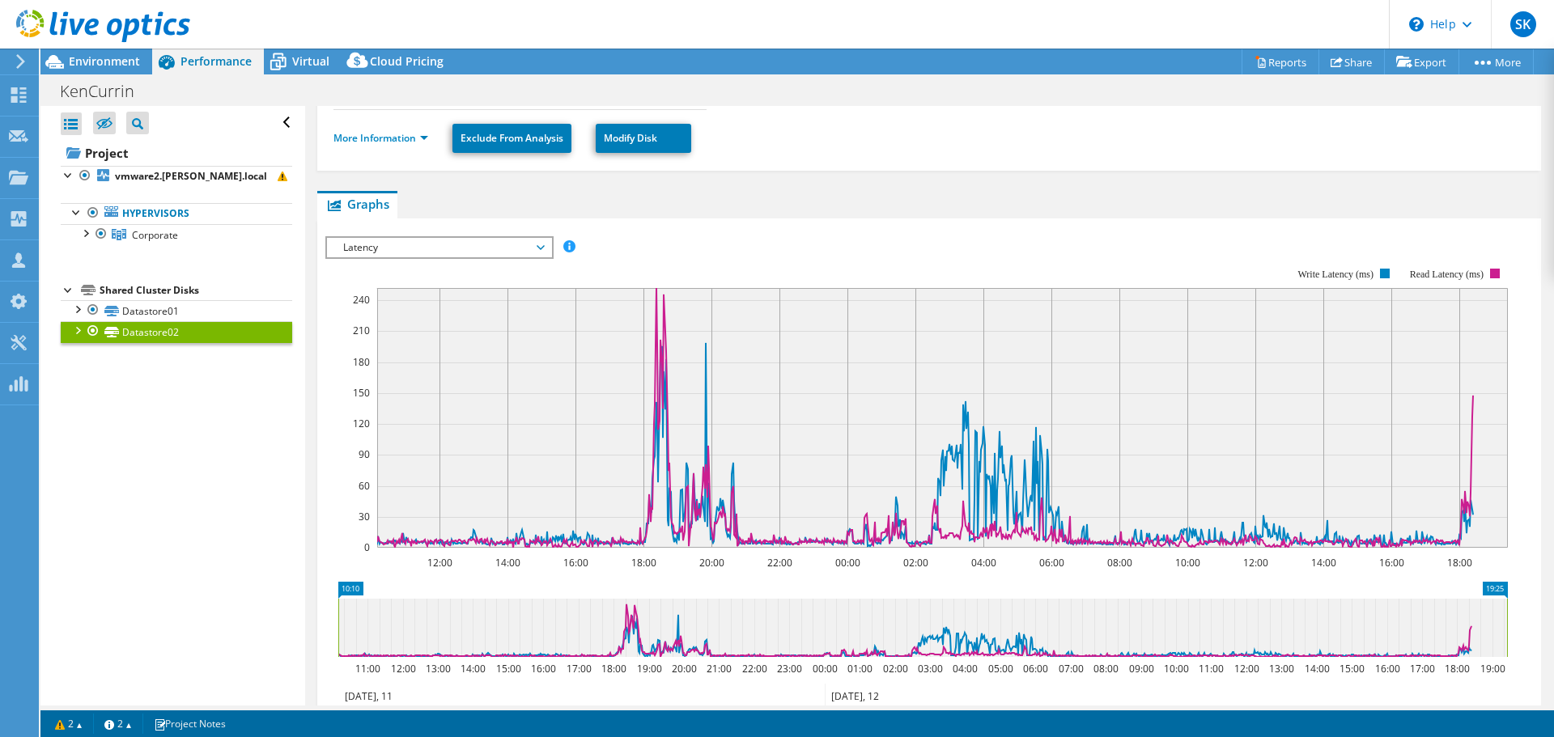
click at [442, 246] on span "Latency" at bounding box center [439, 247] width 208 height 19
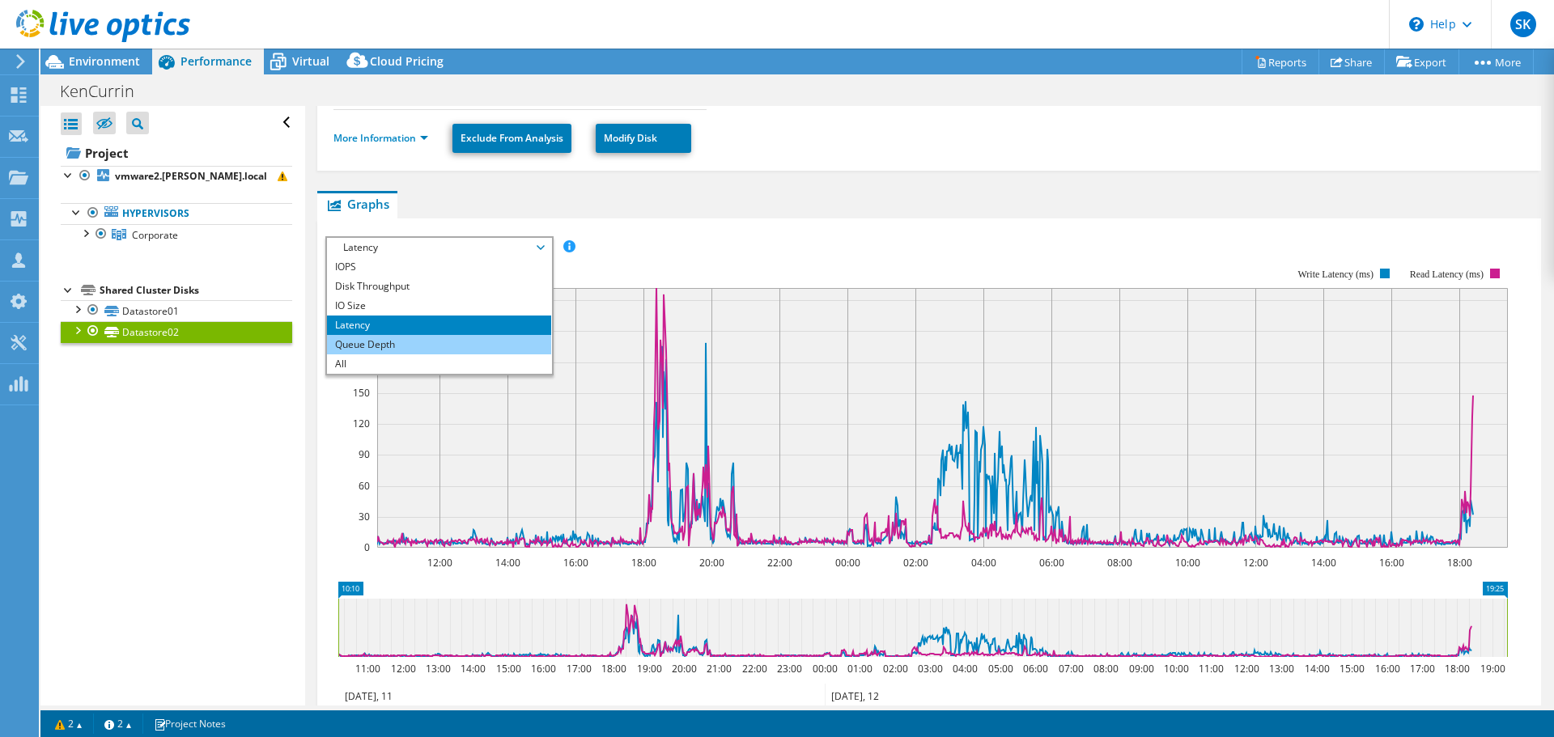
click at [409, 351] on li "Queue Depth" at bounding box center [439, 344] width 224 height 19
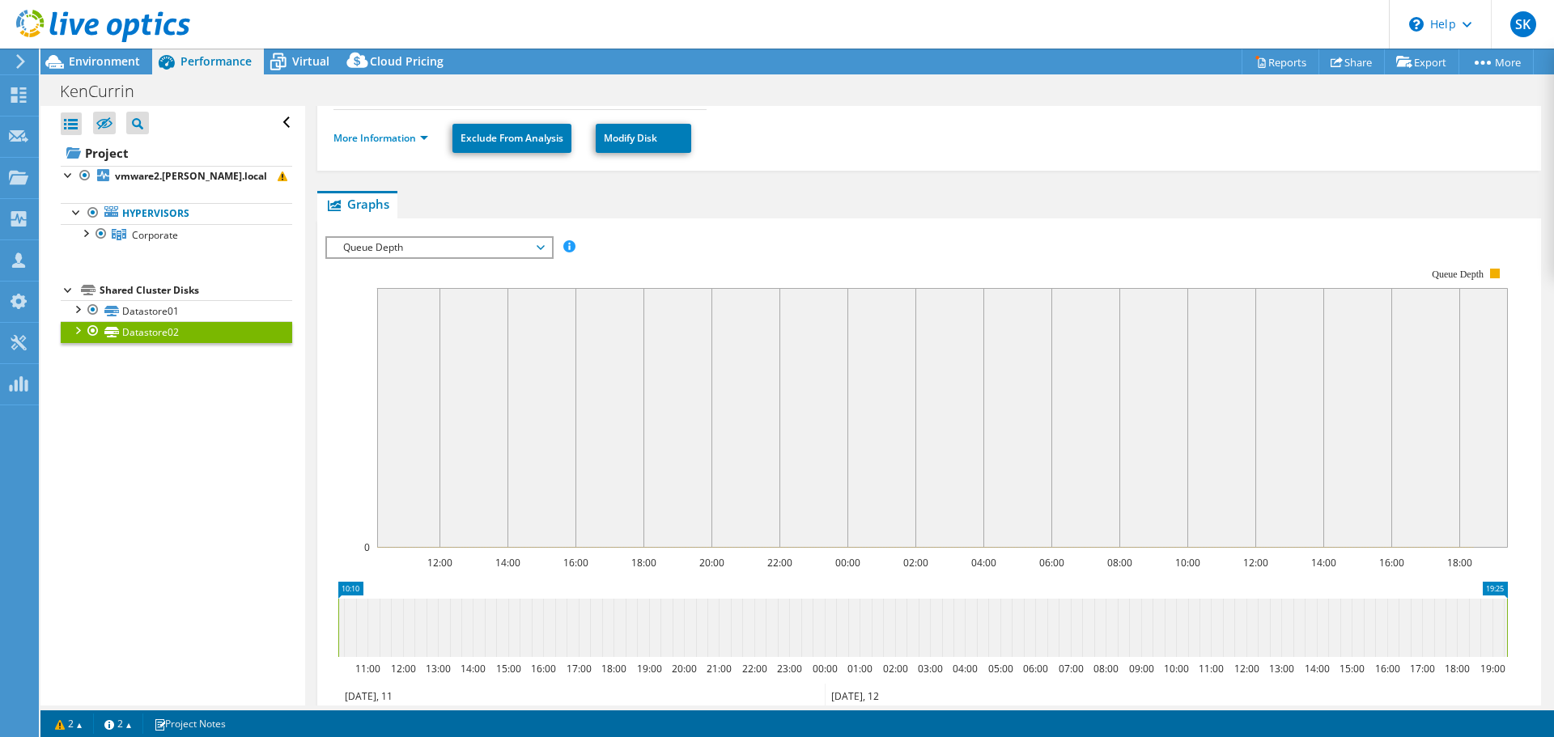
click at [426, 248] on span "Queue Depth" at bounding box center [439, 247] width 208 height 19
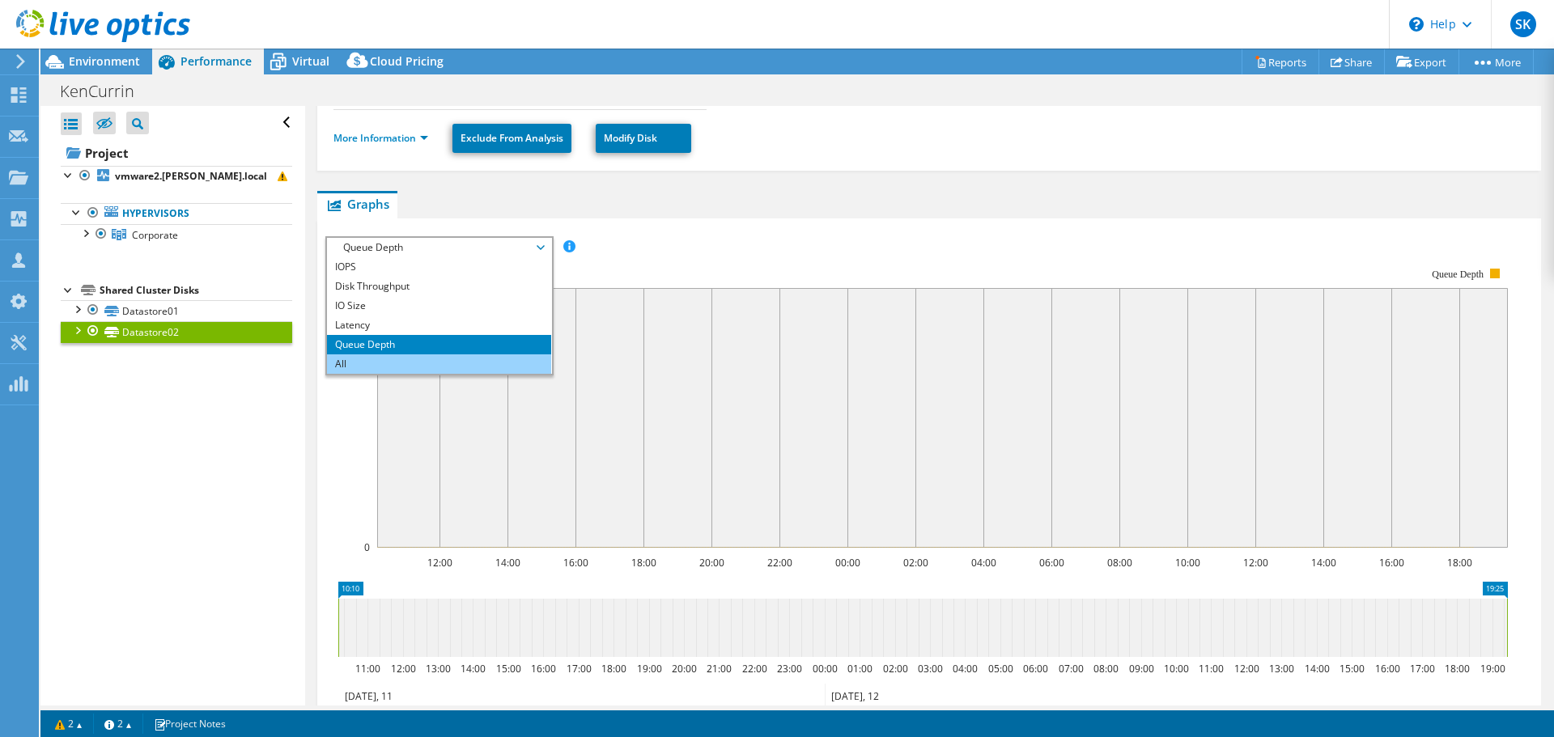
click at [401, 358] on li "All" at bounding box center [439, 363] width 224 height 19
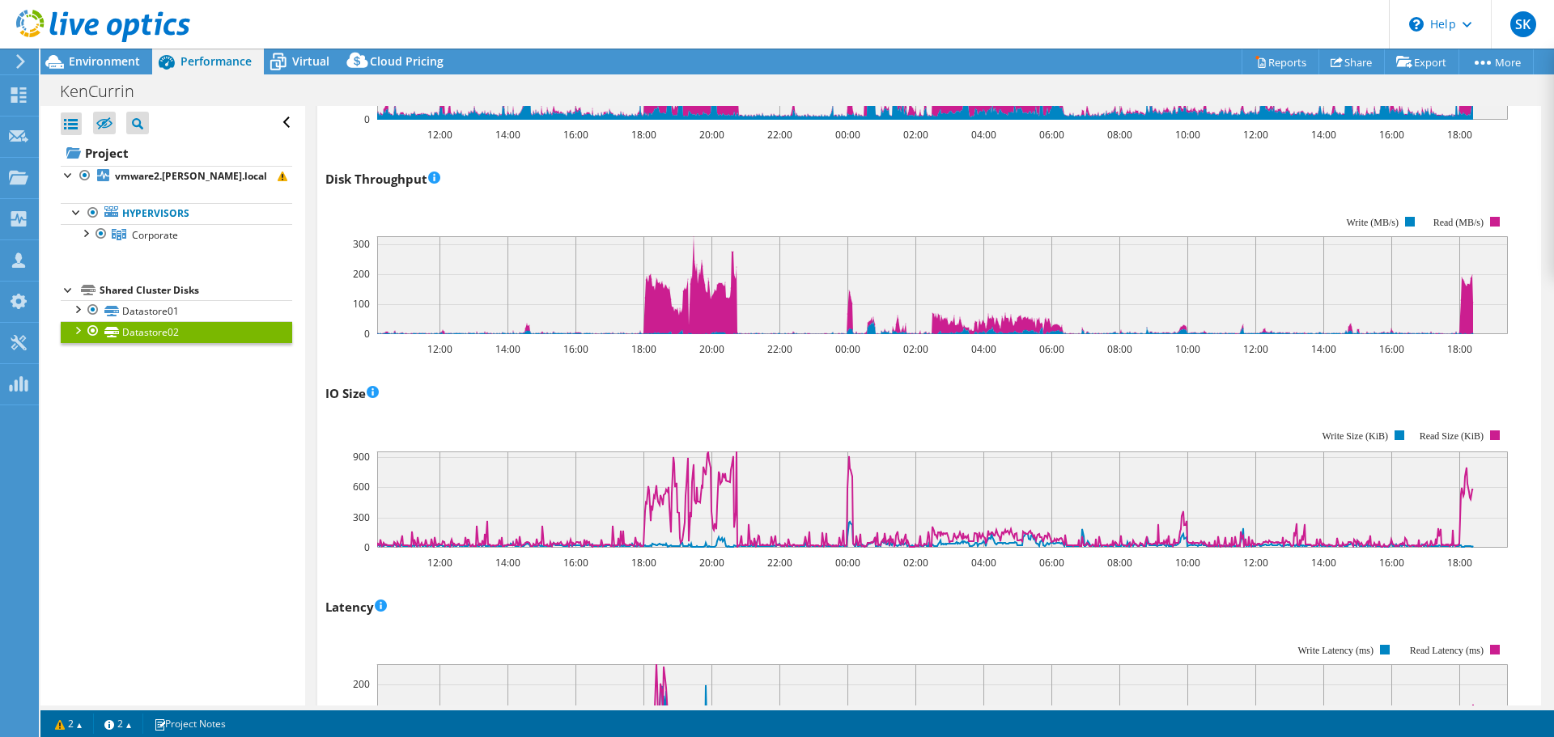
scroll to position [324, 0]
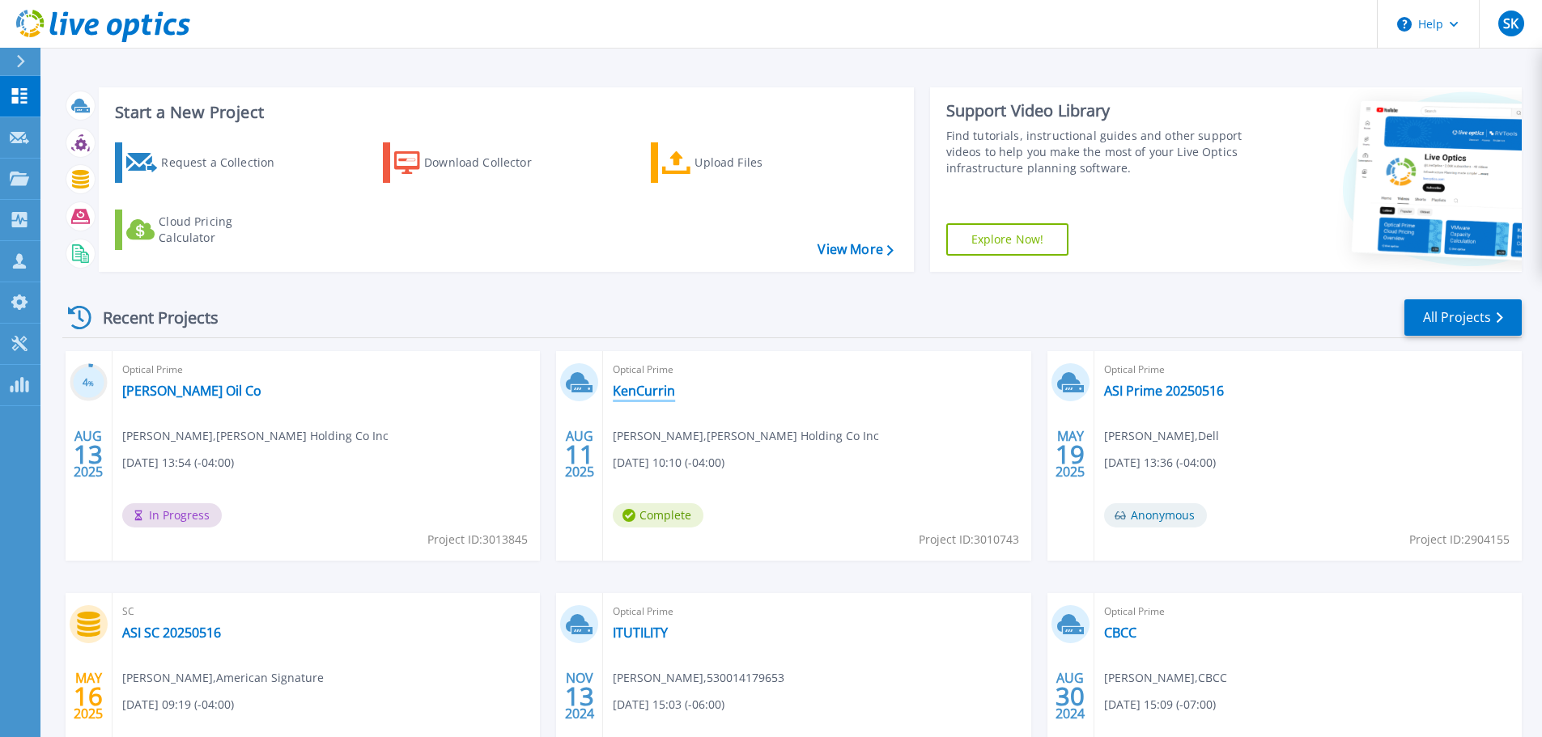
click at [649, 394] on link "KenCurrin" at bounding box center [644, 391] width 62 height 16
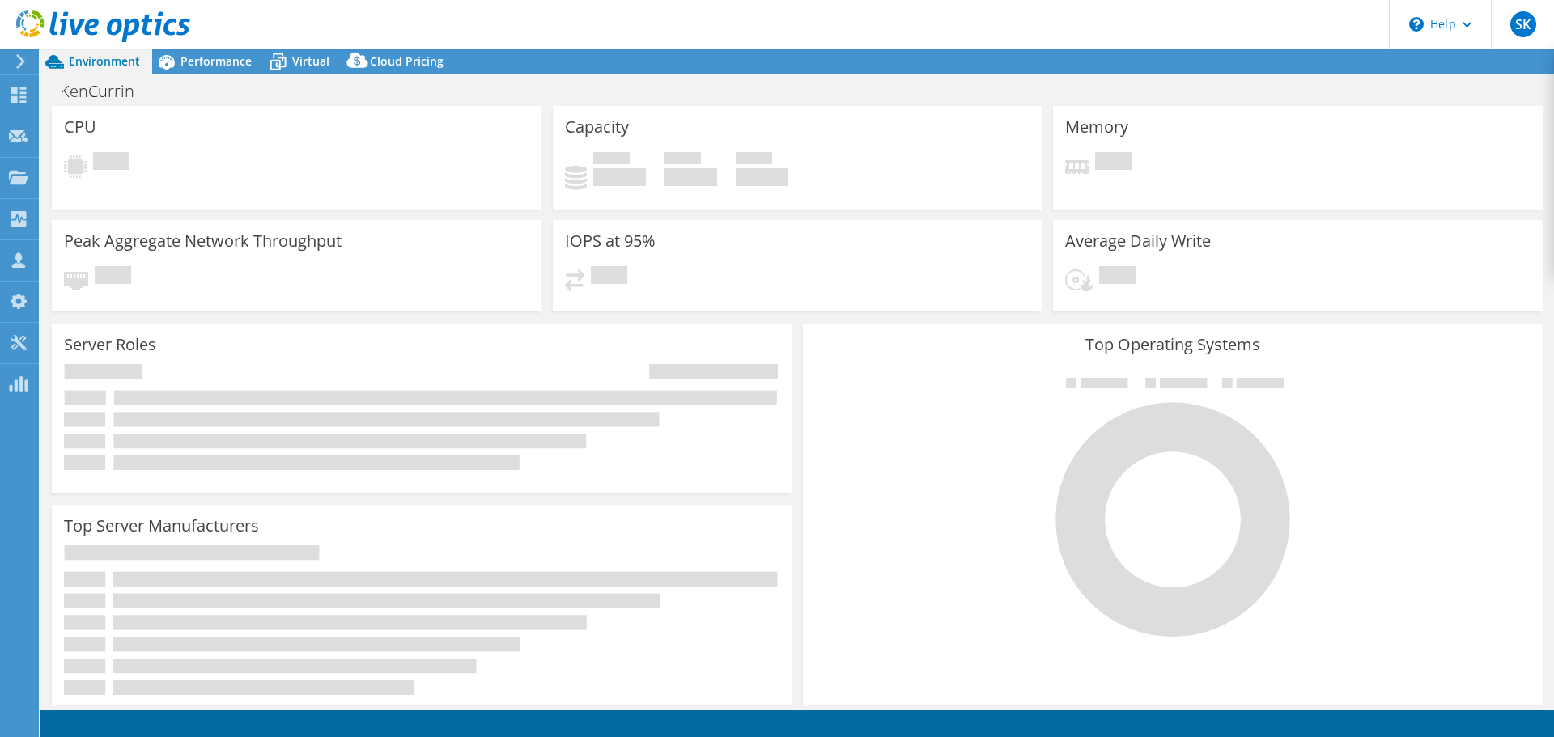
select select "USD"
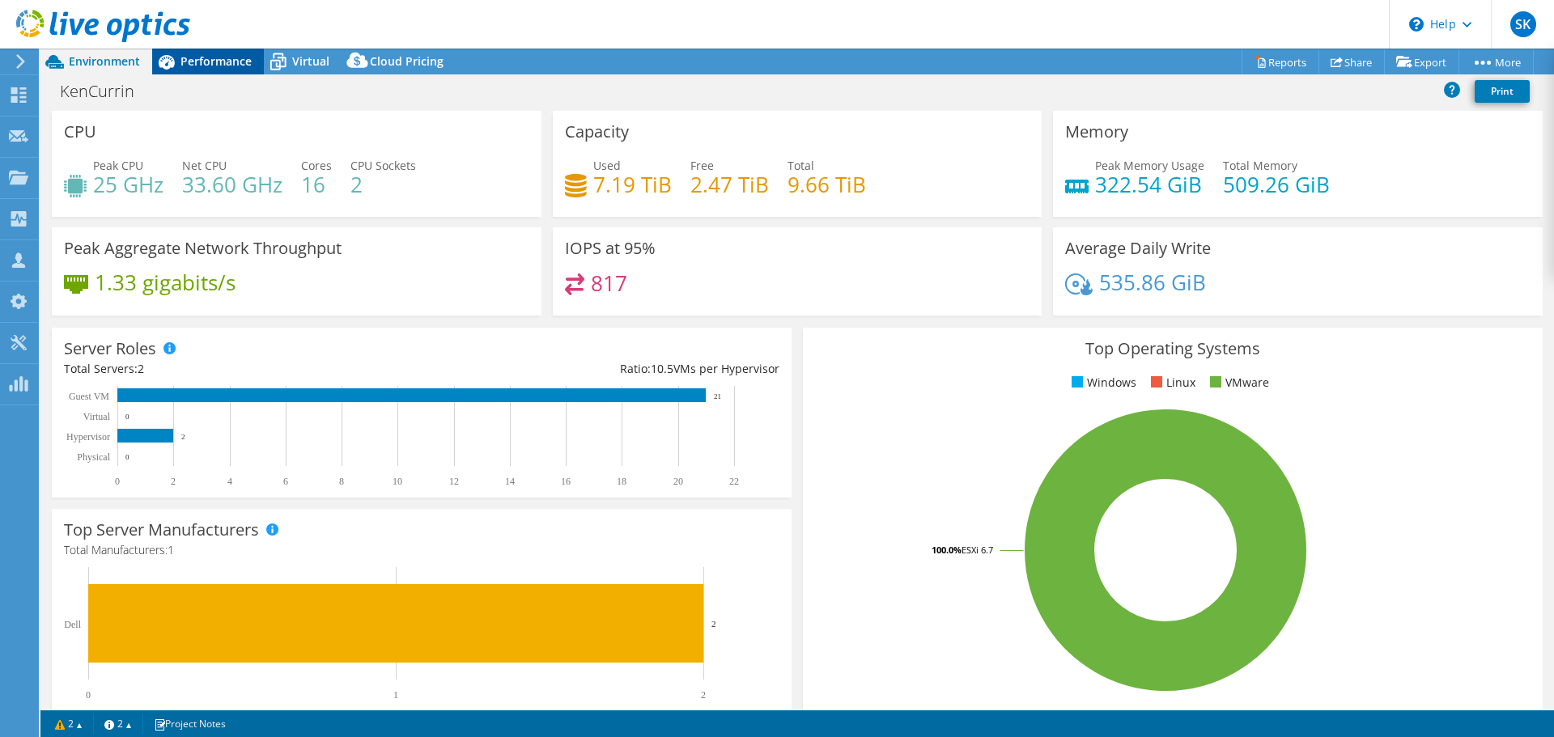
click at [222, 60] on span "Performance" at bounding box center [215, 60] width 71 height 15
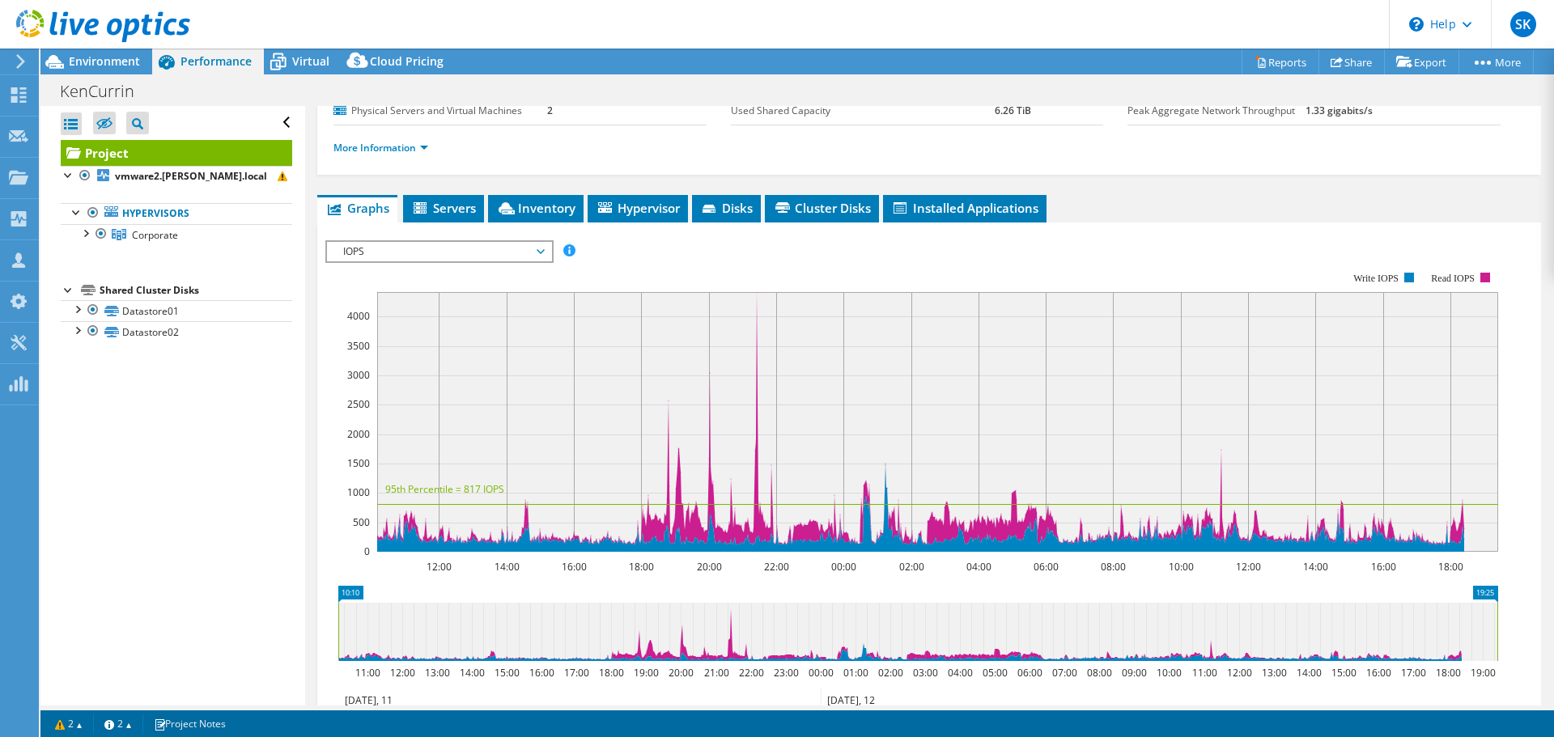
scroll to position [162, 0]
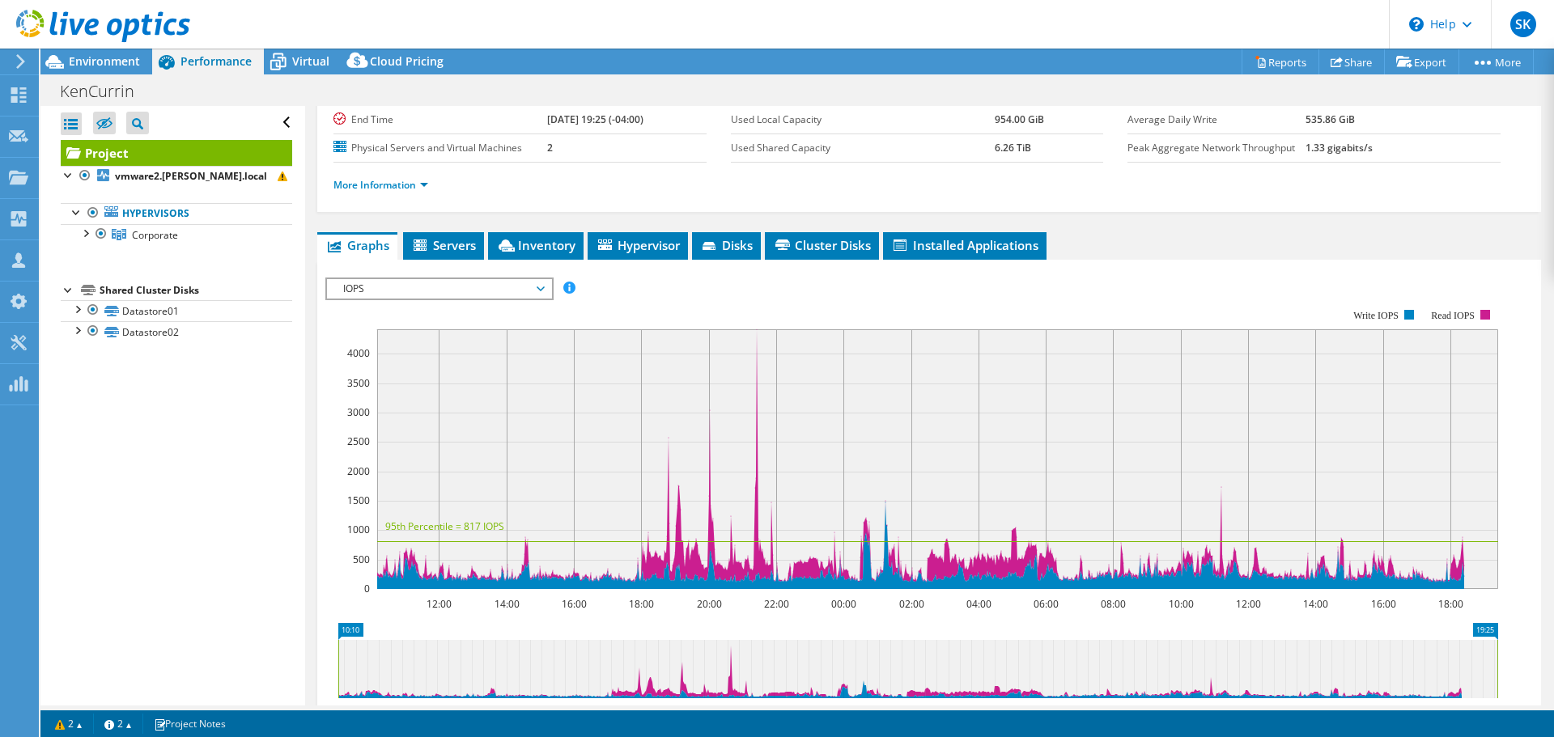
drag, startPoint x: 537, startPoint y: 287, endPoint x: 572, endPoint y: 335, distance: 59.6
click at [537, 286] on span "IOPS" at bounding box center [439, 288] width 208 height 19
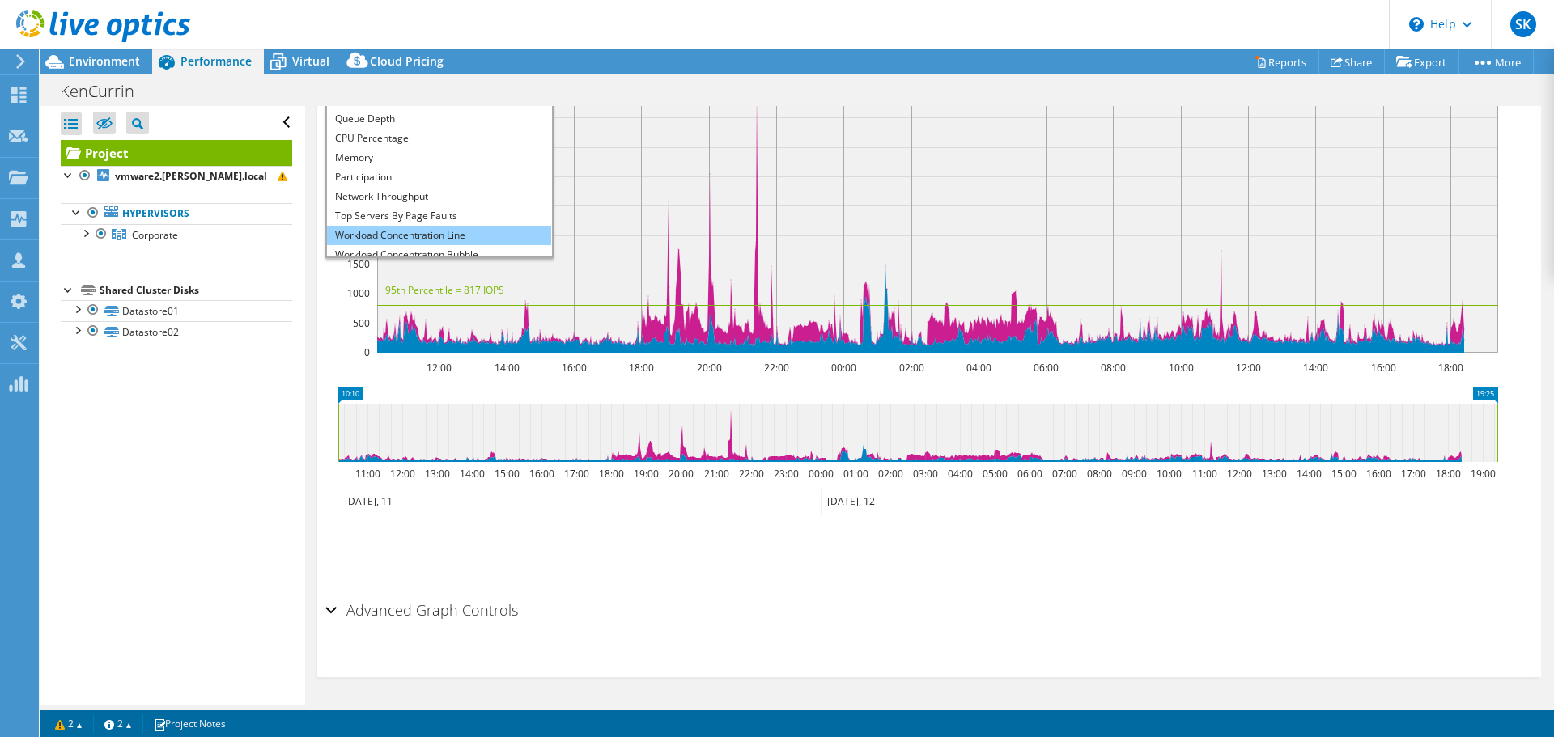
scroll to position [58, 0]
click at [431, 251] on li "All" at bounding box center [439, 246] width 224 height 19
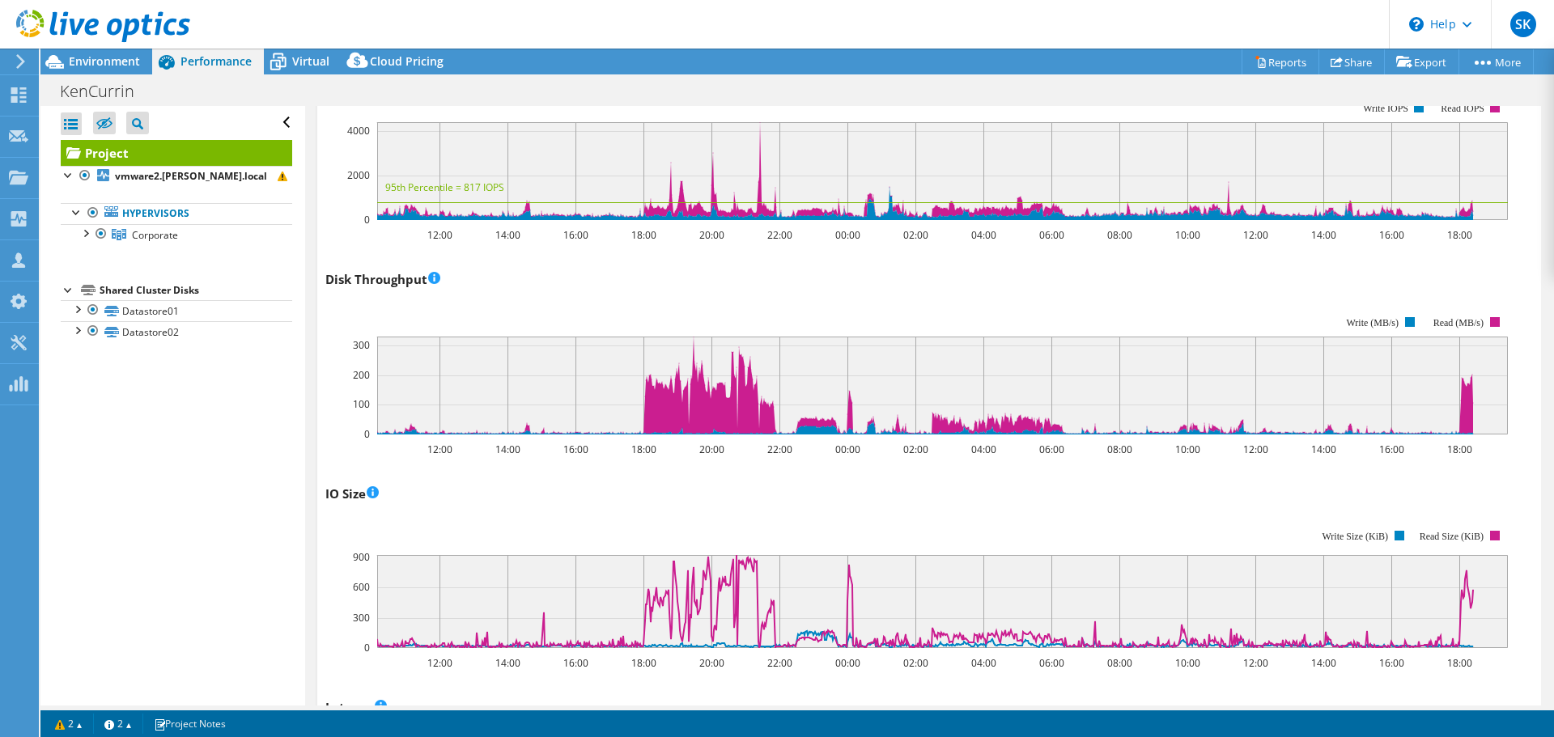
scroll to position [324, 0]
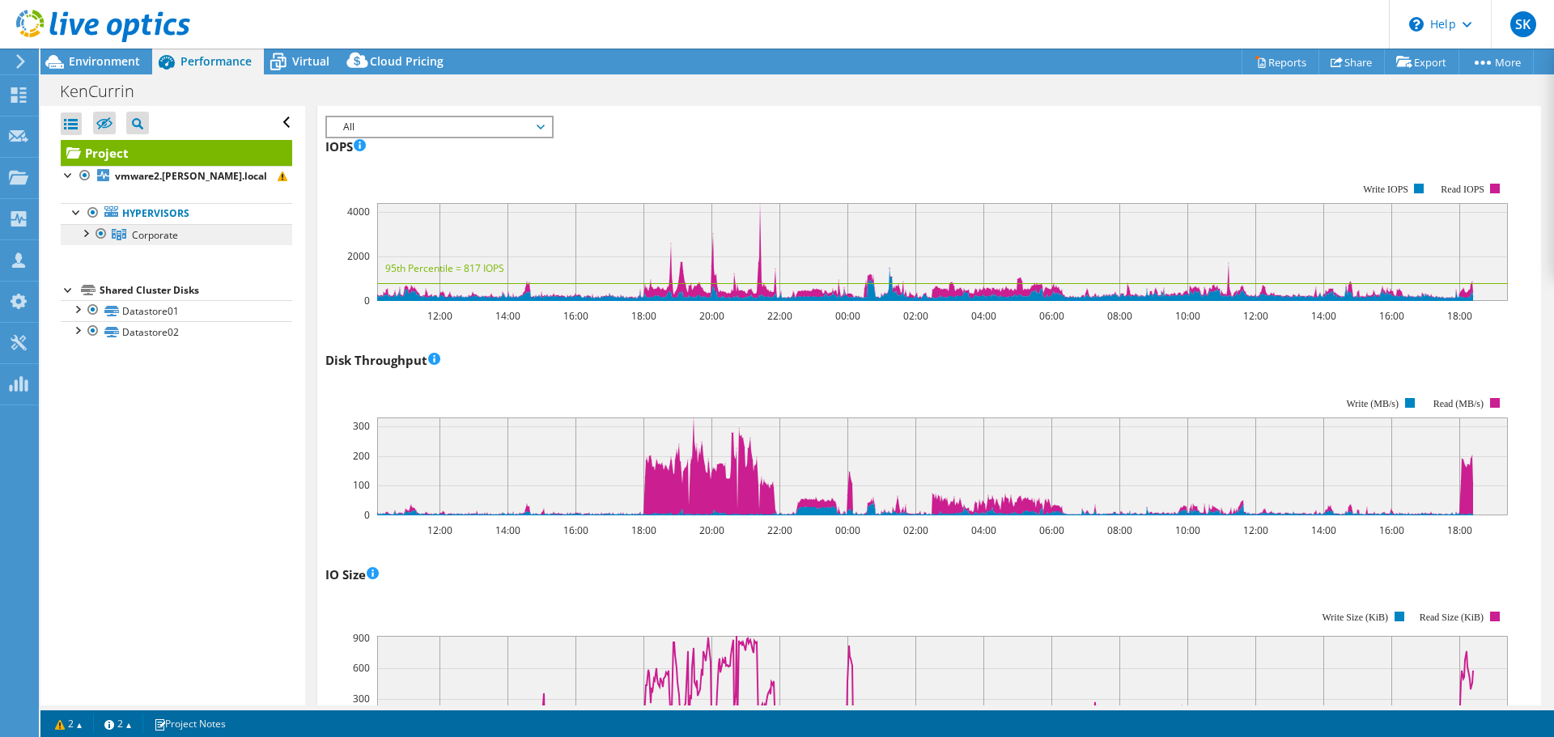
click at [135, 236] on span "Corporate" at bounding box center [155, 235] width 46 height 14
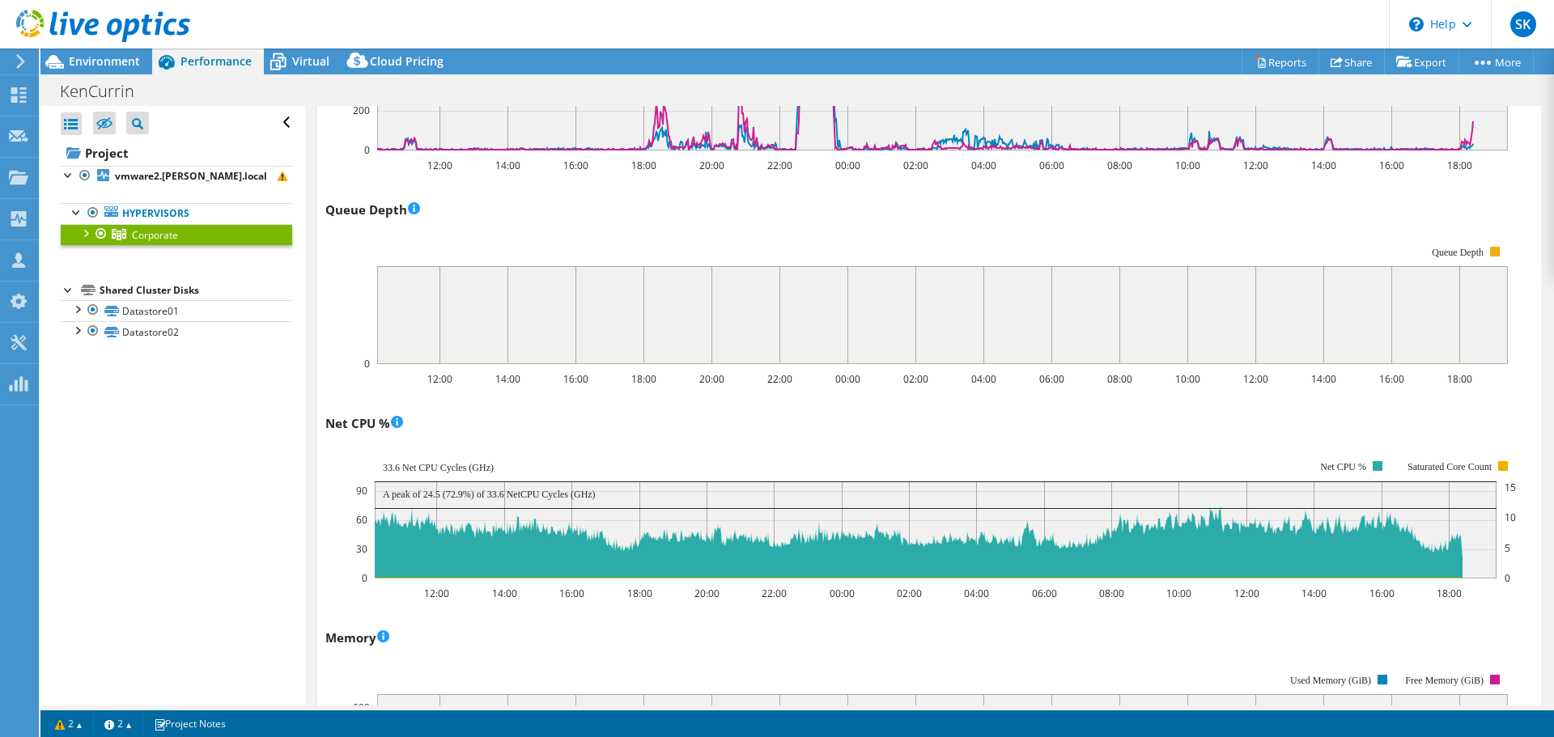
scroll to position [1076, 0]
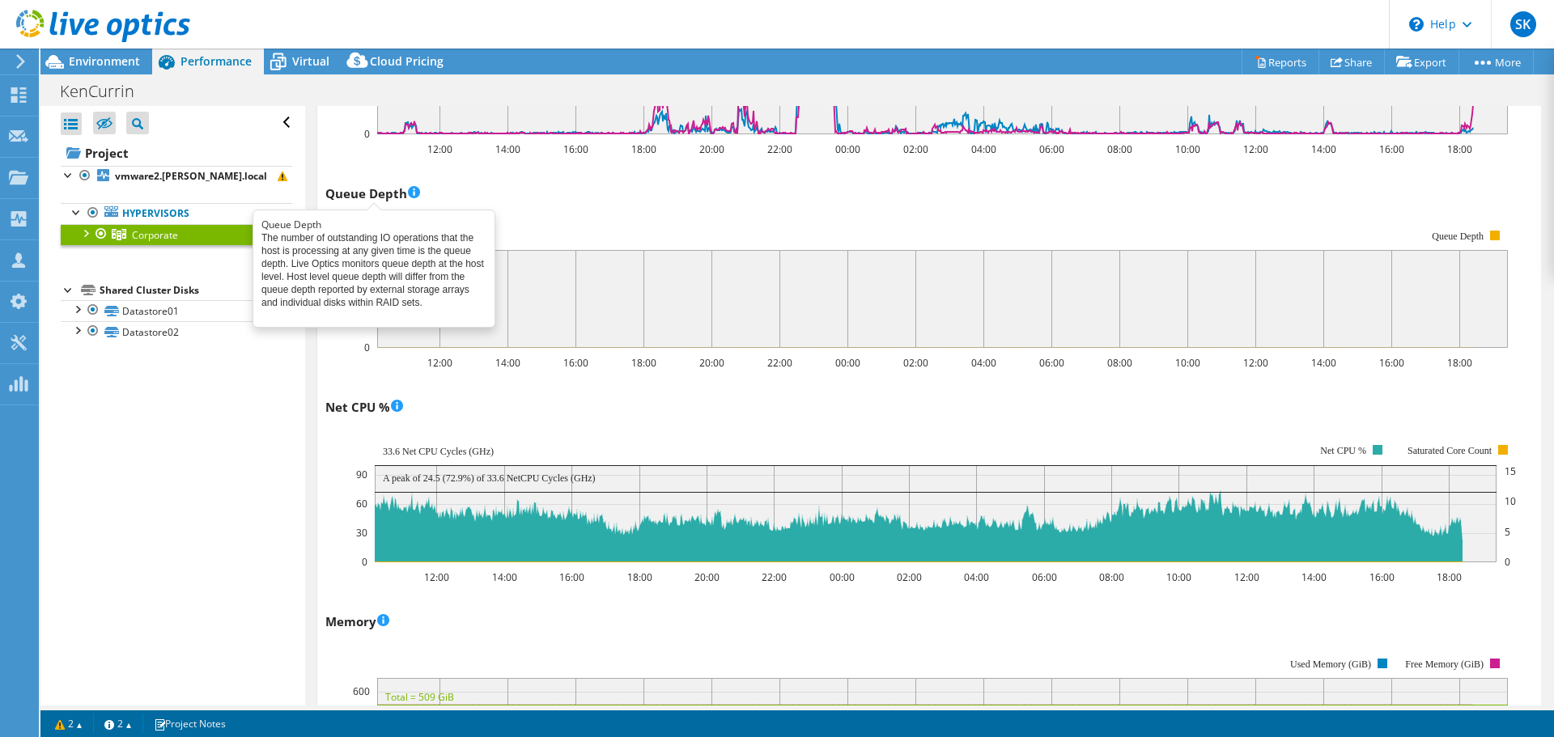
click at [414, 192] on span at bounding box center [414, 193] width 12 height 16
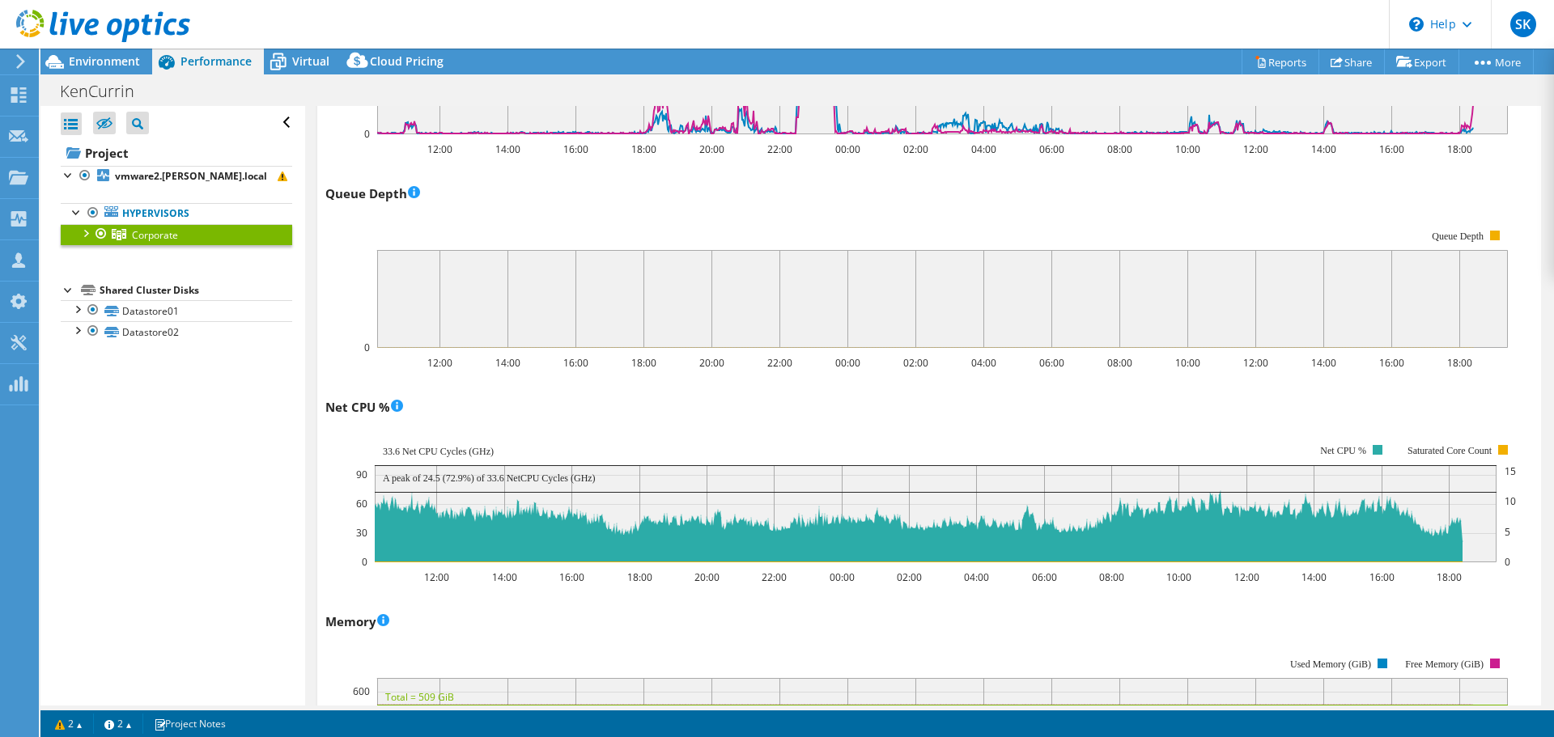
click at [607, 218] on rect at bounding box center [916, 289] width 1182 height 162
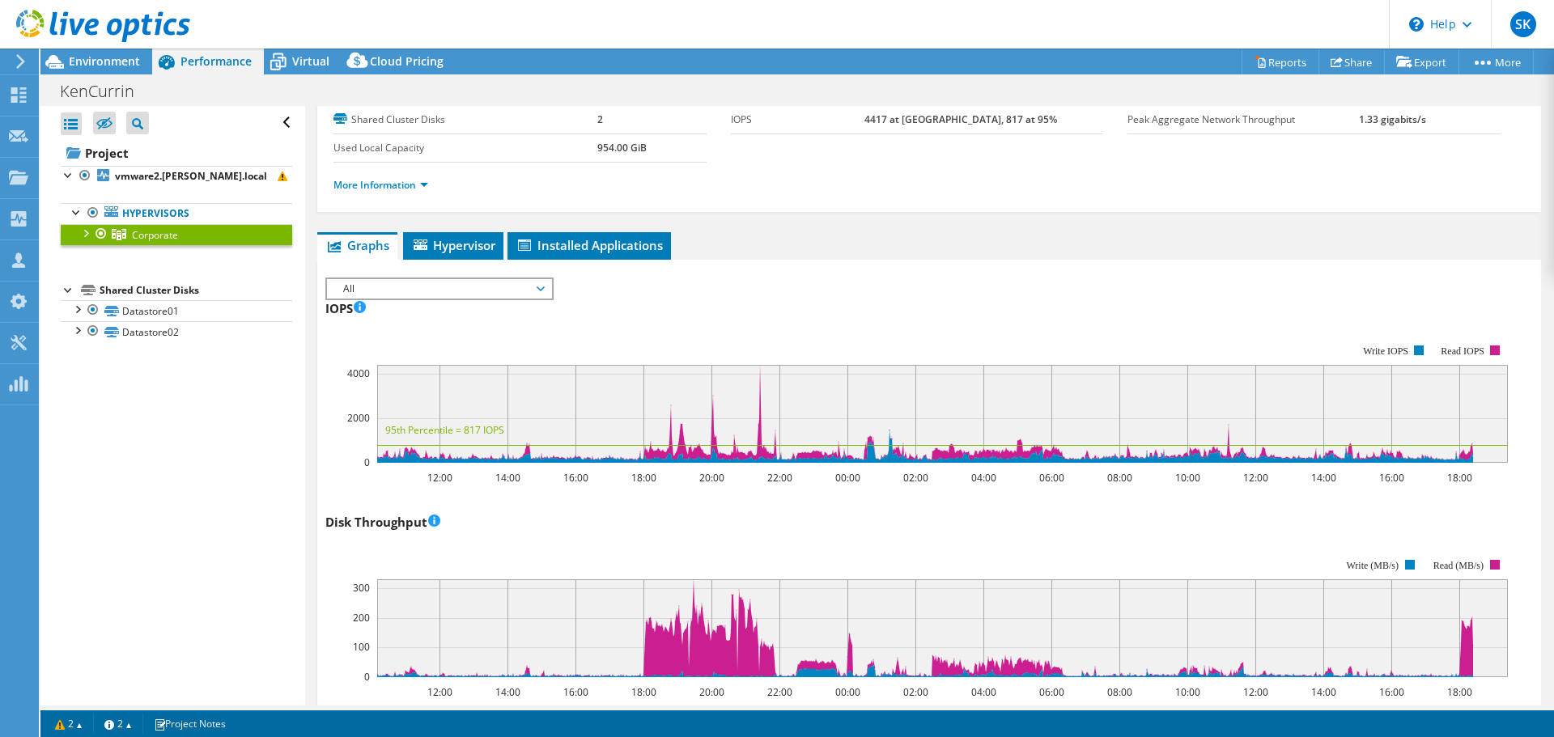
scroll to position [0, 0]
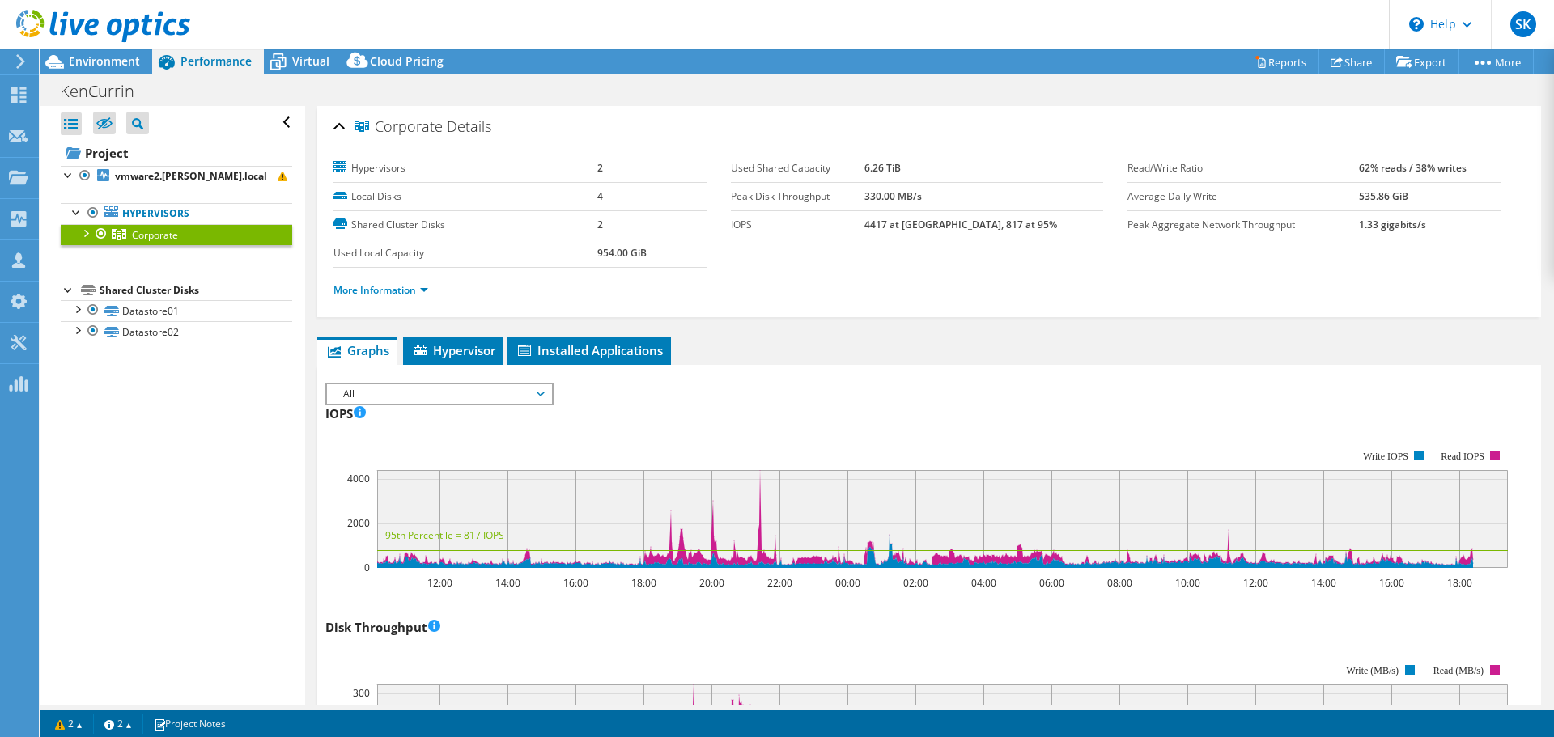
click at [209, 62] on span "Performance" at bounding box center [215, 60] width 71 height 15
click at [318, 57] on span "Virtual" at bounding box center [310, 60] width 37 height 15
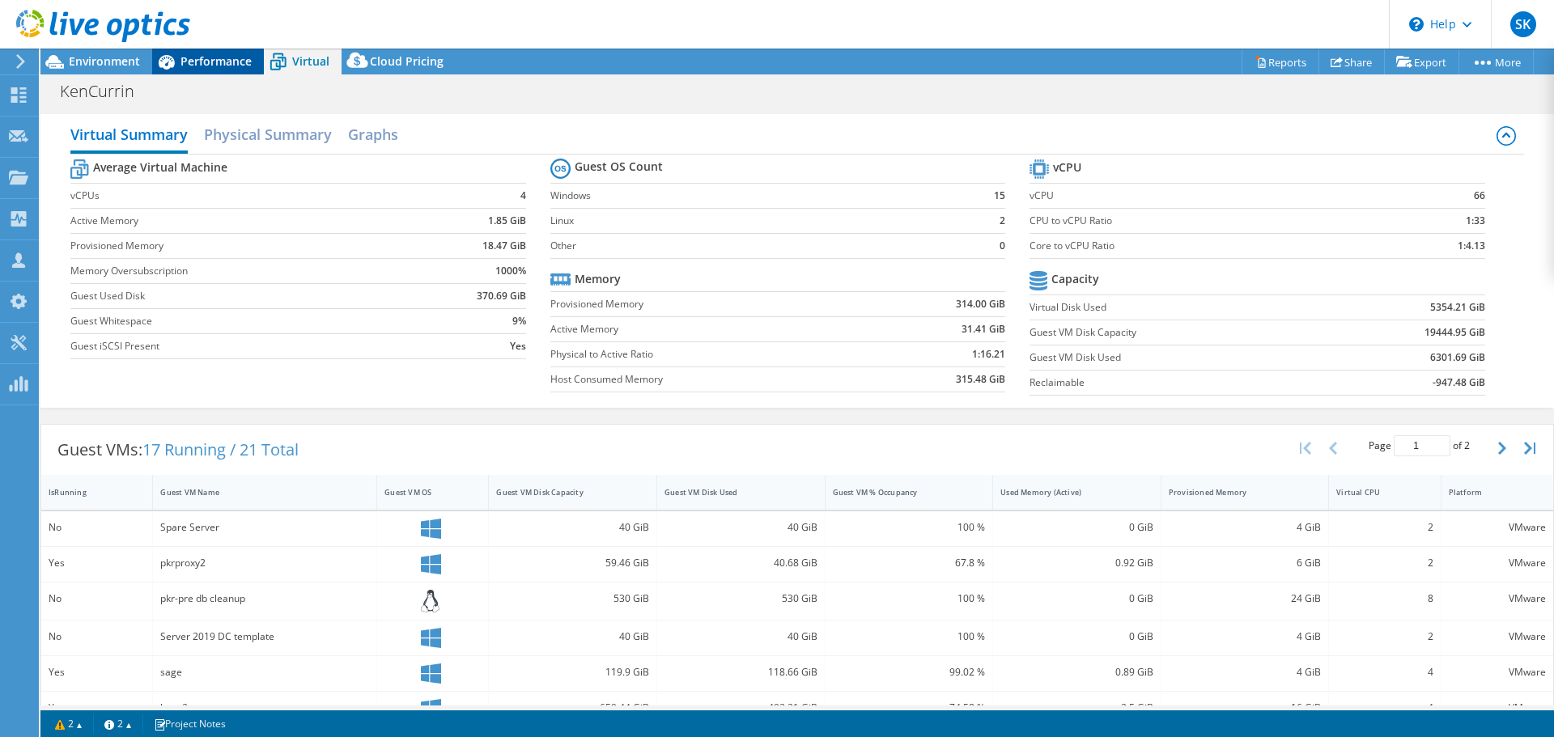
click at [223, 51] on div "Performance" at bounding box center [208, 62] width 112 height 26
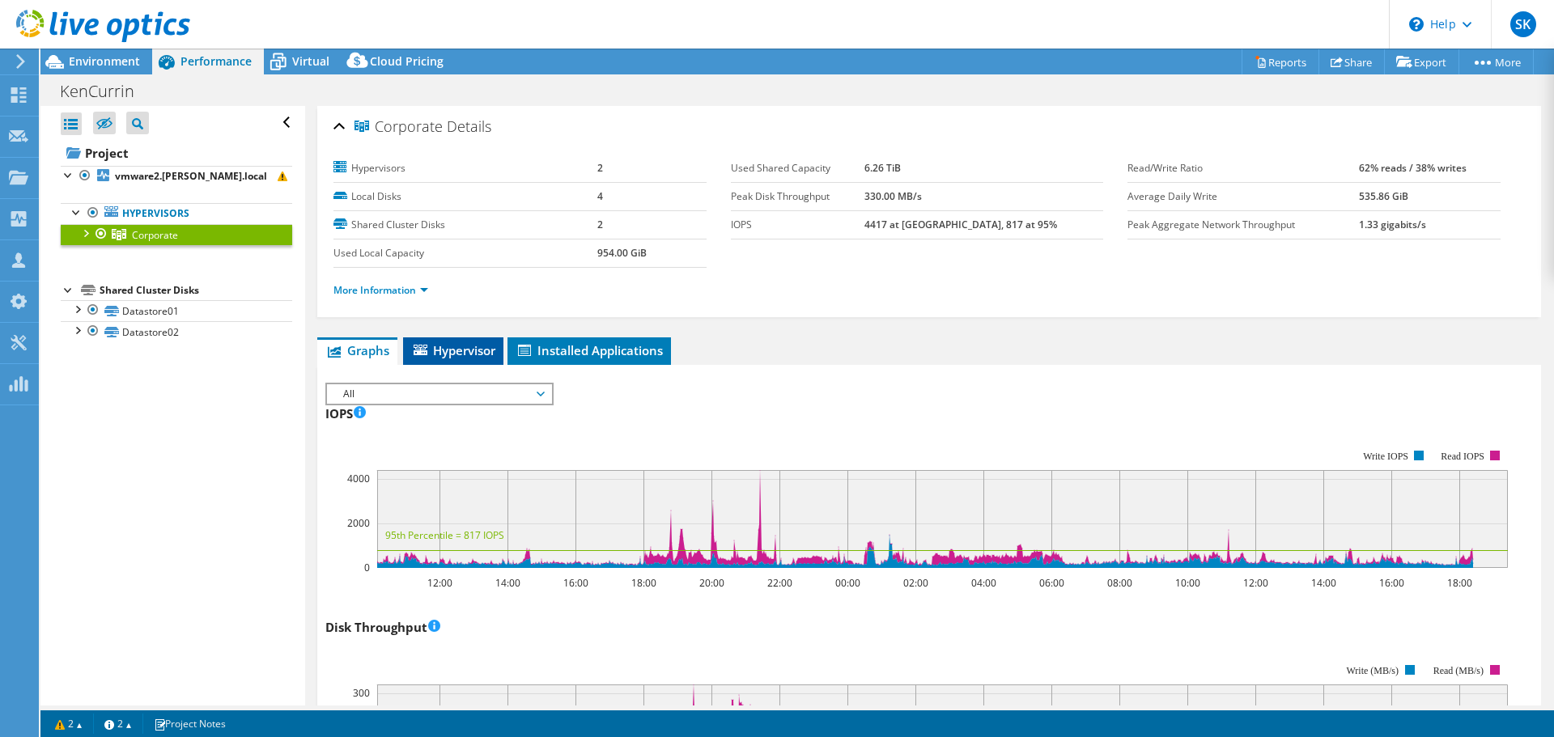
click at [455, 346] on span "Hypervisor" at bounding box center [453, 350] width 84 height 16
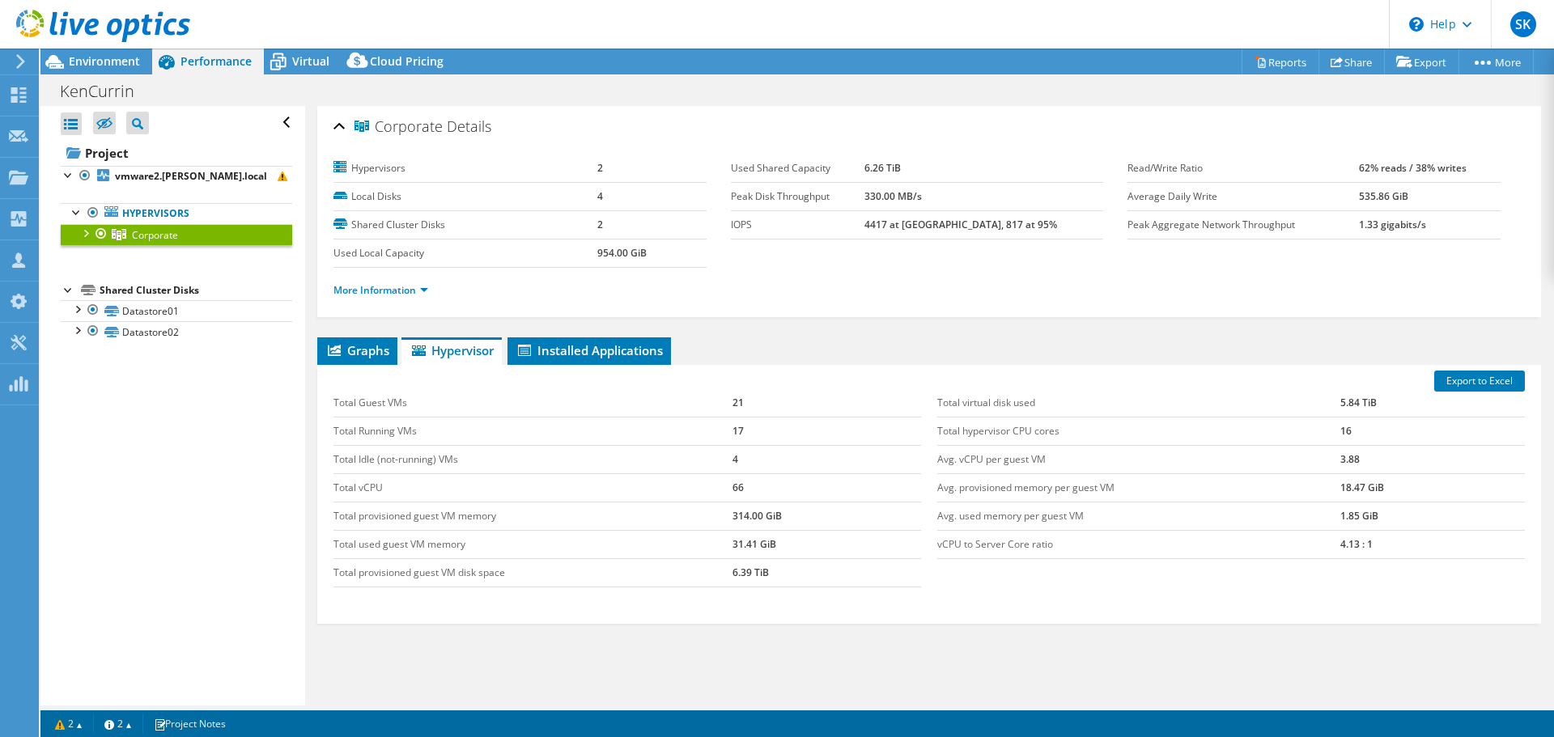
drag, startPoint x: 163, startPoint y: 213, endPoint x: 158, endPoint y: 193, distance: 20.8
click at [163, 210] on link "Hypervisors" at bounding box center [176, 213] width 231 height 21
click at [159, 174] on b "vmware2.[PERSON_NAME].local" at bounding box center [191, 176] width 152 height 14
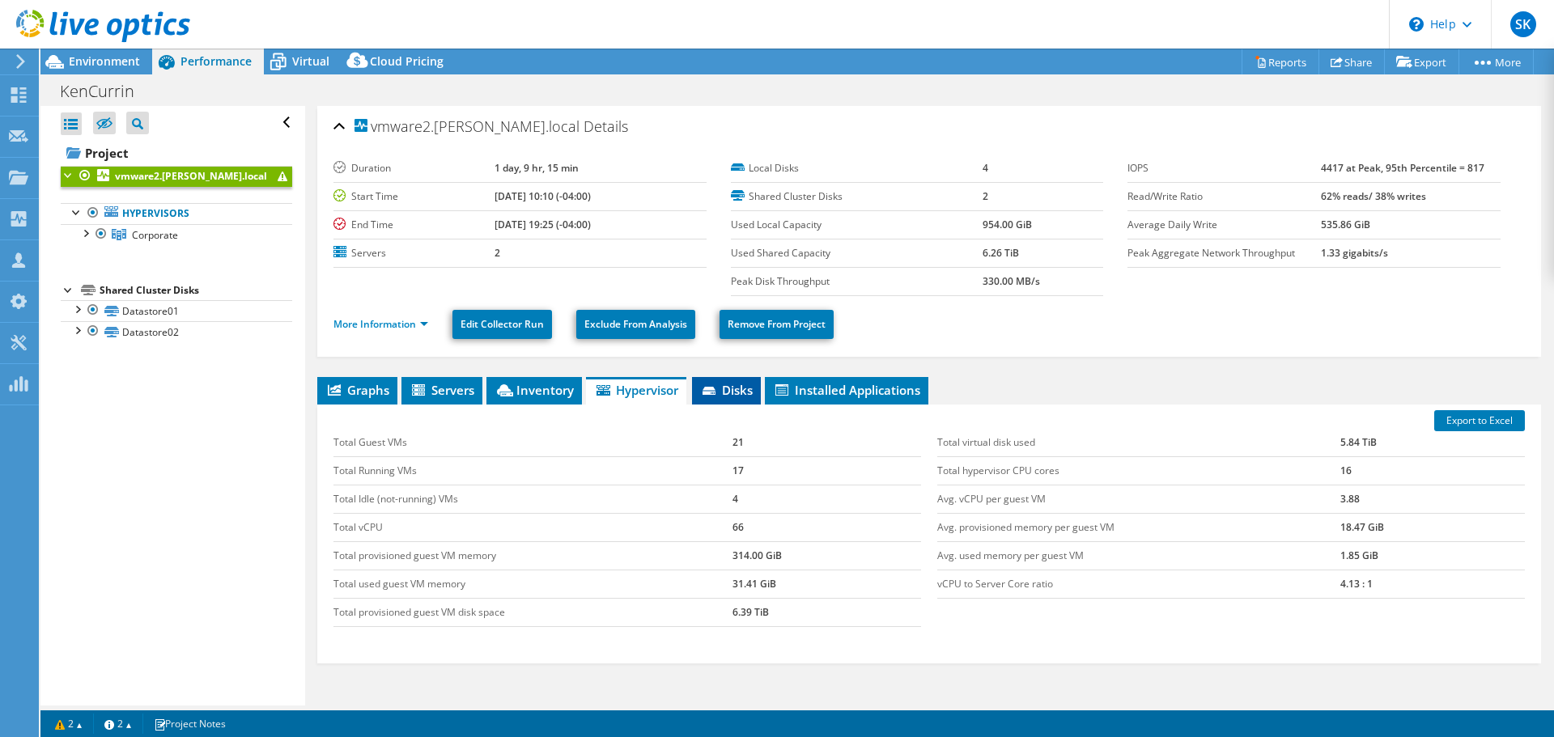
click at [733, 384] on span "Disks" at bounding box center [726, 390] width 53 height 16
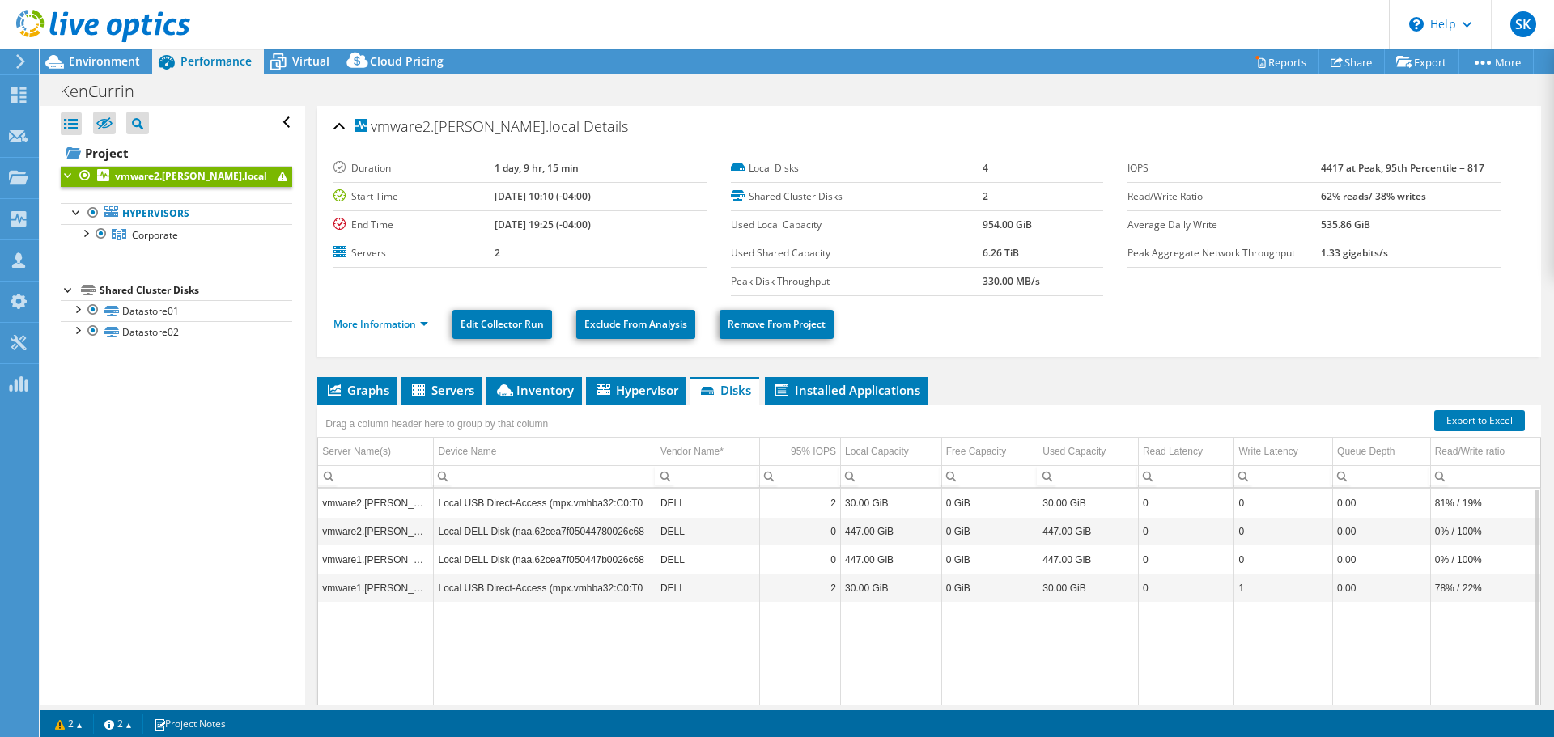
click at [889, 590] on td "30.00 GiB" at bounding box center [891, 588] width 101 height 28
click at [566, 392] on span "Inventory" at bounding box center [533, 390] width 79 height 16
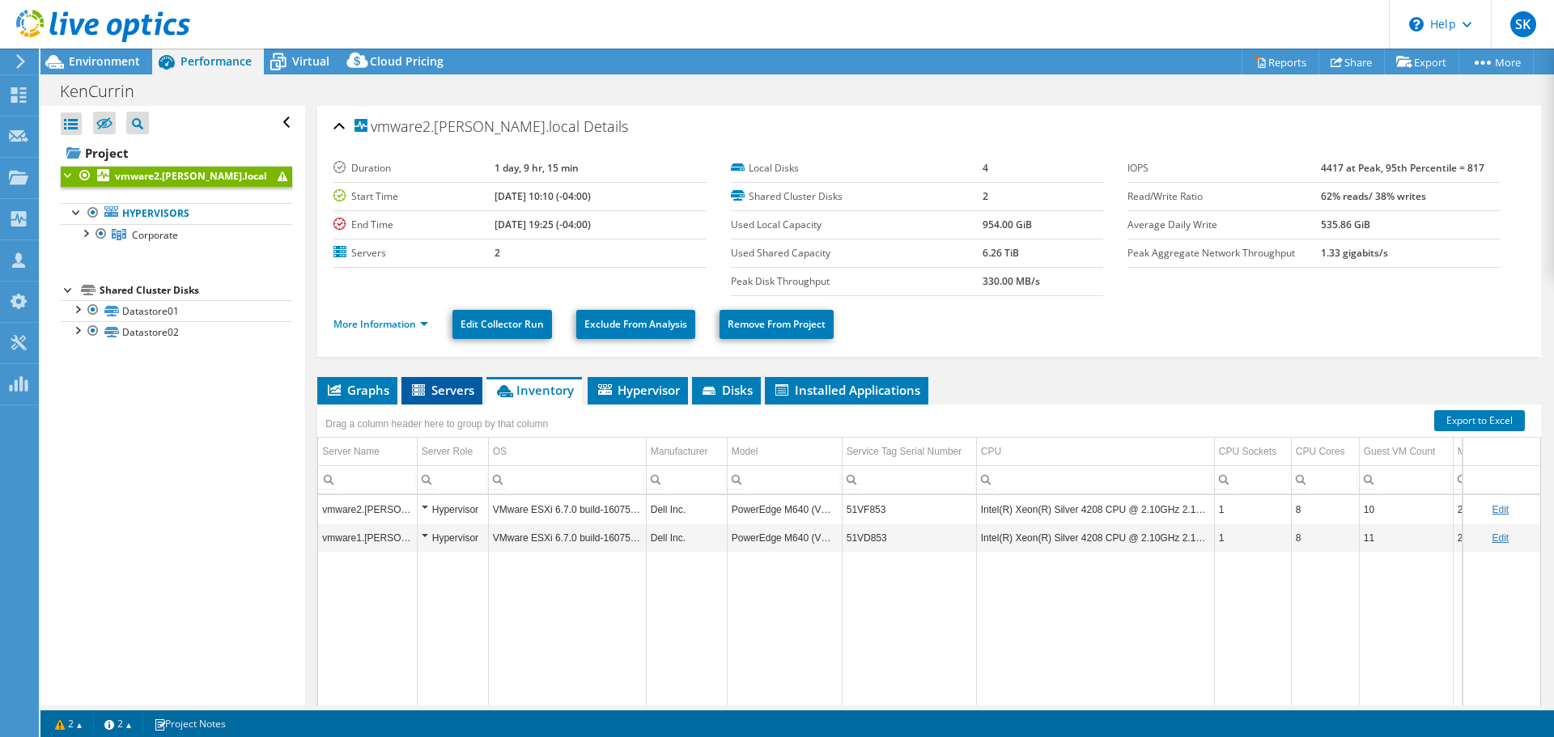
click at [445, 400] on li "Servers" at bounding box center [441, 391] width 81 height 28
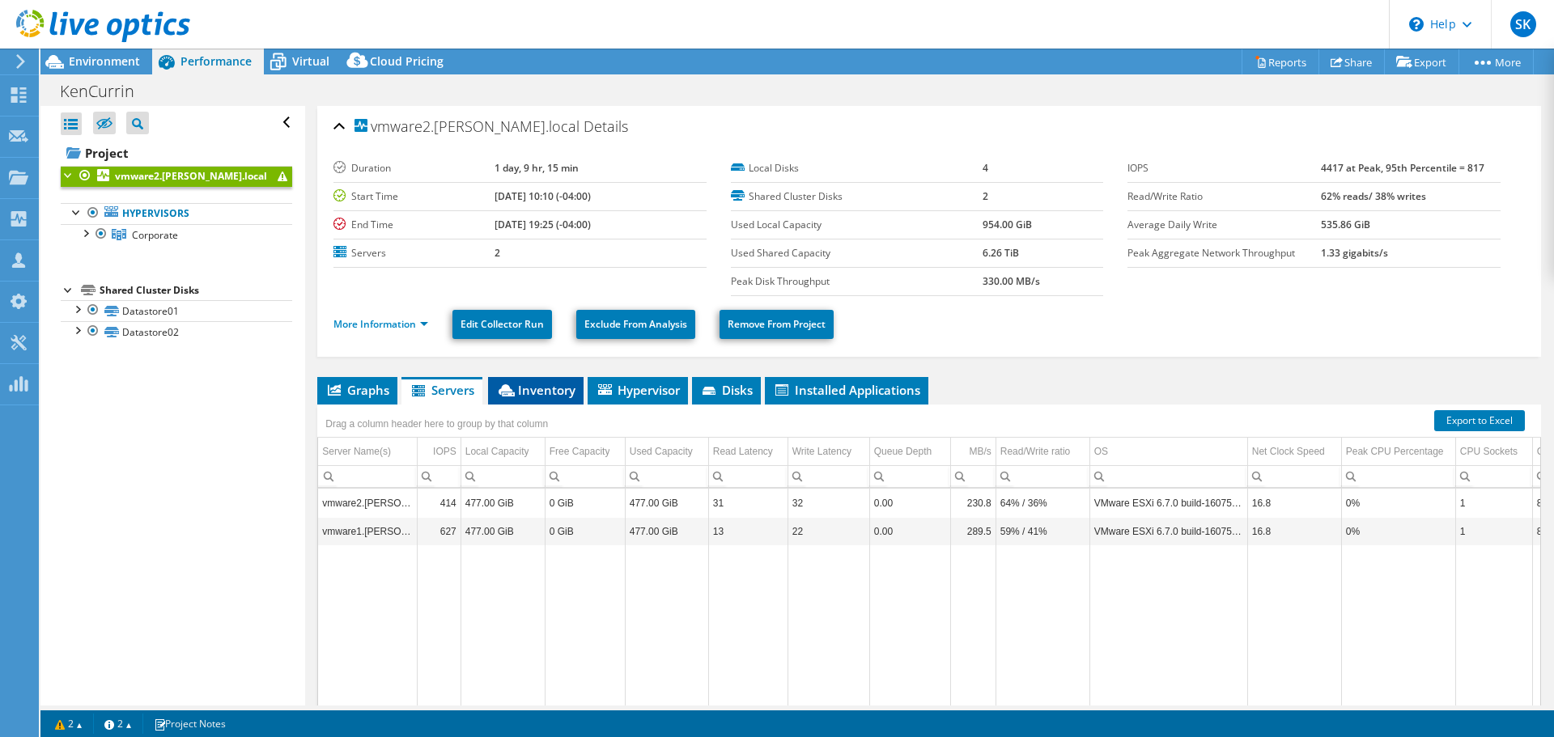
click at [533, 396] on span "Inventory" at bounding box center [535, 390] width 79 height 16
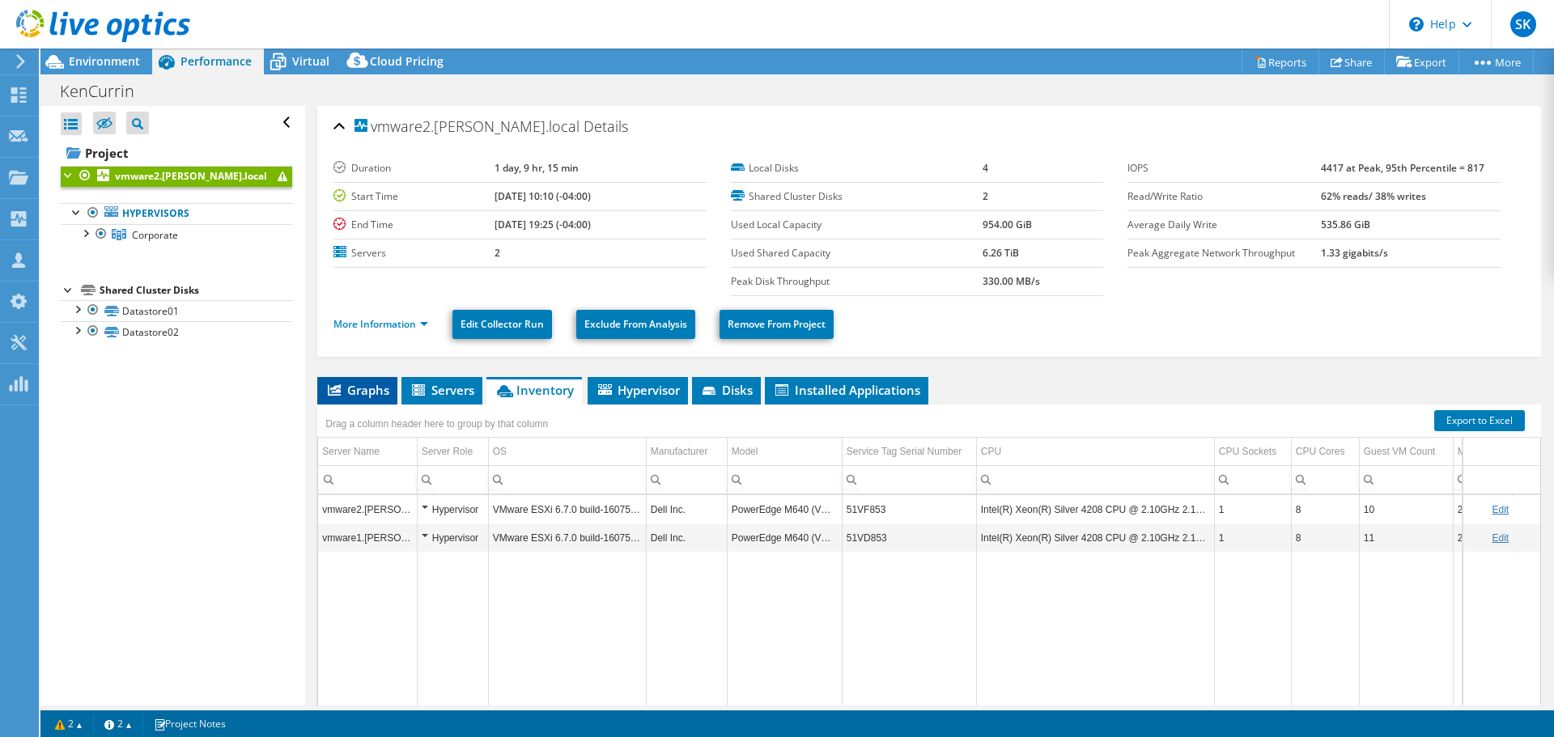
click at [359, 388] on span "Graphs" at bounding box center [357, 390] width 64 height 16
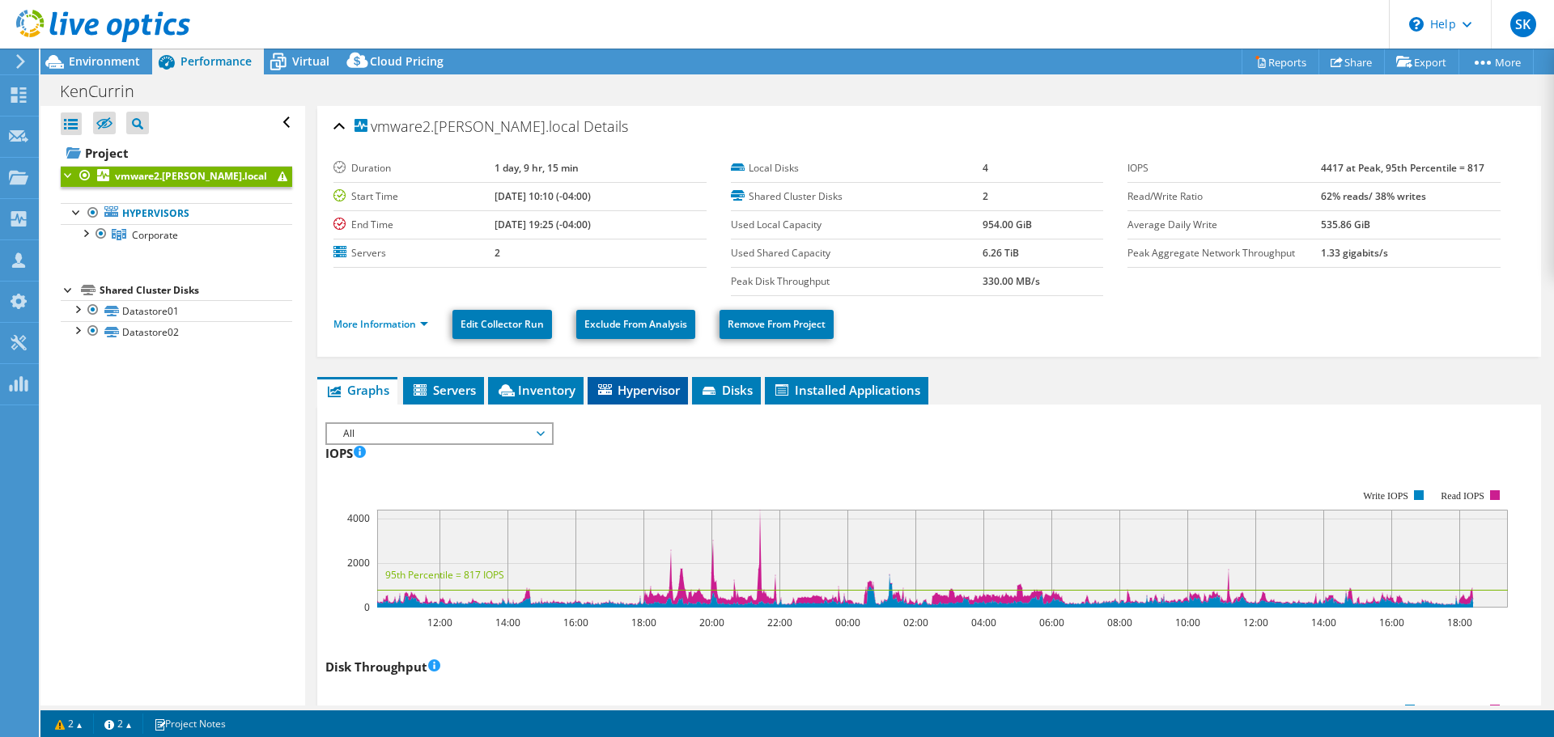
click at [652, 391] on span "Hypervisor" at bounding box center [638, 390] width 84 height 16
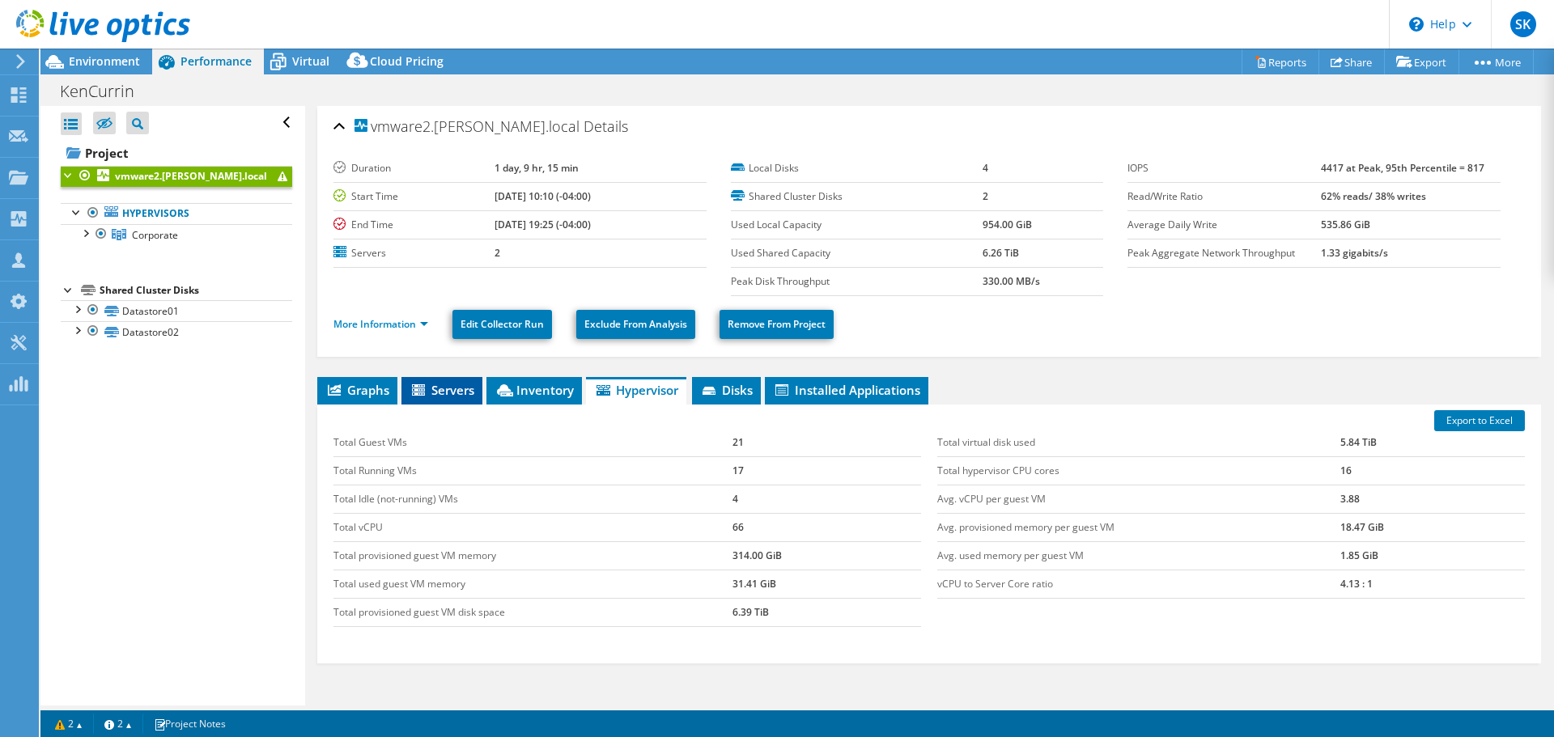
click at [458, 397] on span "Servers" at bounding box center [441, 390] width 65 height 16
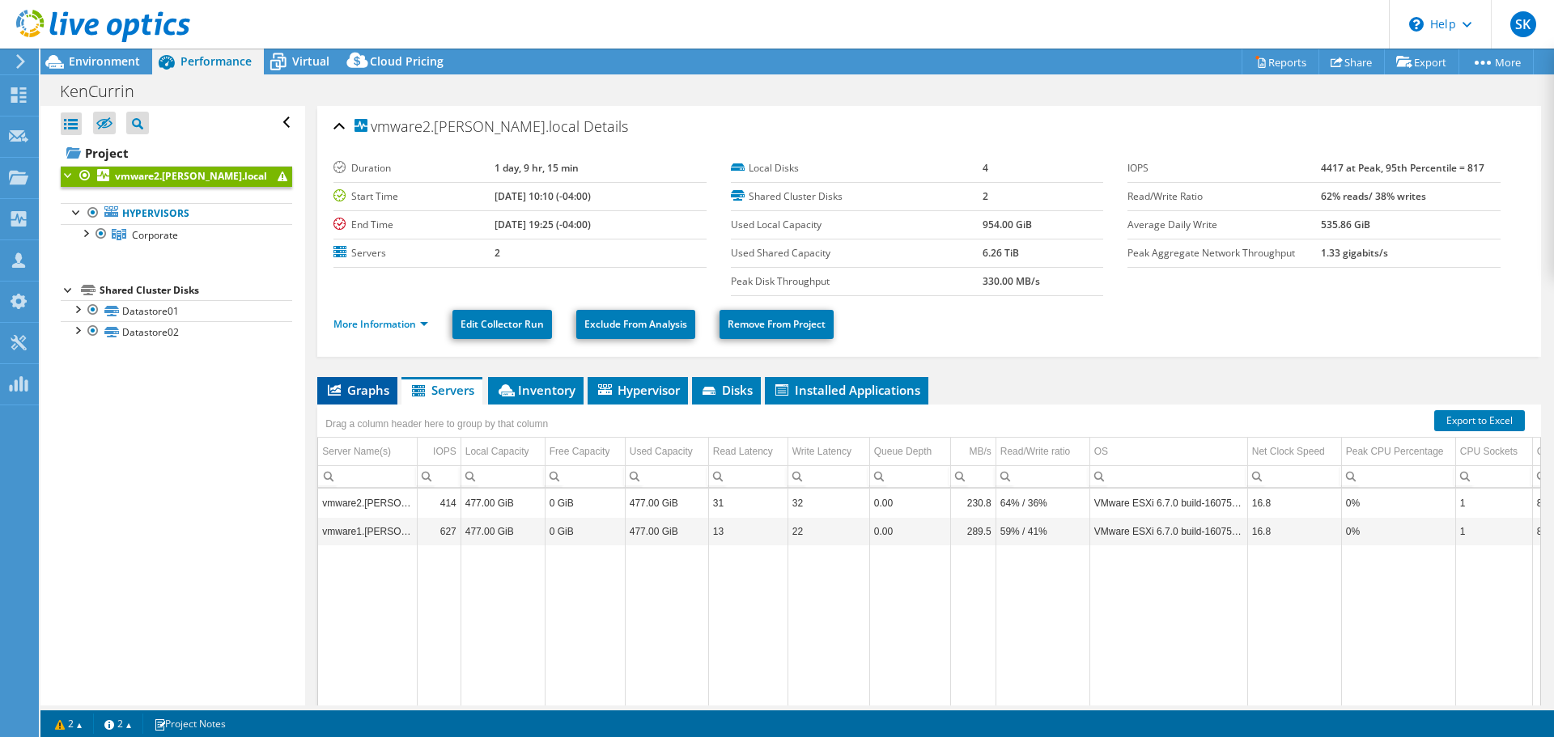
click at [363, 384] on span "Graphs" at bounding box center [357, 390] width 64 height 16
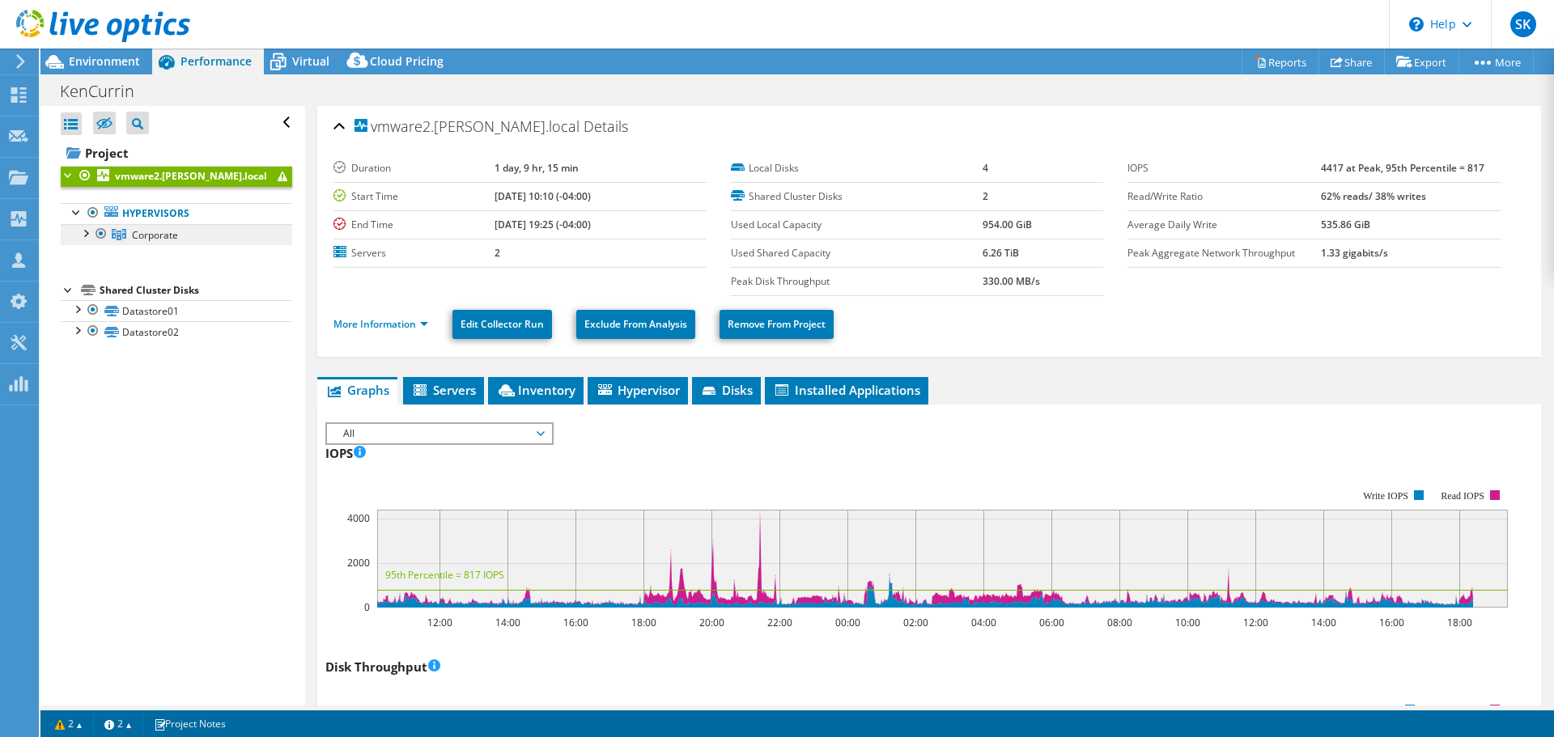
click at [155, 228] on span "Corporate" at bounding box center [155, 235] width 46 height 14
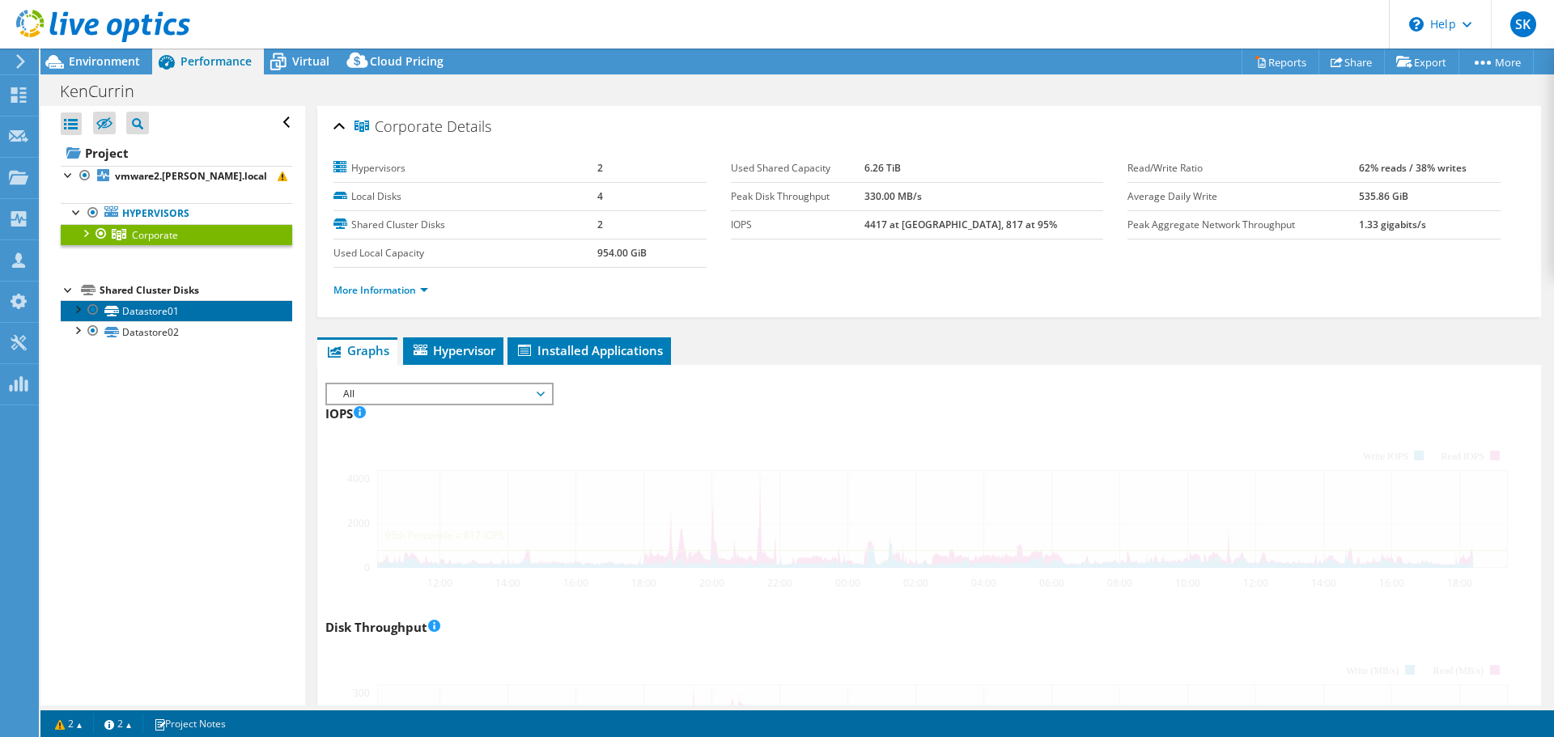
click at [138, 308] on link "Datastore01" at bounding box center [176, 310] width 231 height 21
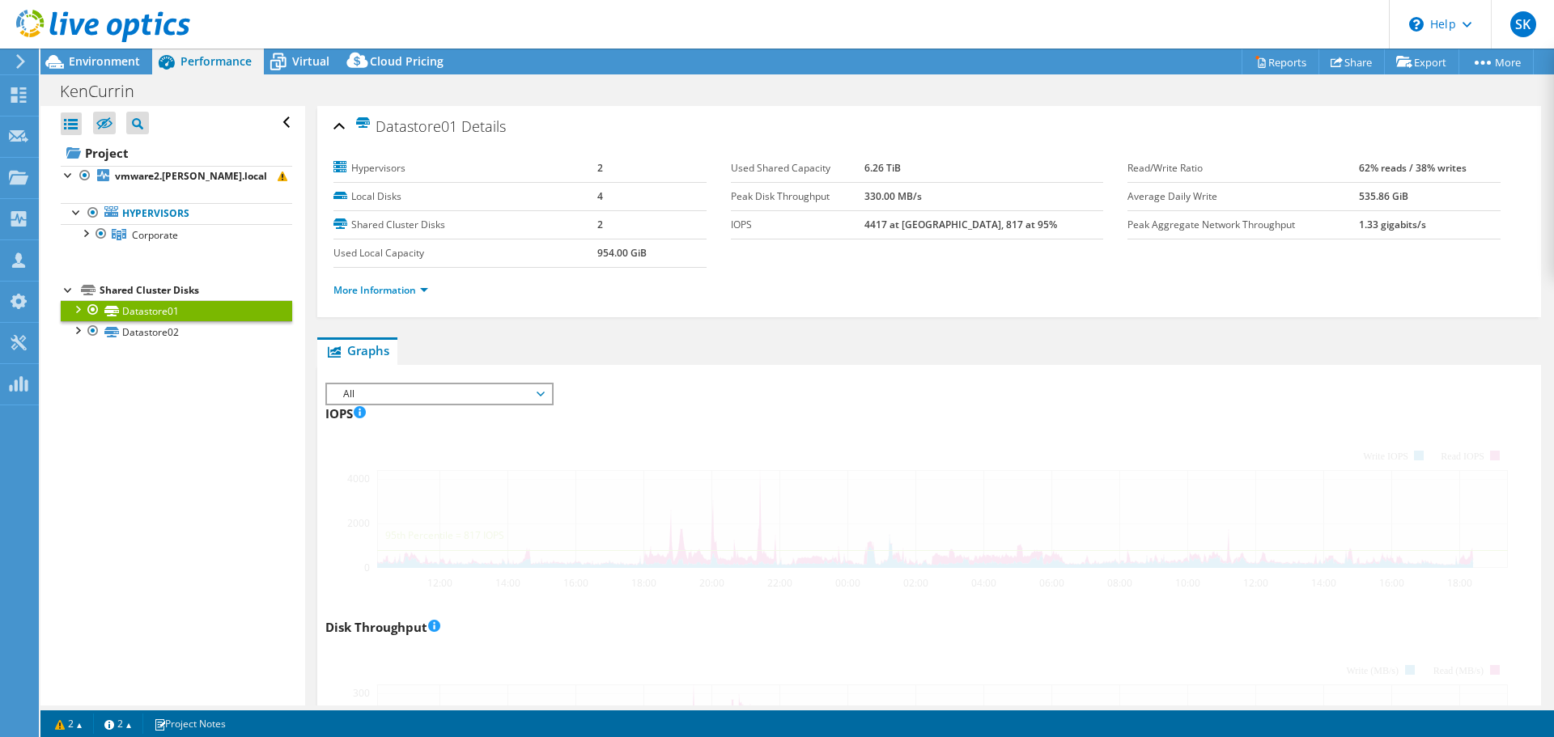
click at [140, 309] on link "Datastore01" at bounding box center [176, 310] width 231 height 21
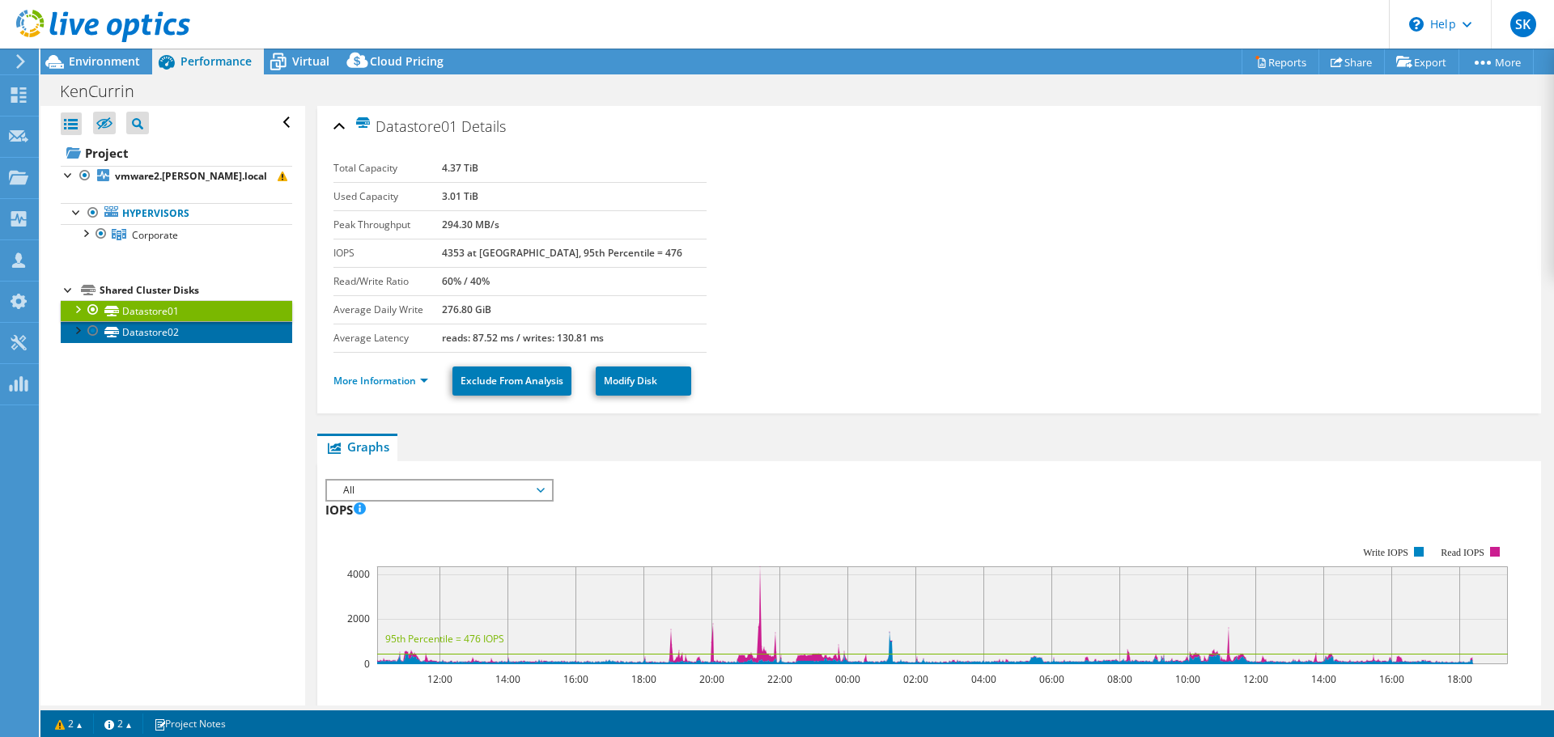
click at [165, 325] on link "Datastore02" at bounding box center [176, 331] width 231 height 21
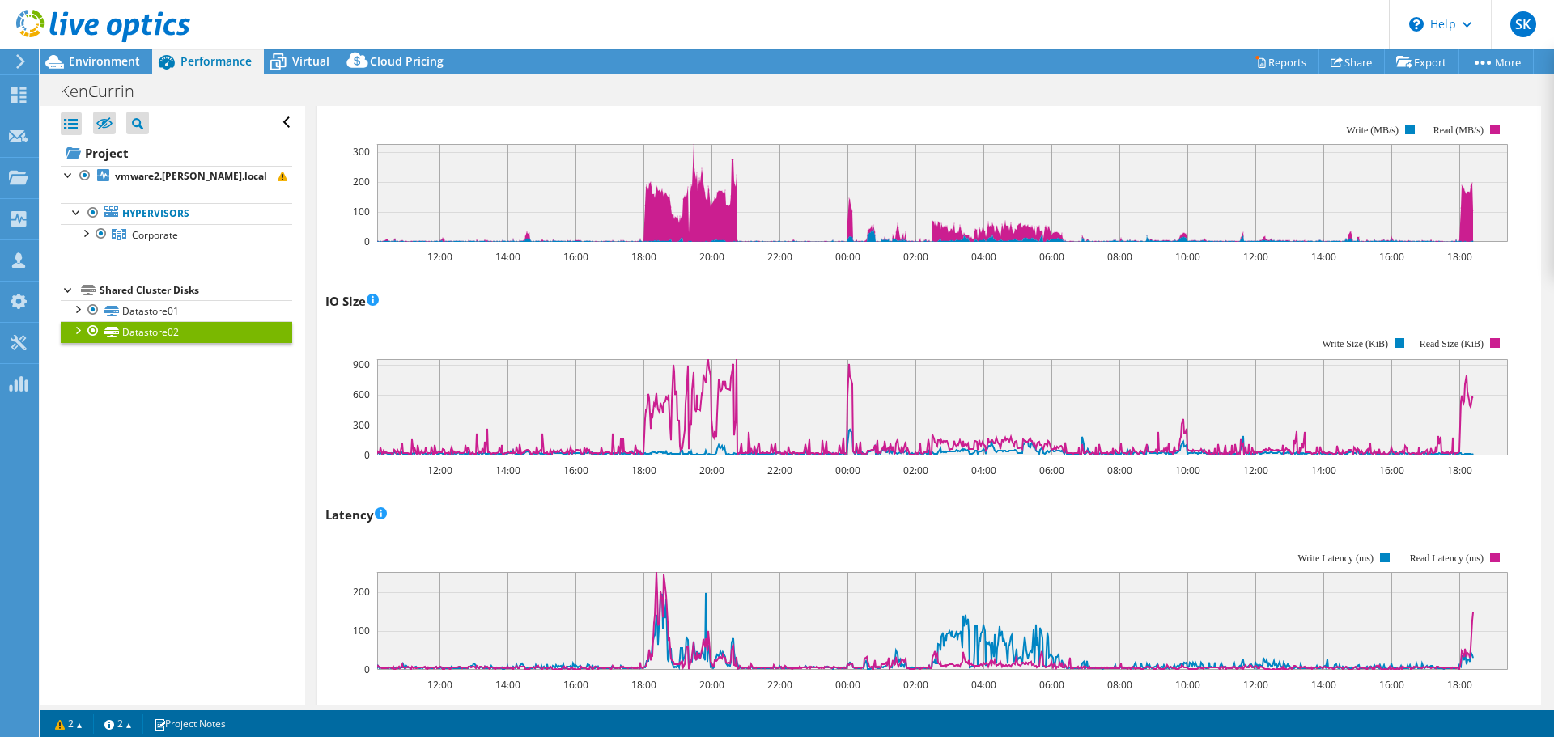
scroll to position [647, 0]
